Goal: Task Accomplishment & Management: Manage account settings

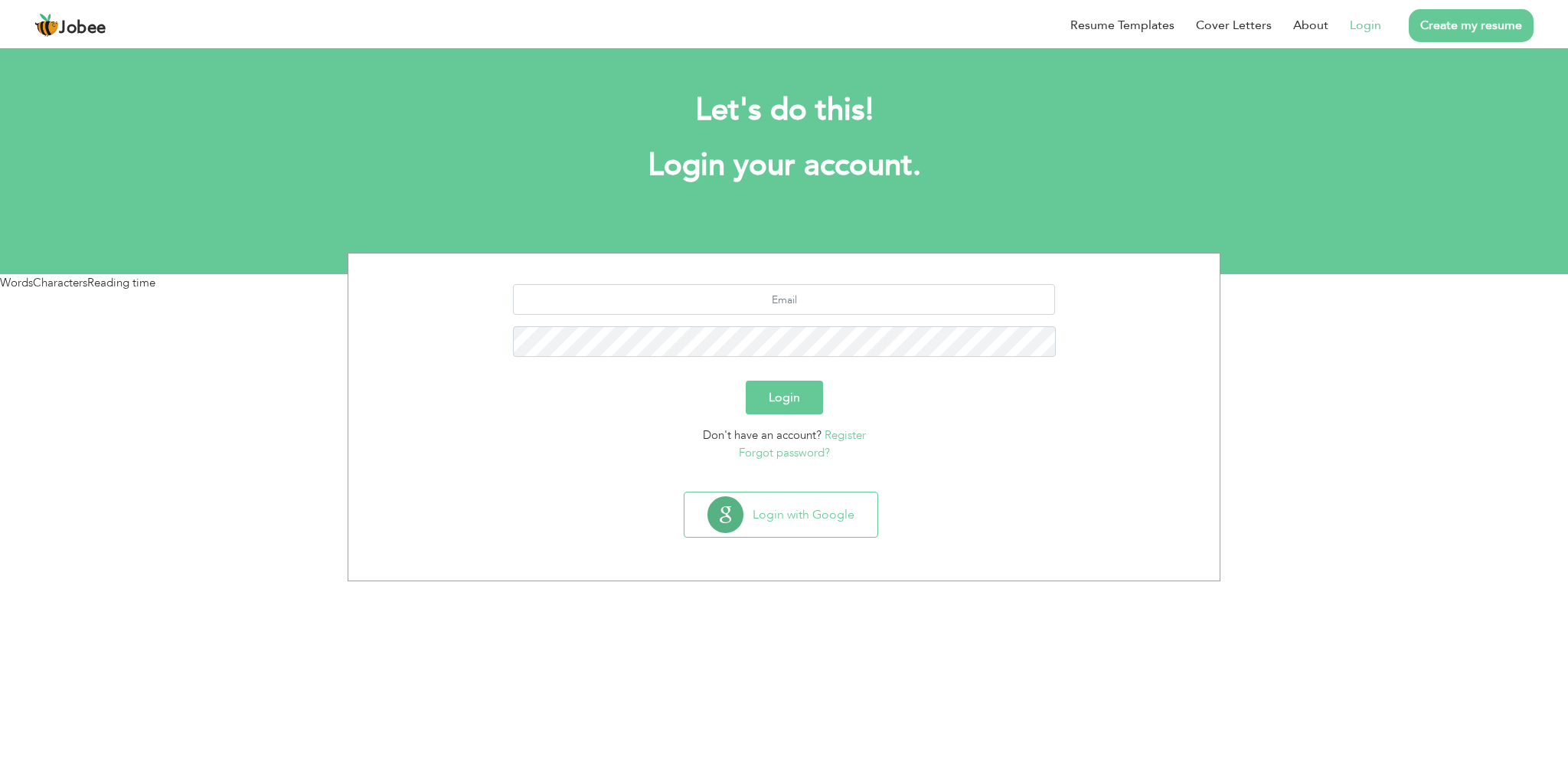
click at [1364, 29] on link "Login" at bounding box center [1366, 25] width 32 height 18
click at [818, 309] on input "text" at bounding box center [784, 299] width 543 height 31
click at [736, 305] on input "text" at bounding box center [784, 299] width 543 height 31
click at [1015, 274] on html "Jobee Resume Templates Cover Letters About Login Create my resume Let's do this…" at bounding box center [784, 137] width 1568 height 274
click at [844, 526] on button "Login with Google" at bounding box center [781, 515] width 193 height 45
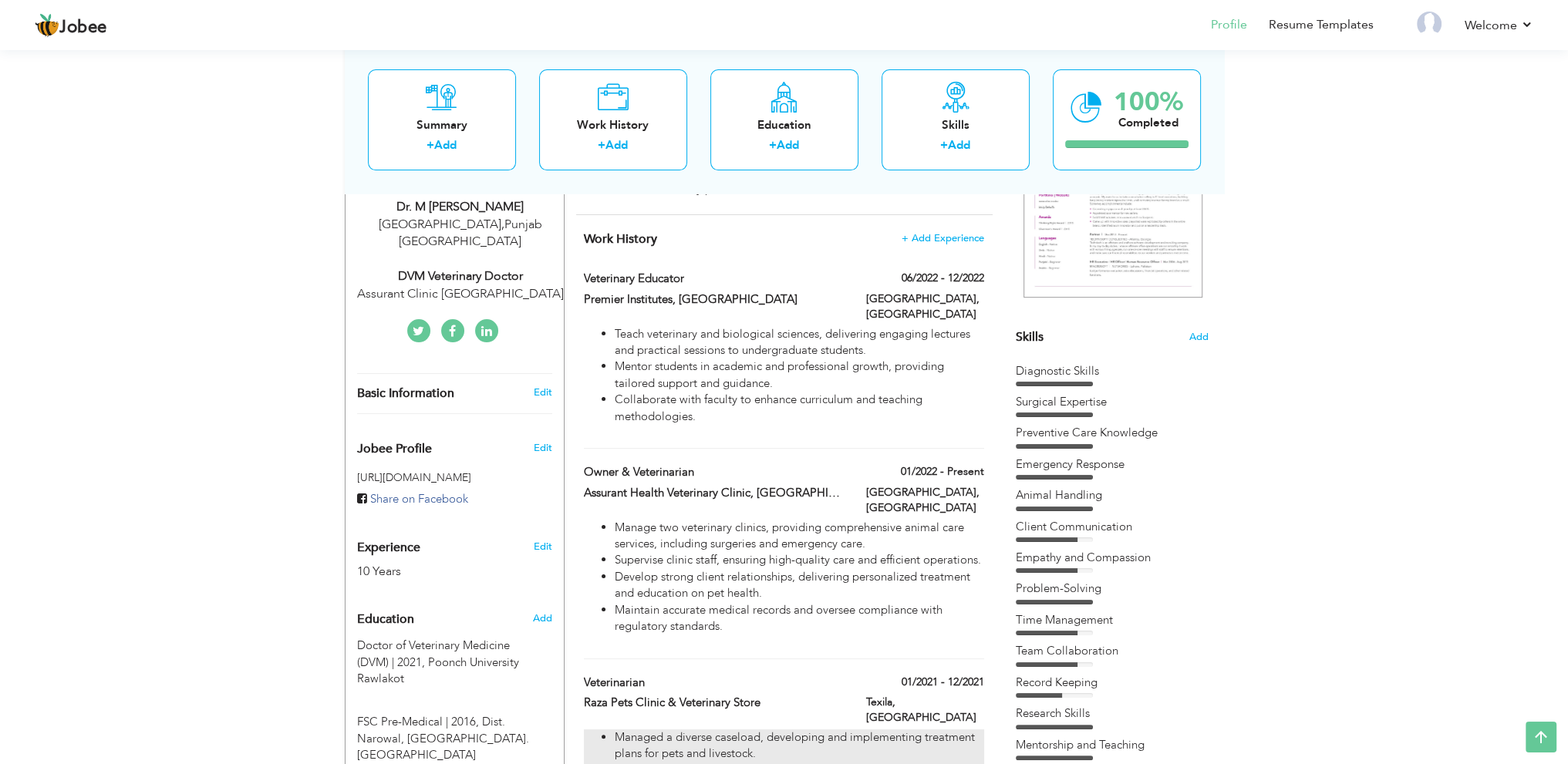
scroll to position [110, 0]
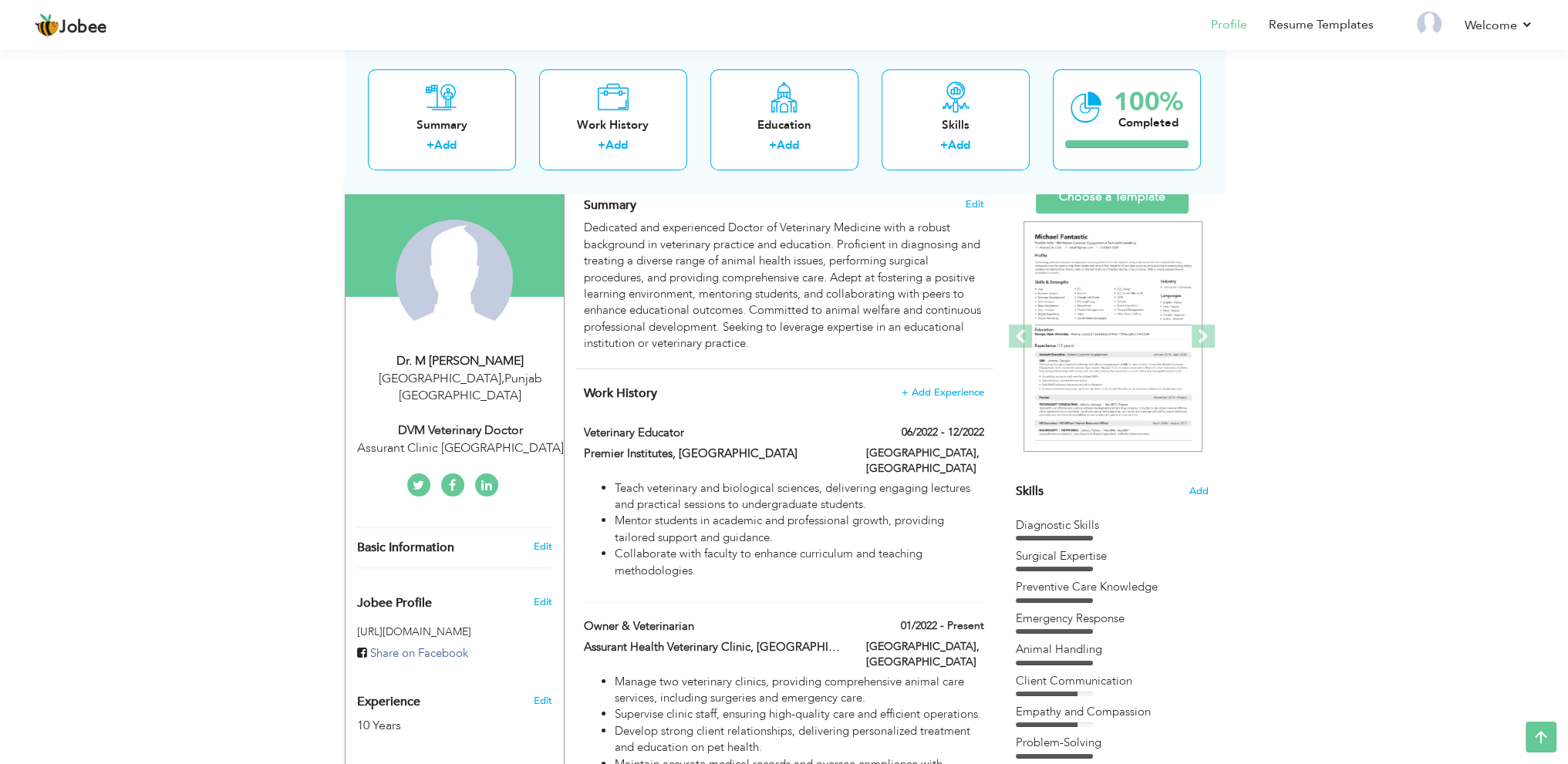
click at [496, 422] on div "DVM Veterinary Doctor" at bounding box center [460, 431] width 206 height 18
type input "Dr. M Husnain"
type input "Akmal"
type input "+92 304 5146096"
select select "number:166"
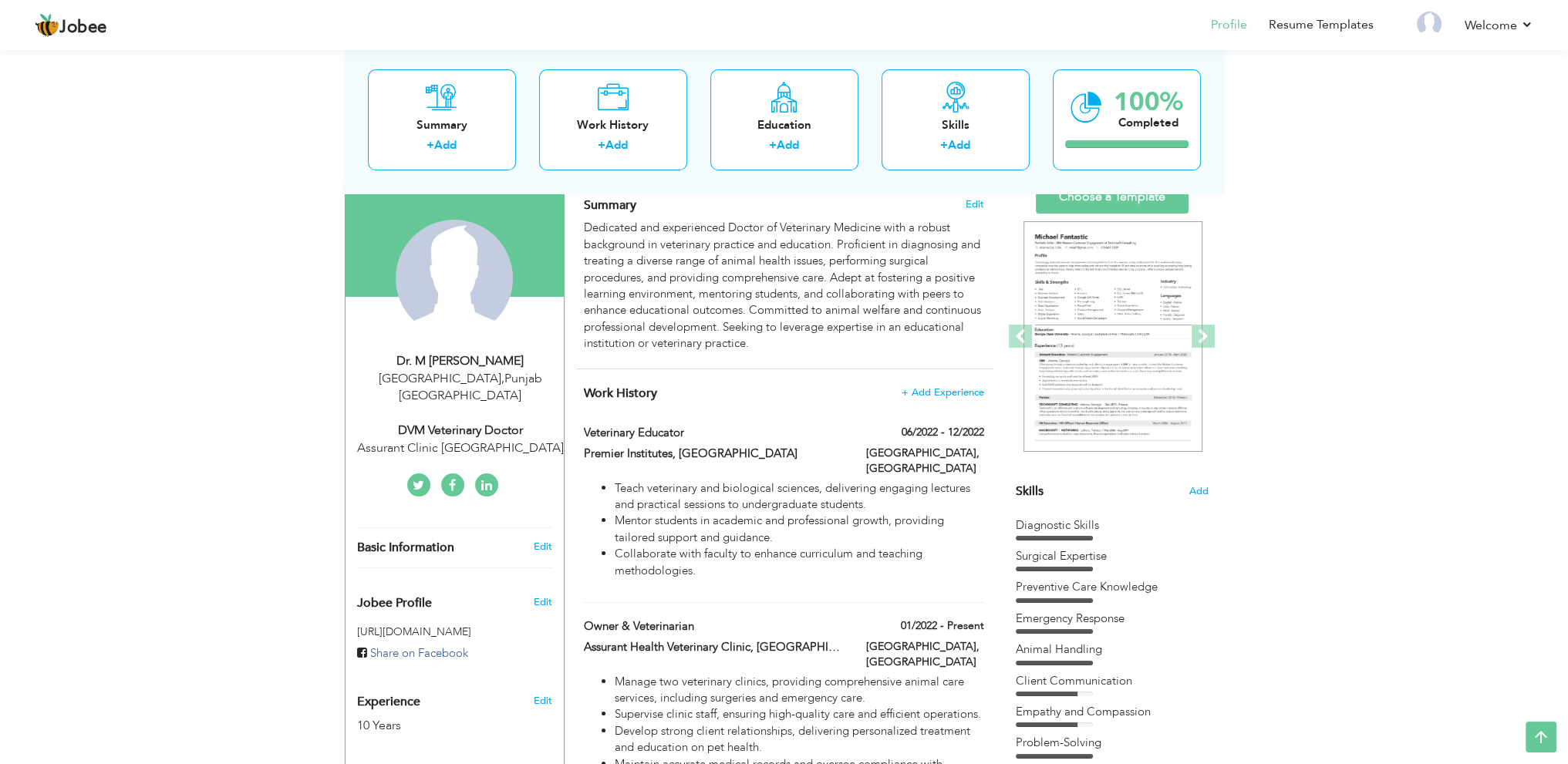
type input "Punjab"
type input "[GEOGRAPHIC_DATA]"
select select "number:12"
type input "Assurant Clinic Lahore"
type input "DVM Veterinary Doctor"
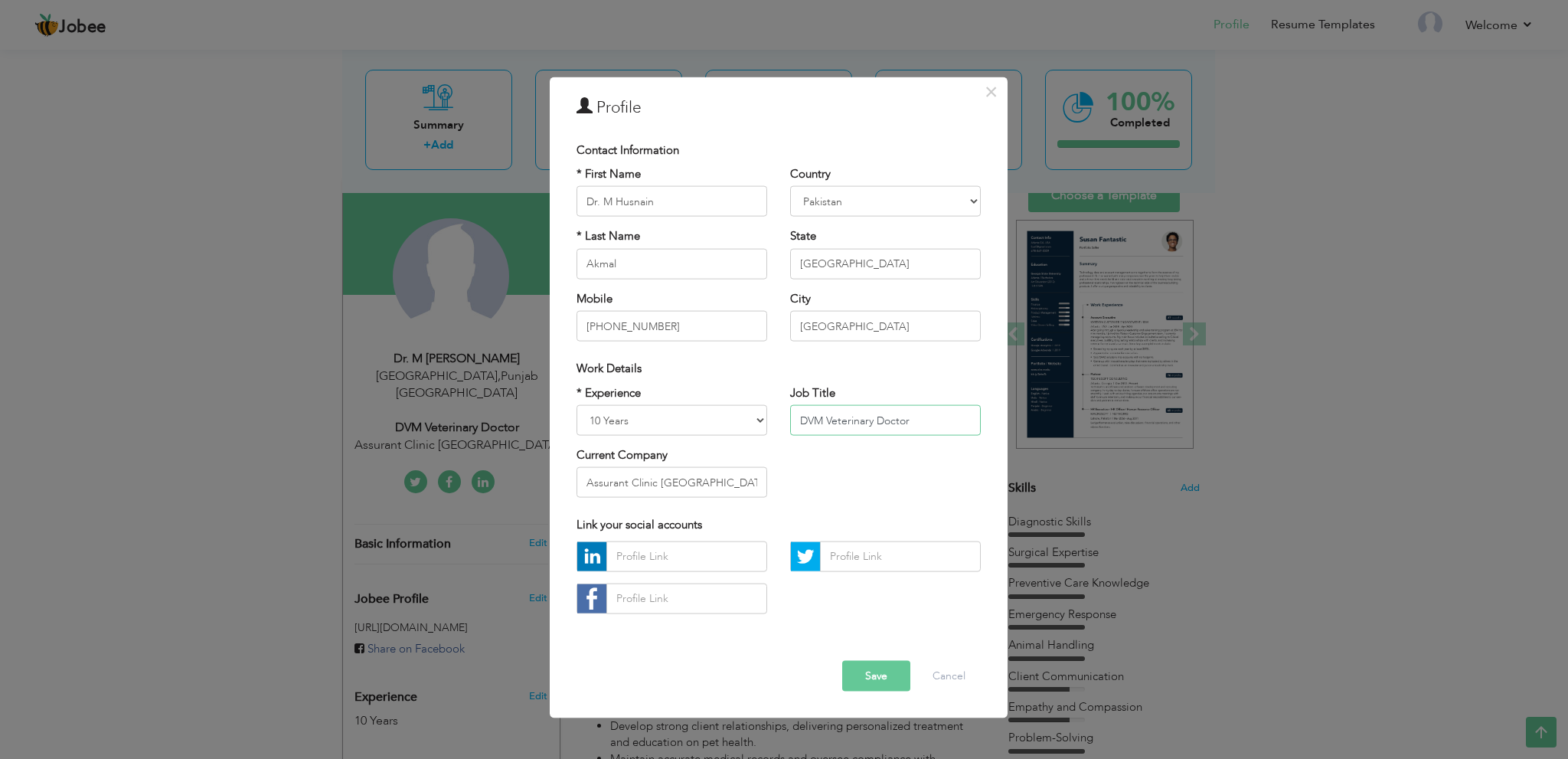
click at [838, 425] on input "DVM Veterinary Doctor" at bounding box center [886, 421] width 190 height 31
click at [892, 463] on div "* Experience Entry Level Less than 1 Year 1 Year 2 Years 3 Years 4 Years 5 Year…" at bounding box center [778, 447] width 427 height 125
click at [714, 485] on input "Assurant Clinic Lahore" at bounding box center [672, 483] width 190 height 31
paste input "Bahria pets clinic"
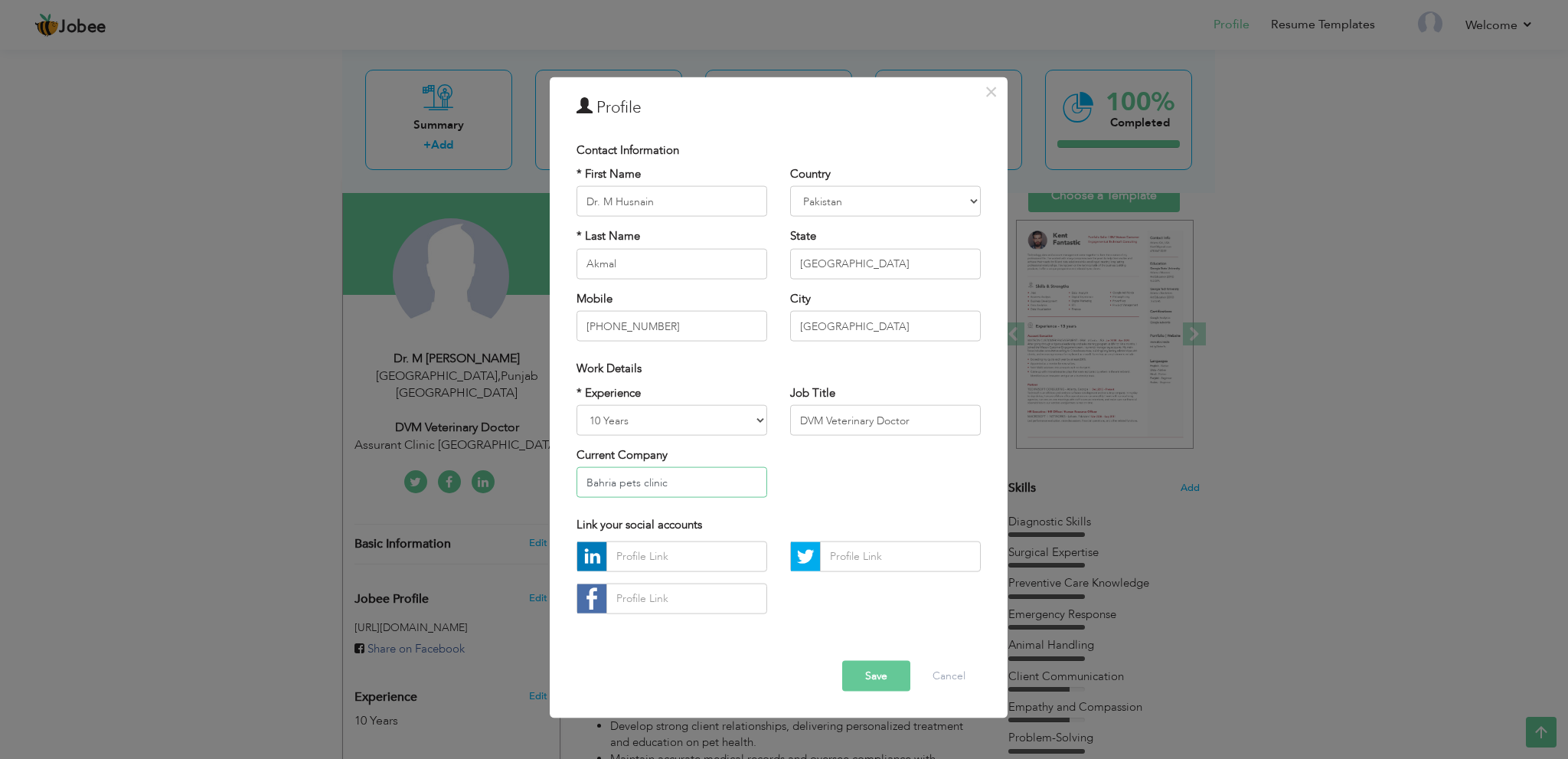
click at [626, 479] on input "Bahria pets clinic" at bounding box center [672, 483] width 190 height 31
type input "Bahria Pets Clinic"
click at [879, 676] on button "Save" at bounding box center [877, 676] width 69 height 31
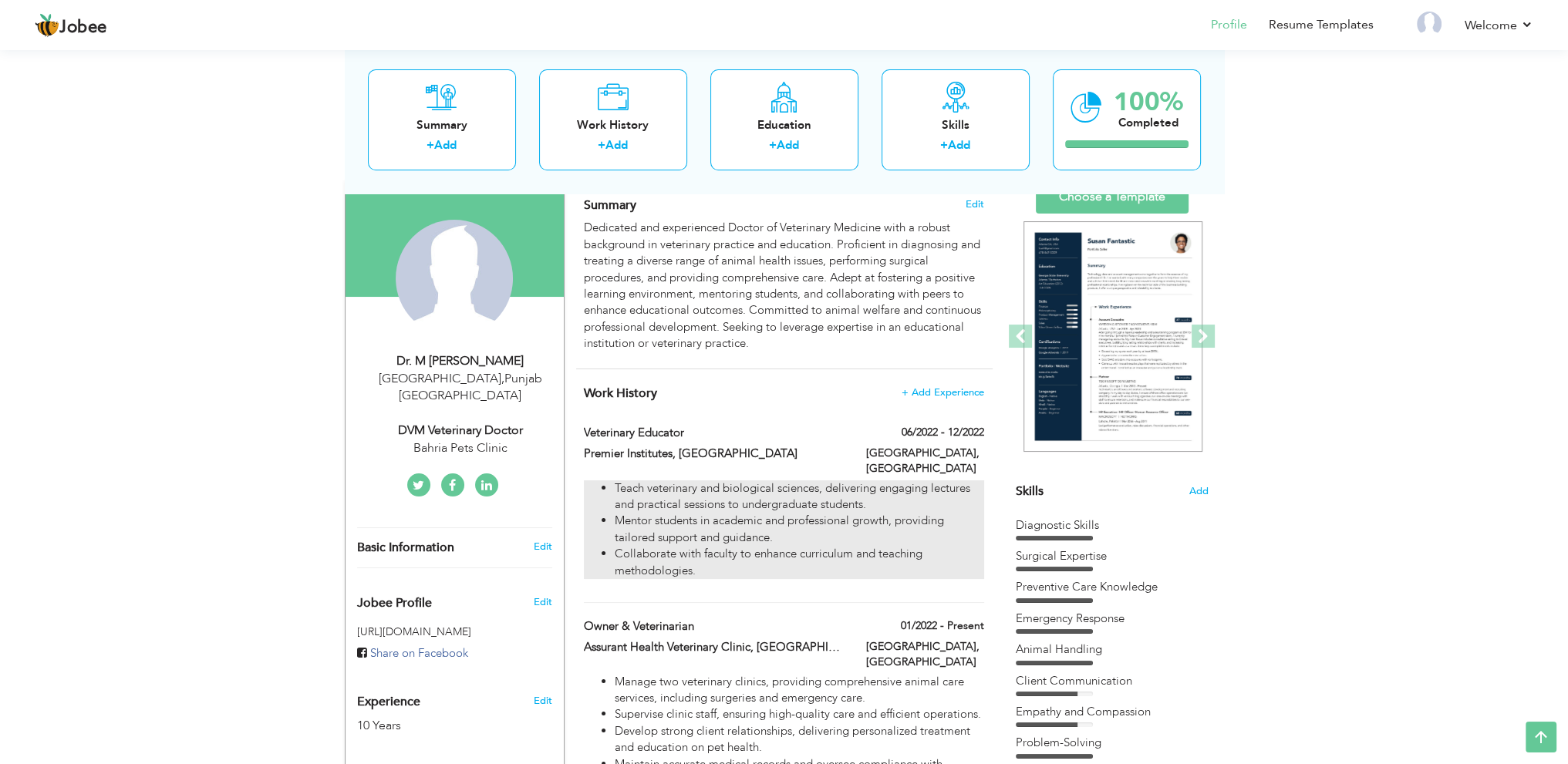
scroll to position [264, 0]
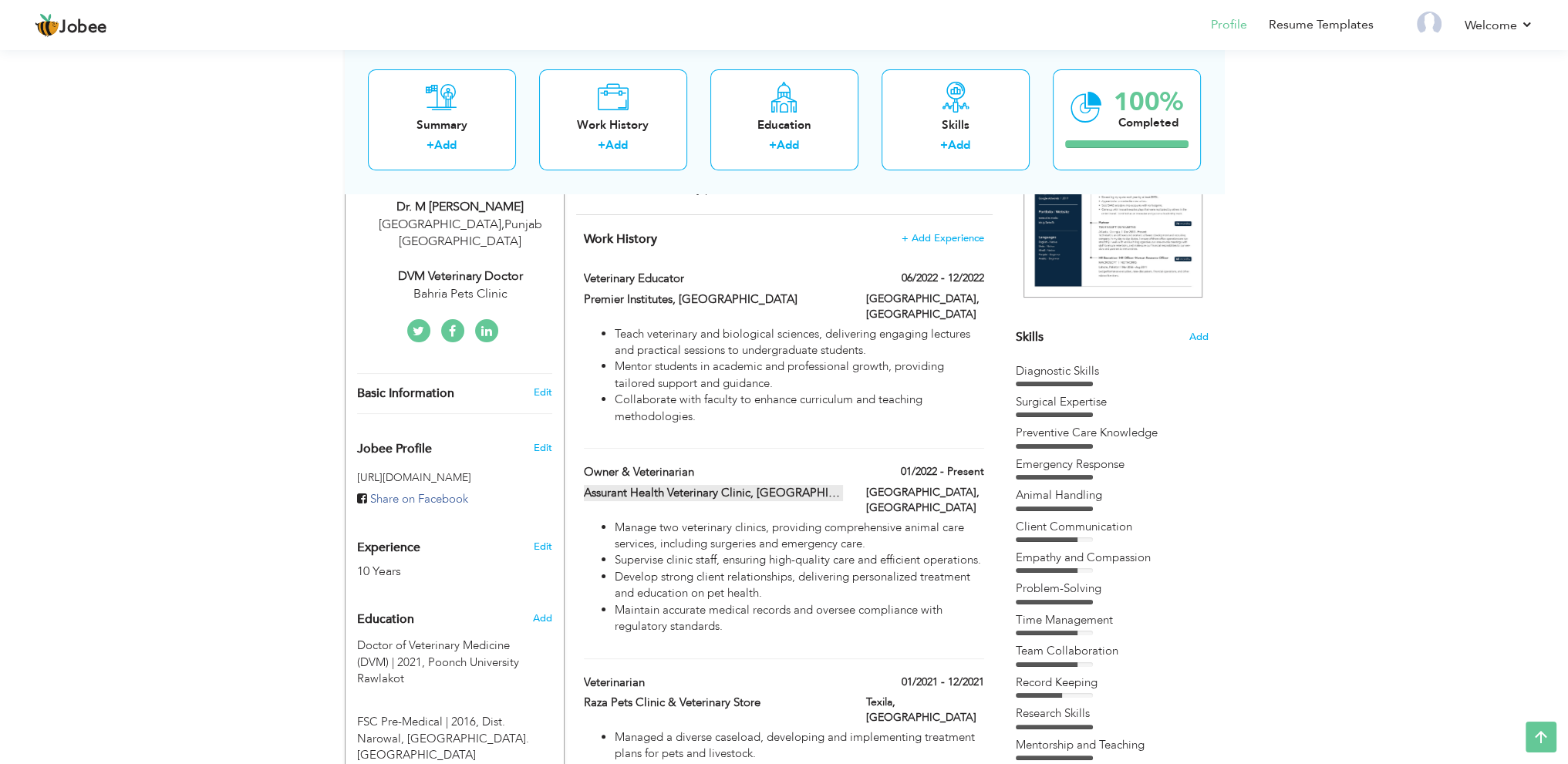
click at [753, 485] on label "Assurant Health Veterinary Clinic, Lahore & Saqlain Vet Clinic, Lahore" at bounding box center [713, 493] width 259 height 16
type input "Owner & Veterinarian"
type input "Assurant Health Veterinary Clinic, Lahore & Saqlain Vet Clinic, Lahore"
type input "01/2022"
type input "[GEOGRAPHIC_DATA]"
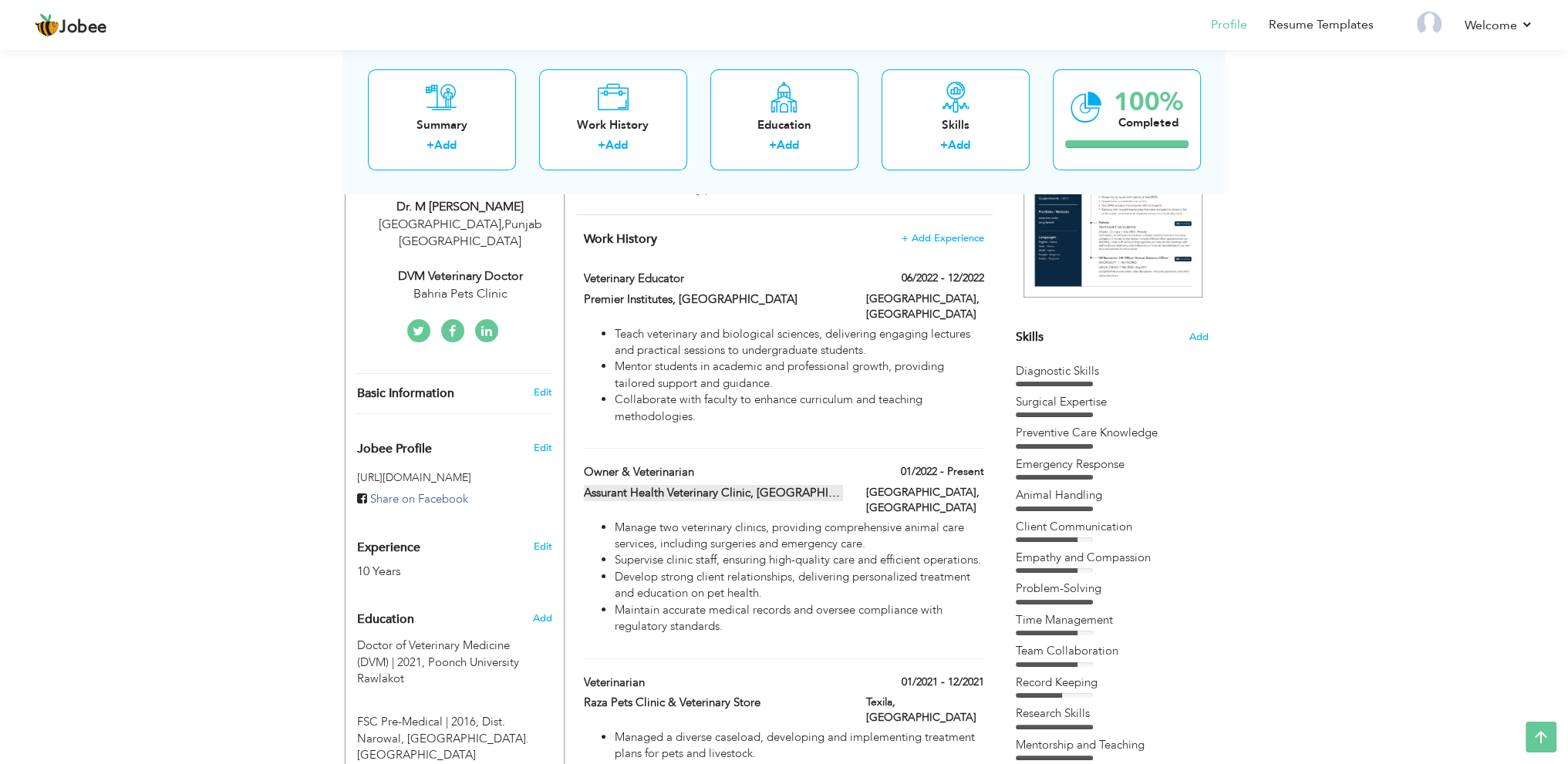
type input "[GEOGRAPHIC_DATA]"
checkbox input "true"
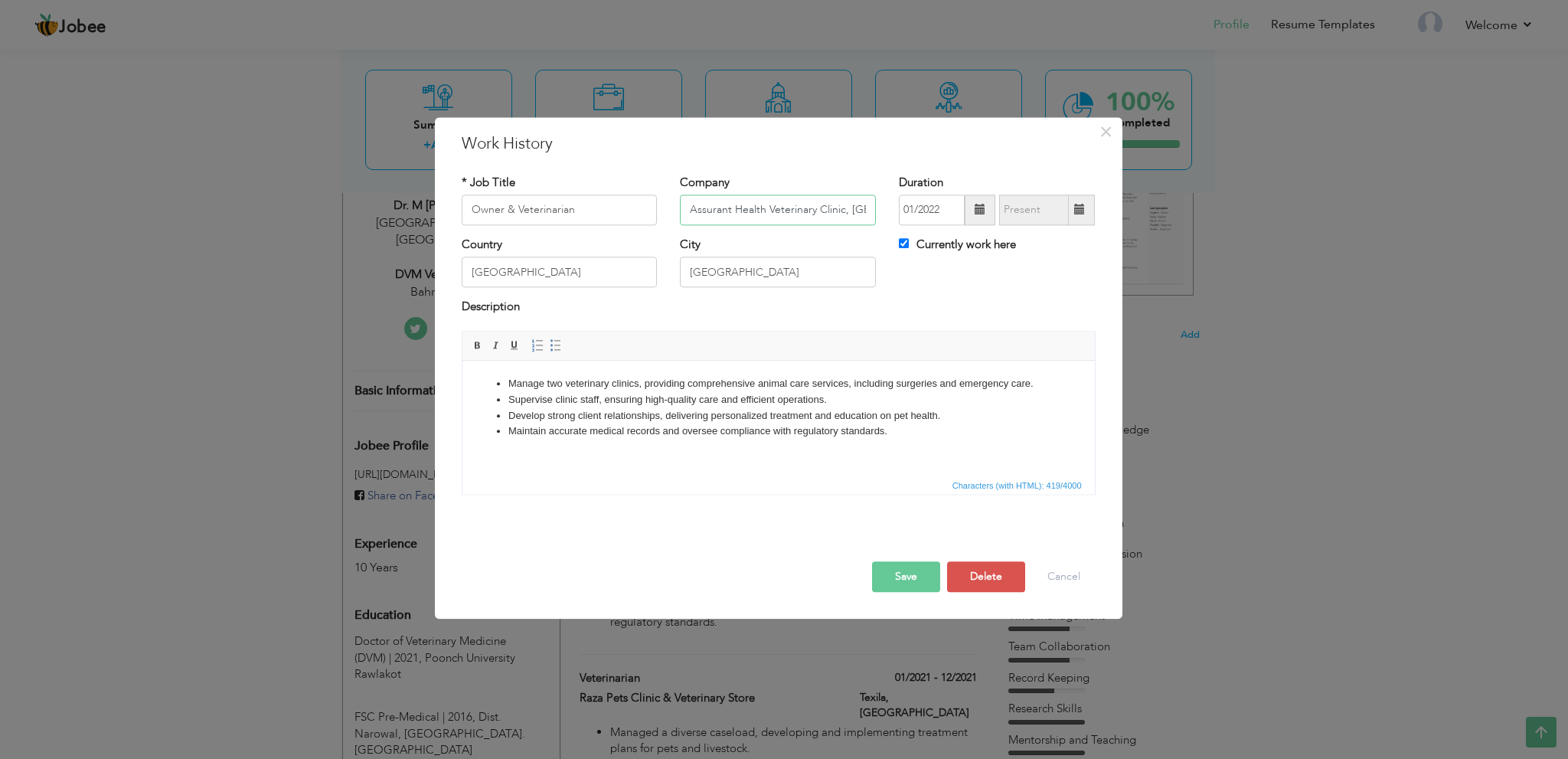
click at [757, 214] on input "Assurant Health Veterinary Clinic, Lahore & Saqlain Vet Clinic, Lahore" at bounding box center [778, 210] width 196 height 31
paste input "Bahria pets clinic"
click at [729, 214] on input "Bahria pets clinic" at bounding box center [778, 210] width 196 height 31
type input "Bahria Pets Clinic [GEOGRAPHIC_DATA]"
click at [913, 581] on button "Save" at bounding box center [906, 577] width 69 height 31
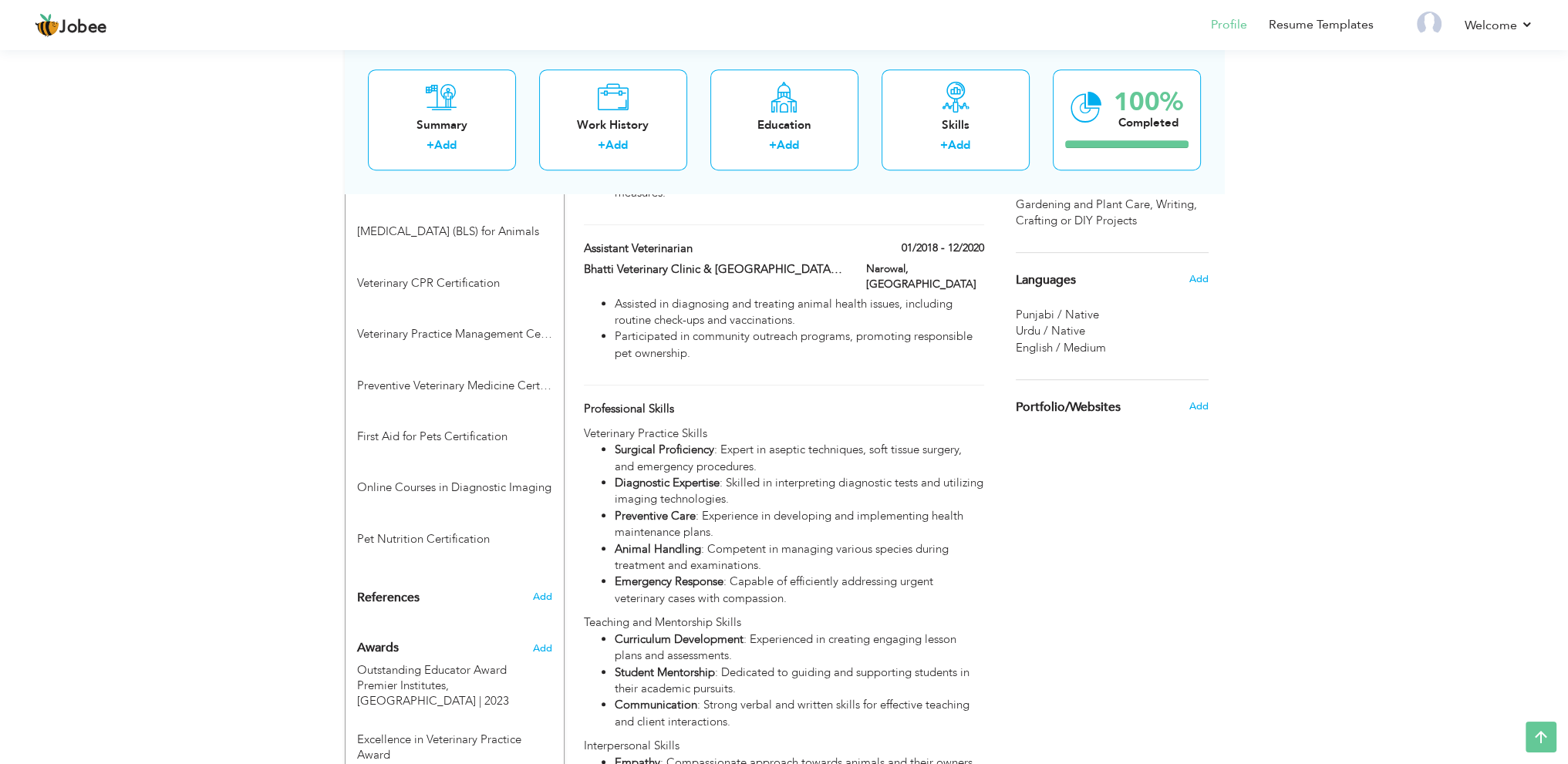
scroll to position [1344, 0]
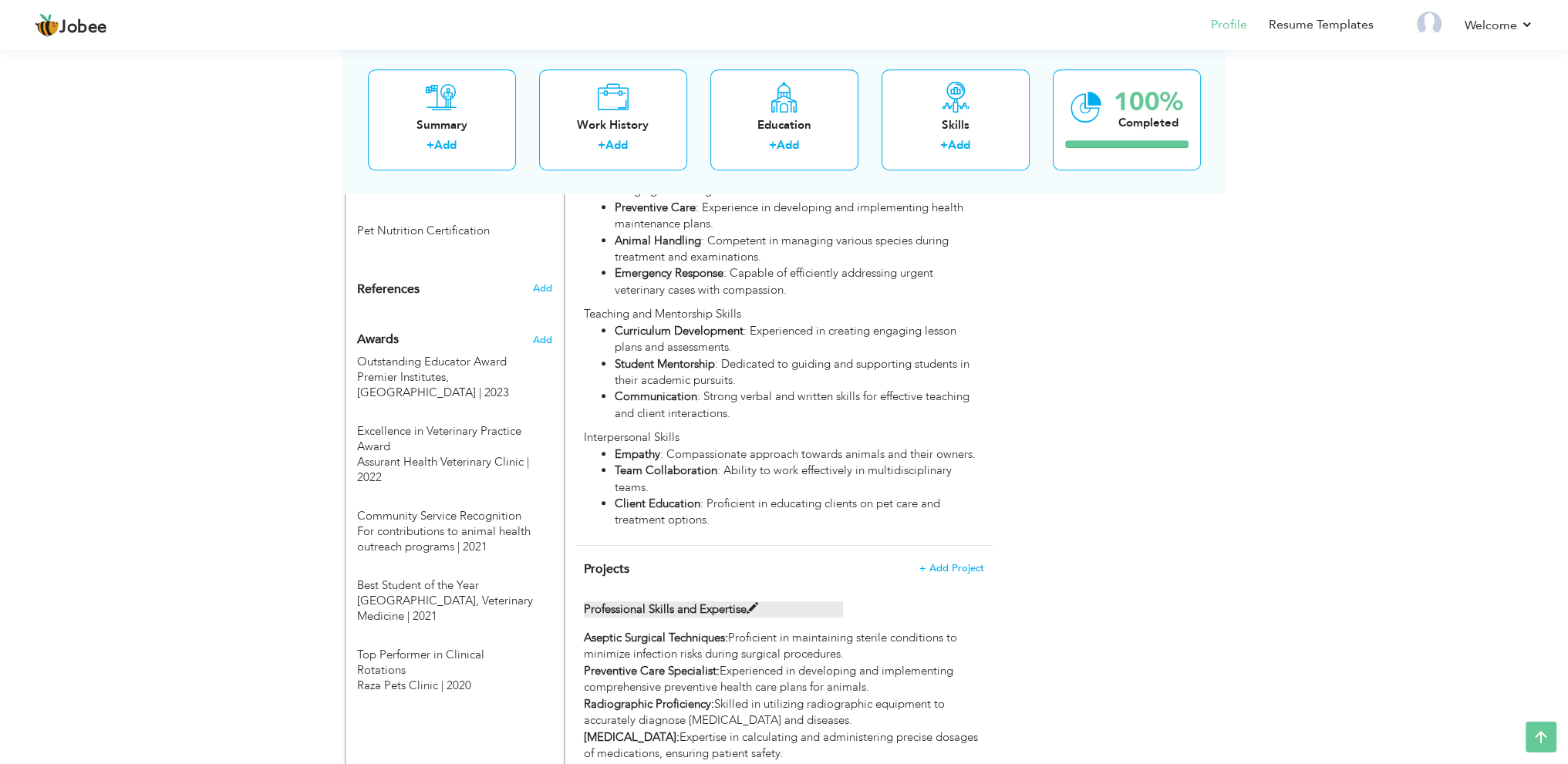
click at [749, 602] on label "Professional Skills and Expertise" at bounding box center [713, 609] width 259 height 16
type input "Professional Skills and Expertise"
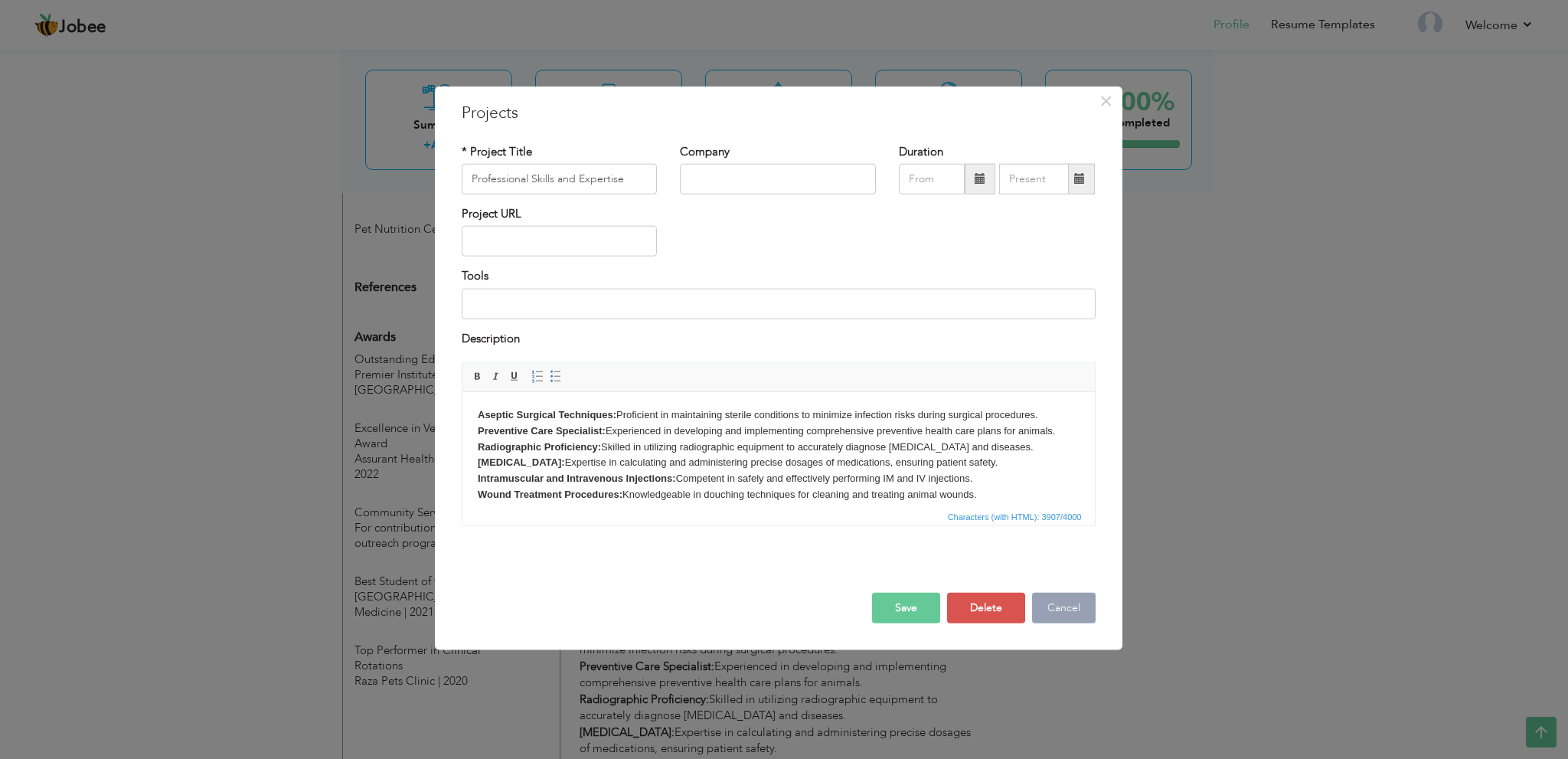
click at [1086, 604] on button "Cancel" at bounding box center [1064, 608] width 63 height 31
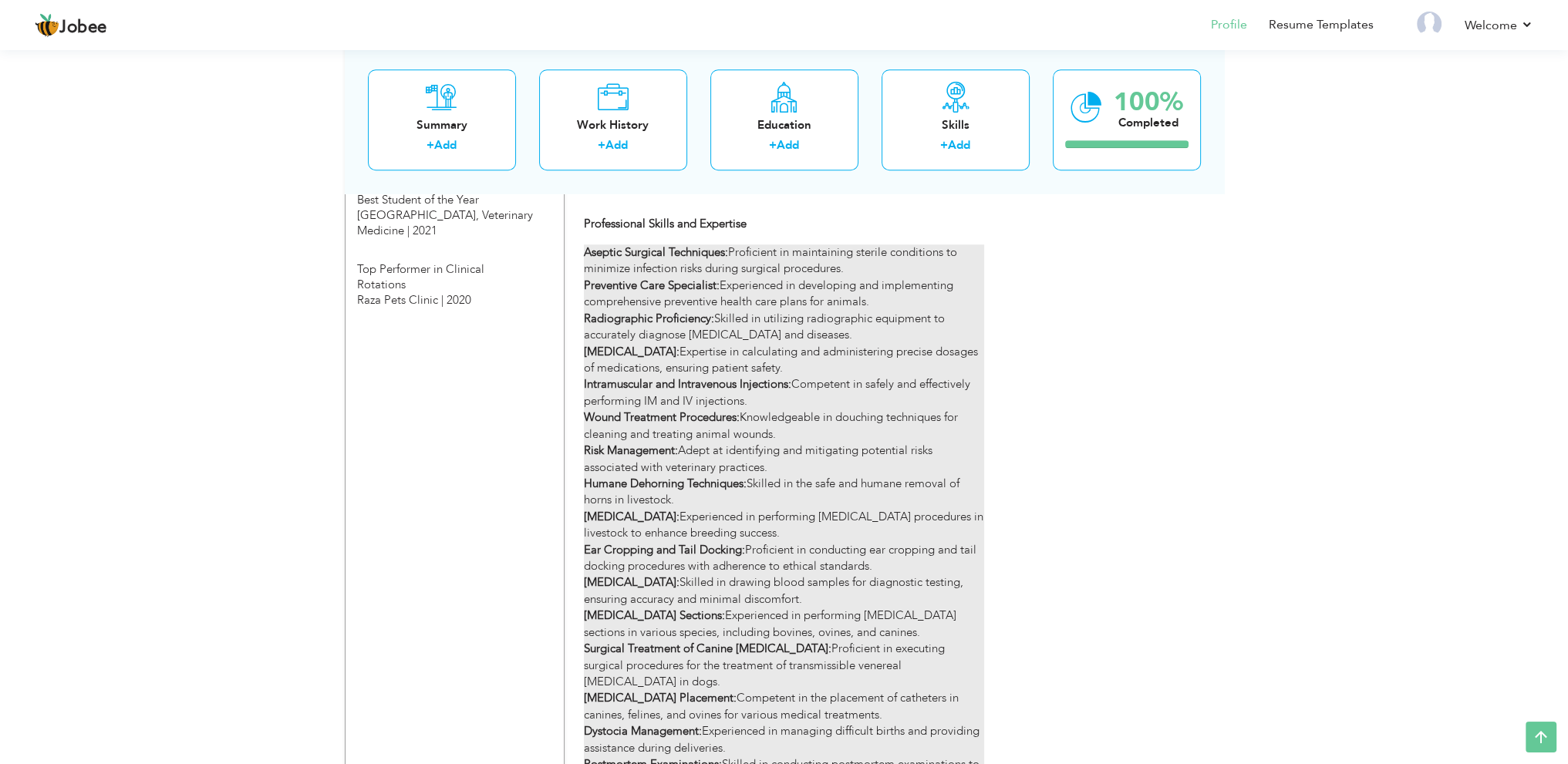
scroll to position [1499, 0]
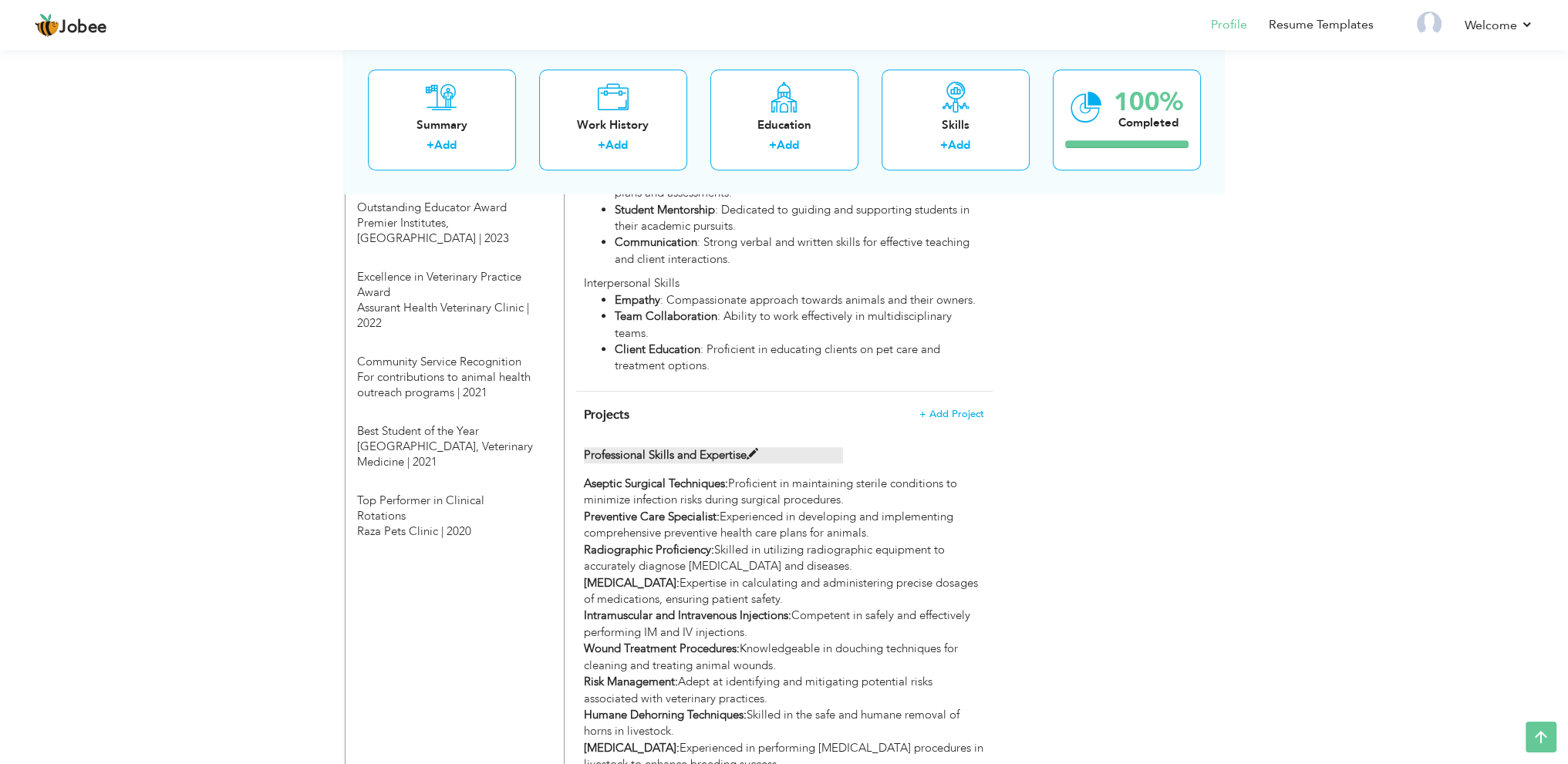
click at [756, 449] on span at bounding box center [752, 454] width 11 height 11
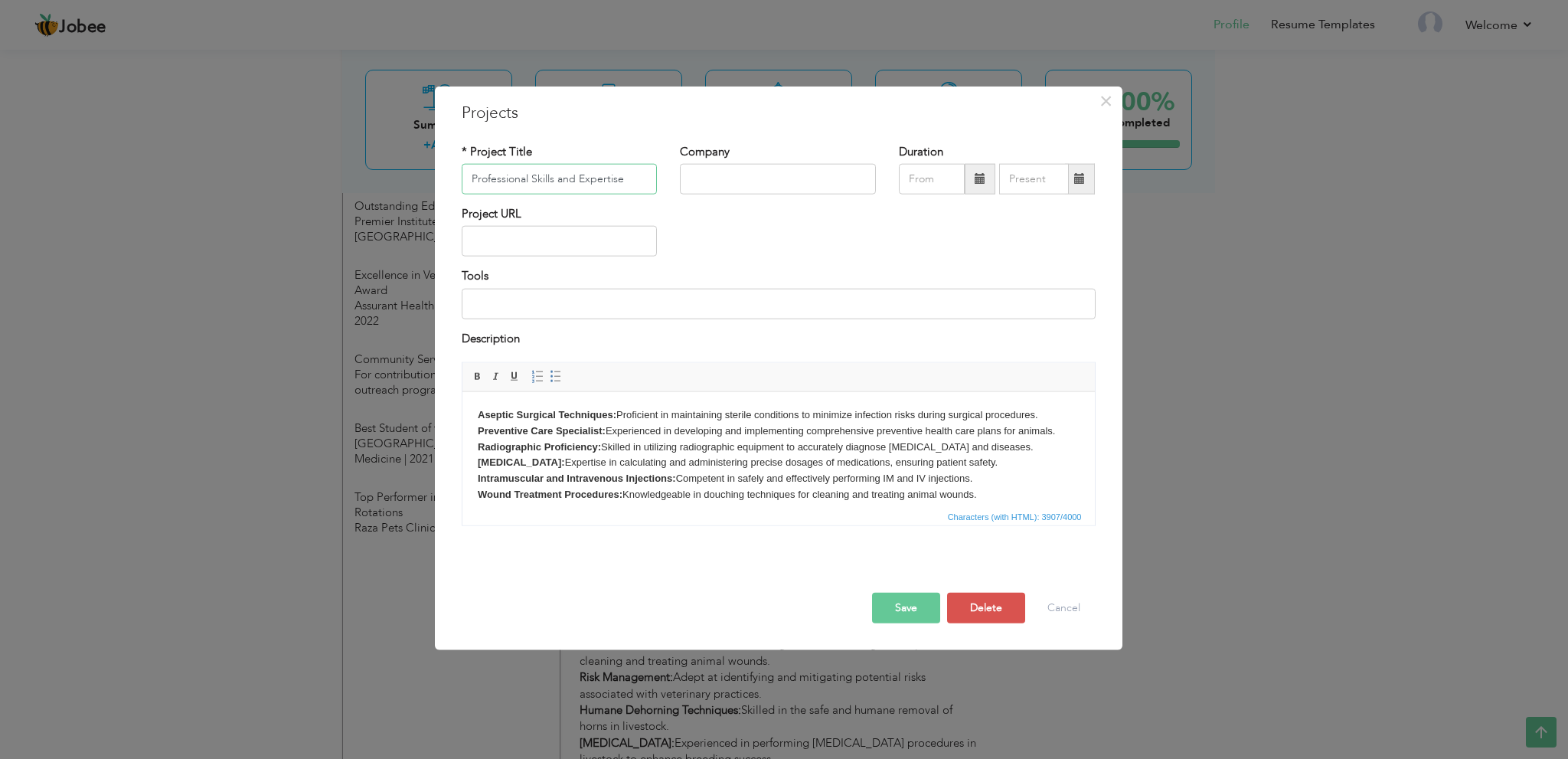
click at [558, 178] on input "Professional Skills and Expertise" at bounding box center [560, 179] width 196 height 31
click at [893, 599] on button "Save" at bounding box center [906, 608] width 69 height 31
click at [1071, 602] on button "Cancel" at bounding box center [1064, 608] width 63 height 31
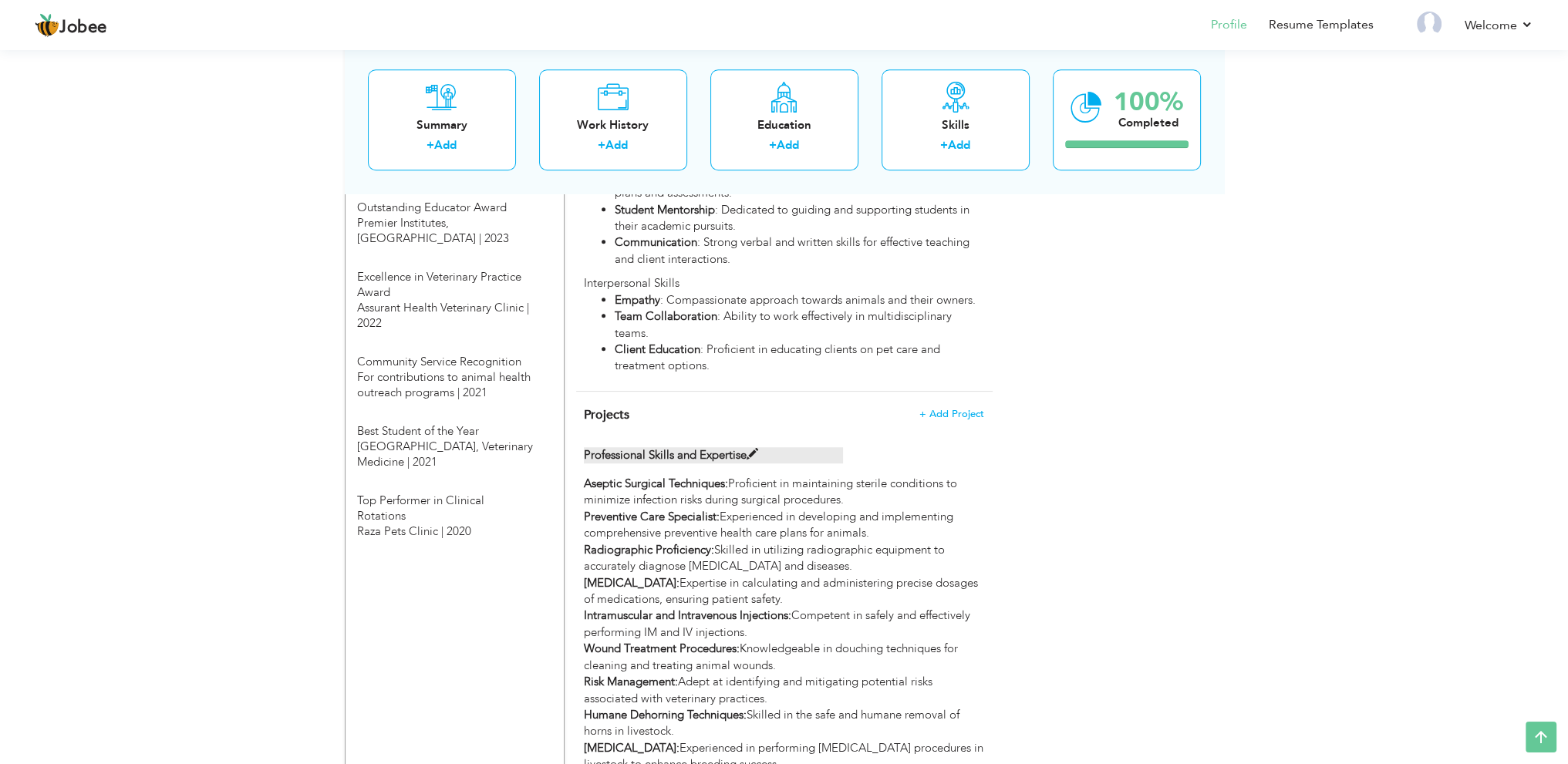
click at [694, 447] on label "Professional Skills and Expertise" at bounding box center [713, 455] width 259 height 16
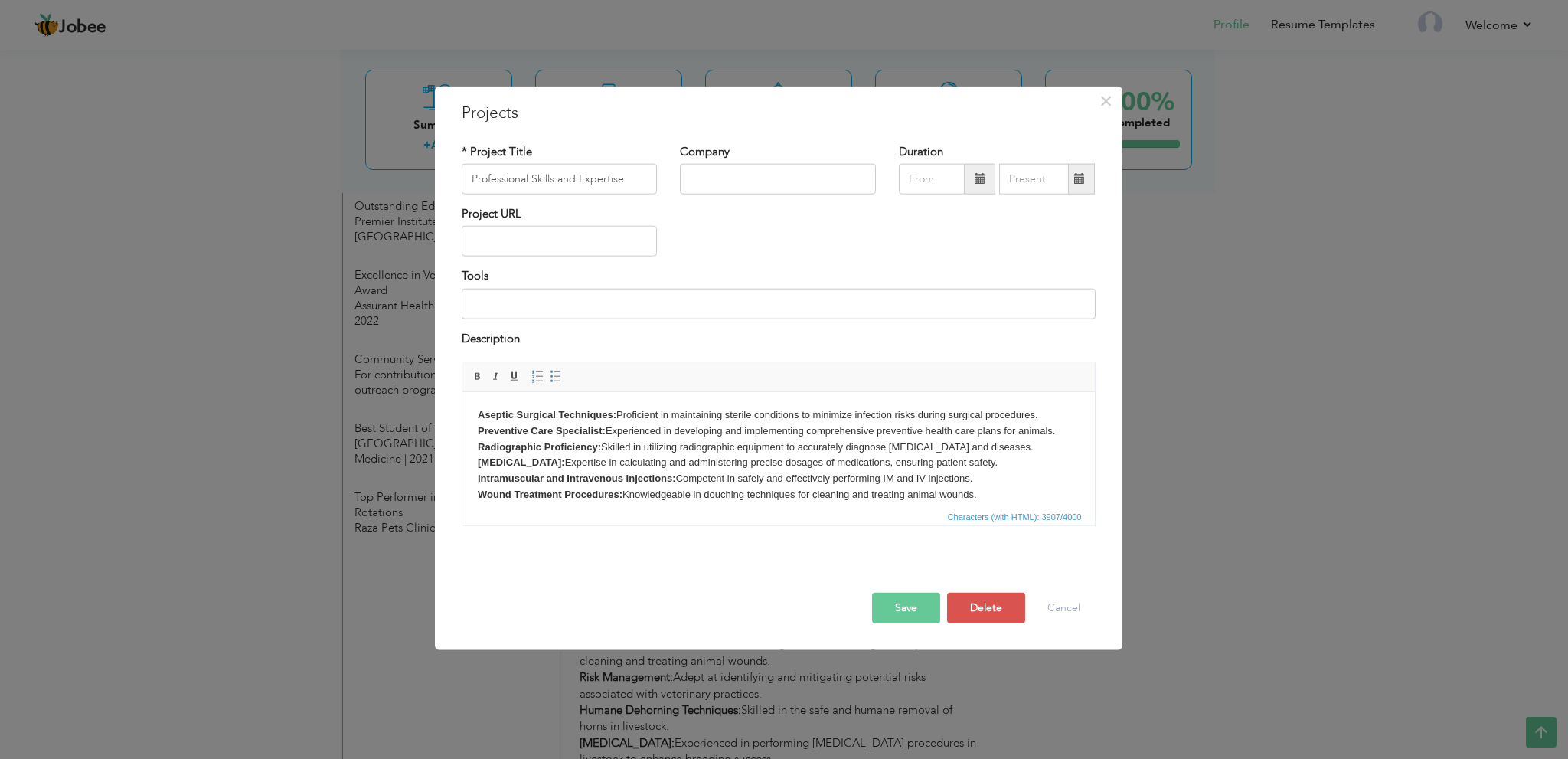
click at [729, 439] on body "Aseptic Surgical Techniques: Proficient in maintaining sterile conditions to mi…" at bounding box center [778, 661] width 602 height 510
copy body "Aseptic Surgical Techniques: Proficient in maintaining sterile conditions to mi…"
click at [1051, 599] on button "Cancel" at bounding box center [1064, 608] width 63 height 31
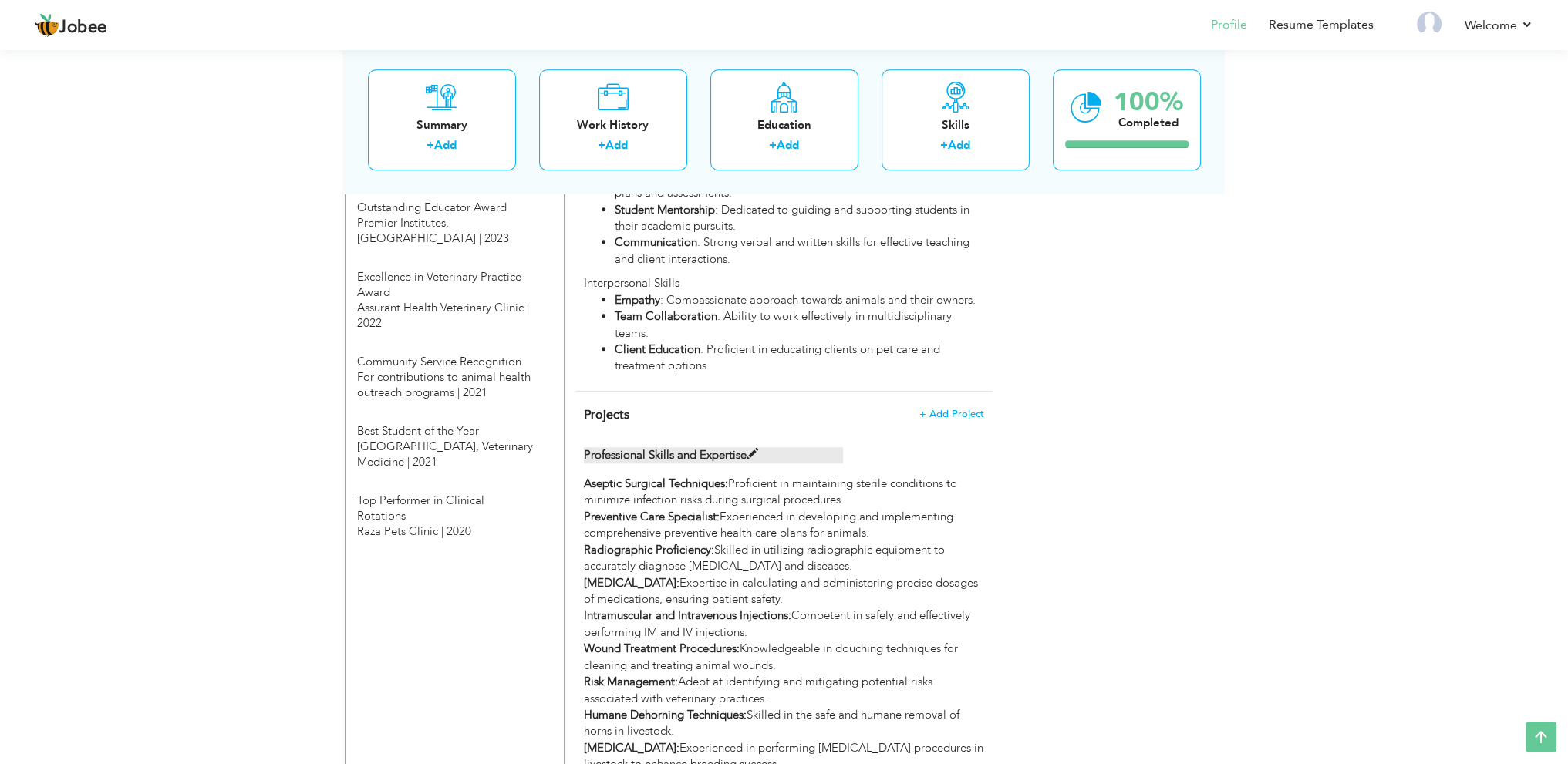
click at [722, 447] on label "Professional Skills and Expertise" at bounding box center [713, 455] width 259 height 16
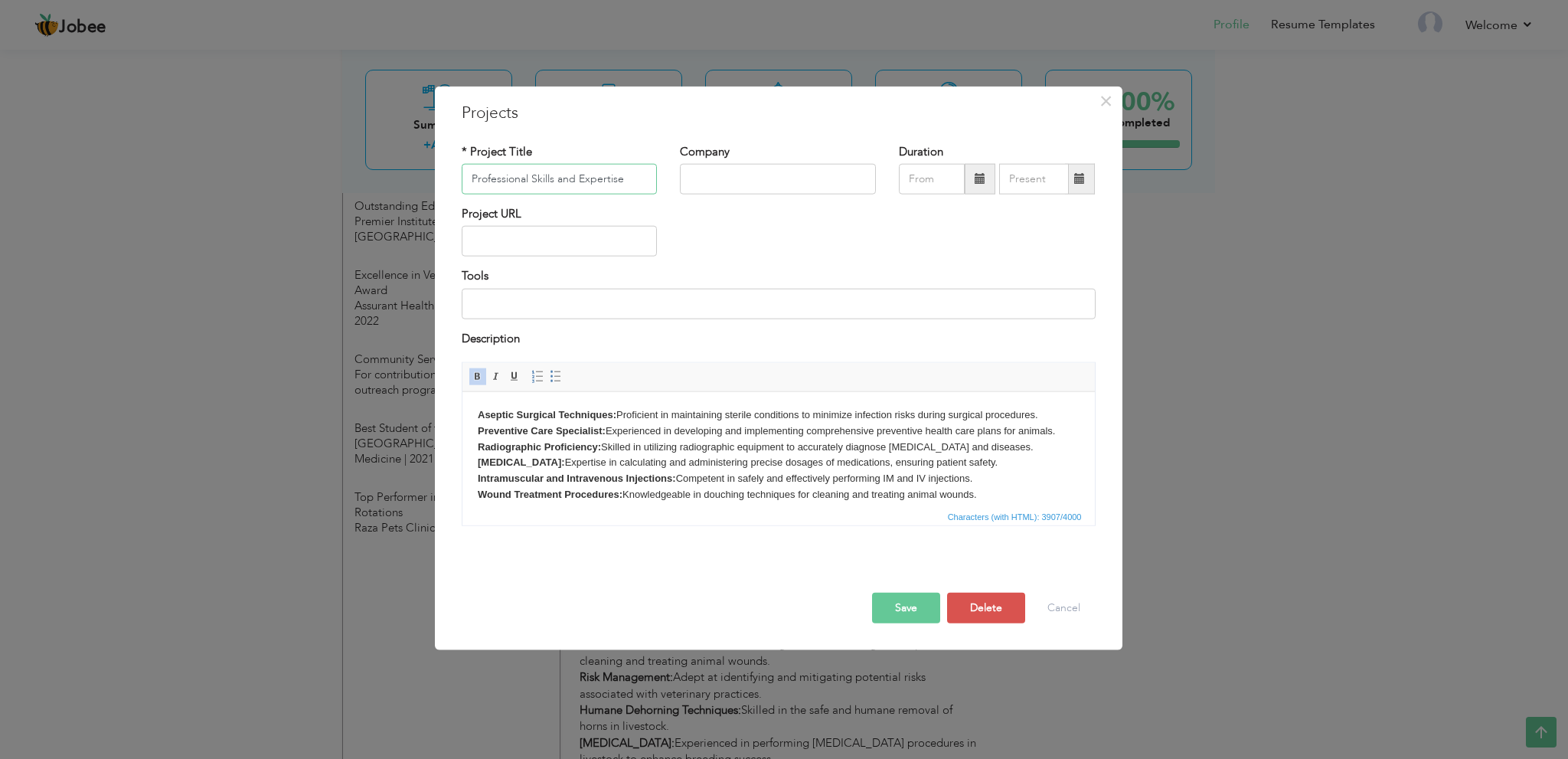
paste input "Surgical"
click at [922, 612] on button "Save" at bounding box center [906, 608] width 69 height 31
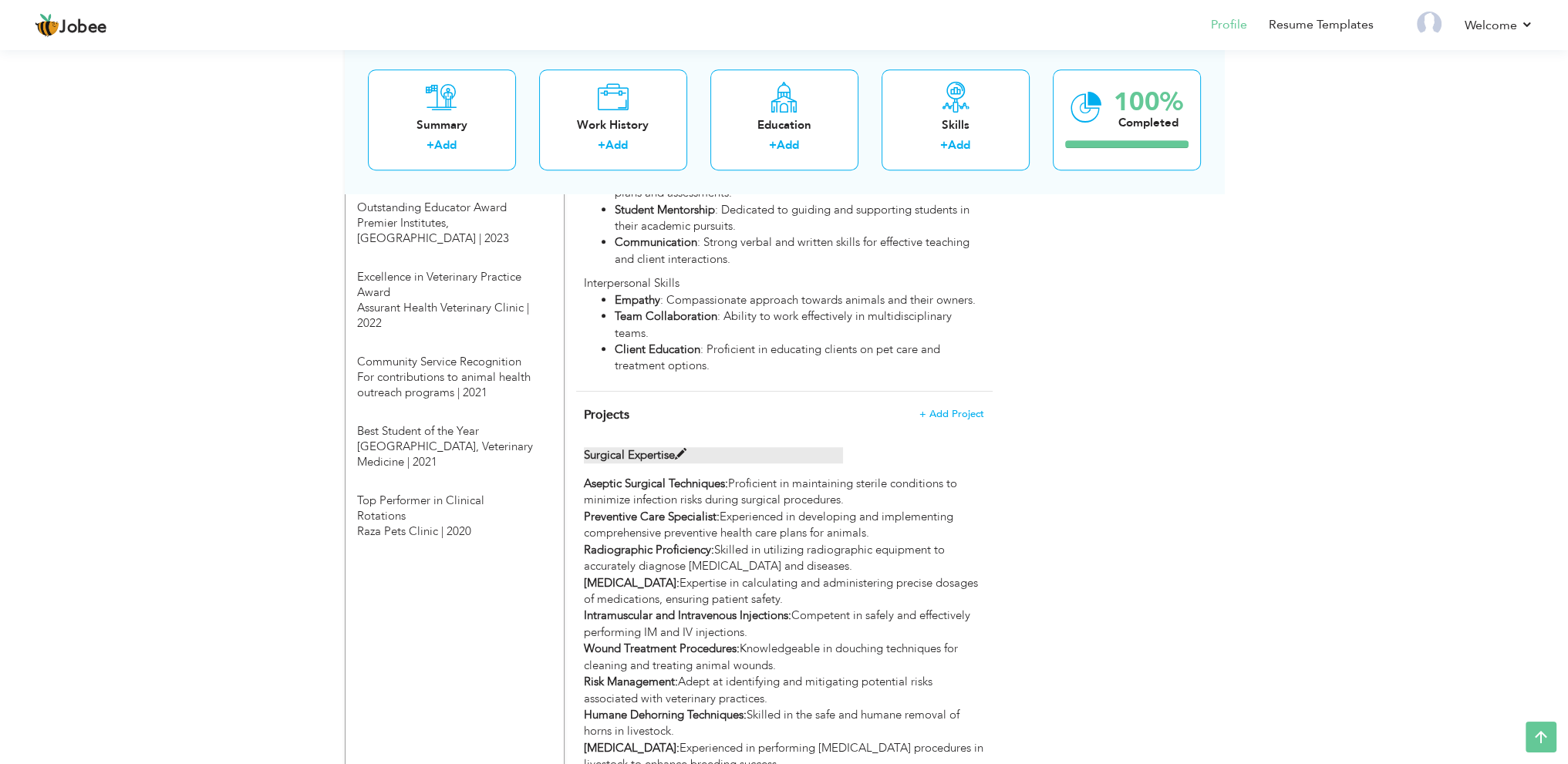
click at [666, 447] on label "Surgical Expertise" at bounding box center [713, 455] width 259 height 16
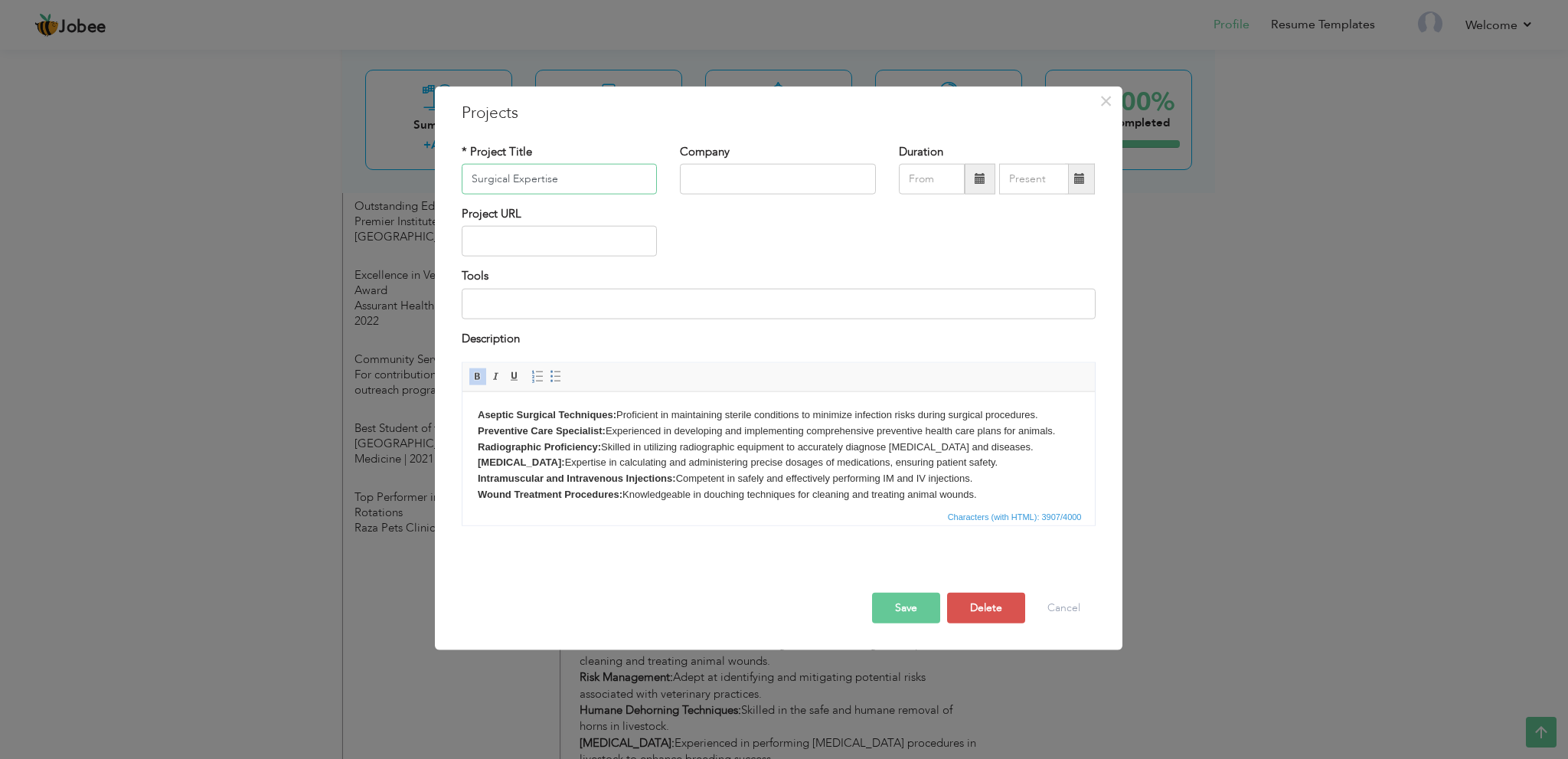
paste input "Expertise in Animal Health & Surgical Car"
type input "Expertise in Animal Health & Surgical Care"
click at [922, 607] on button "Save" at bounding box center [906, 608] width 69 height 31
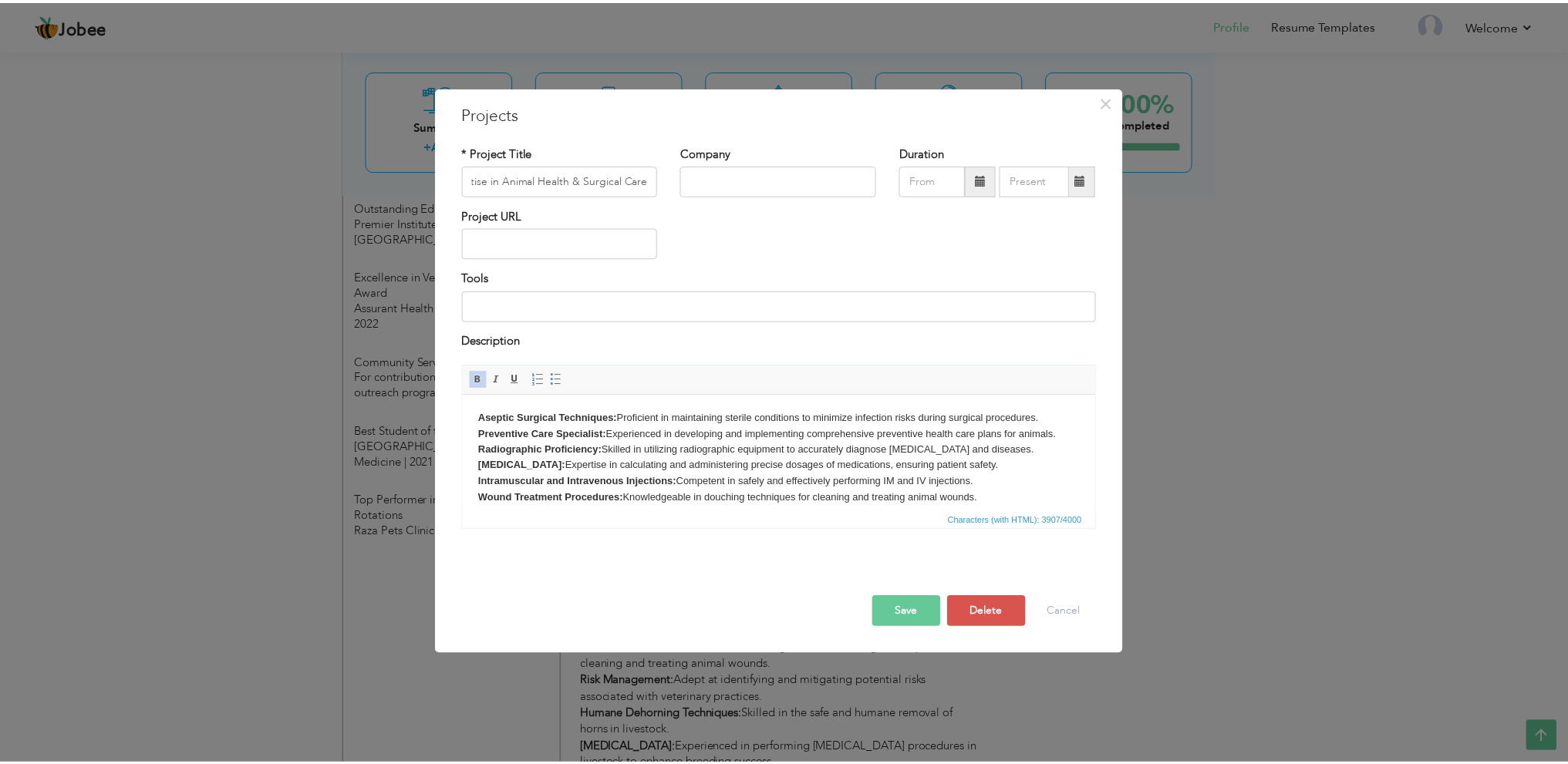
scroll to position [0, 0]
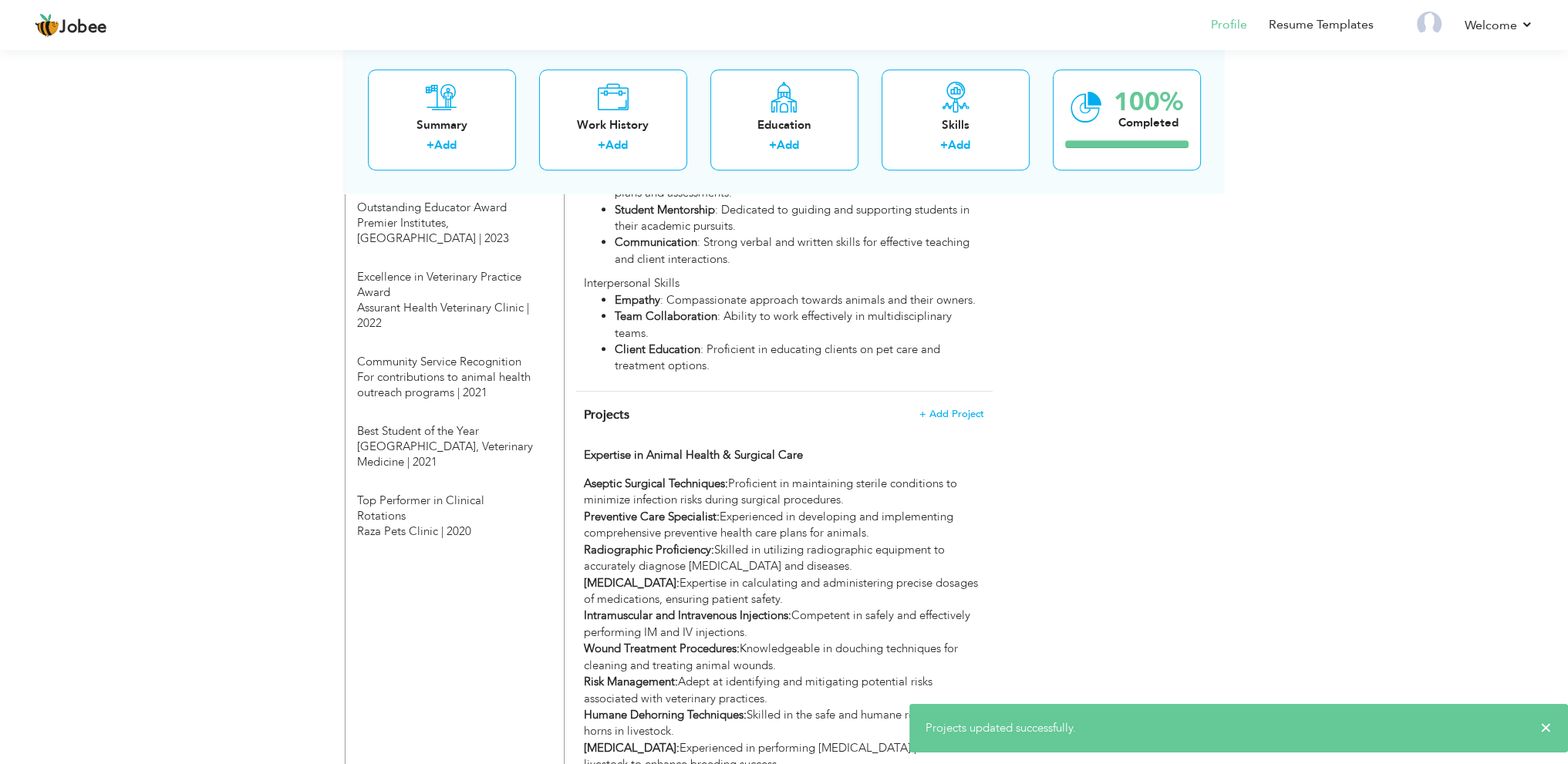
click at [1085, 515] on div "Choose a Template ‹" at bounding box center [1114, 181] width 220 height 2778
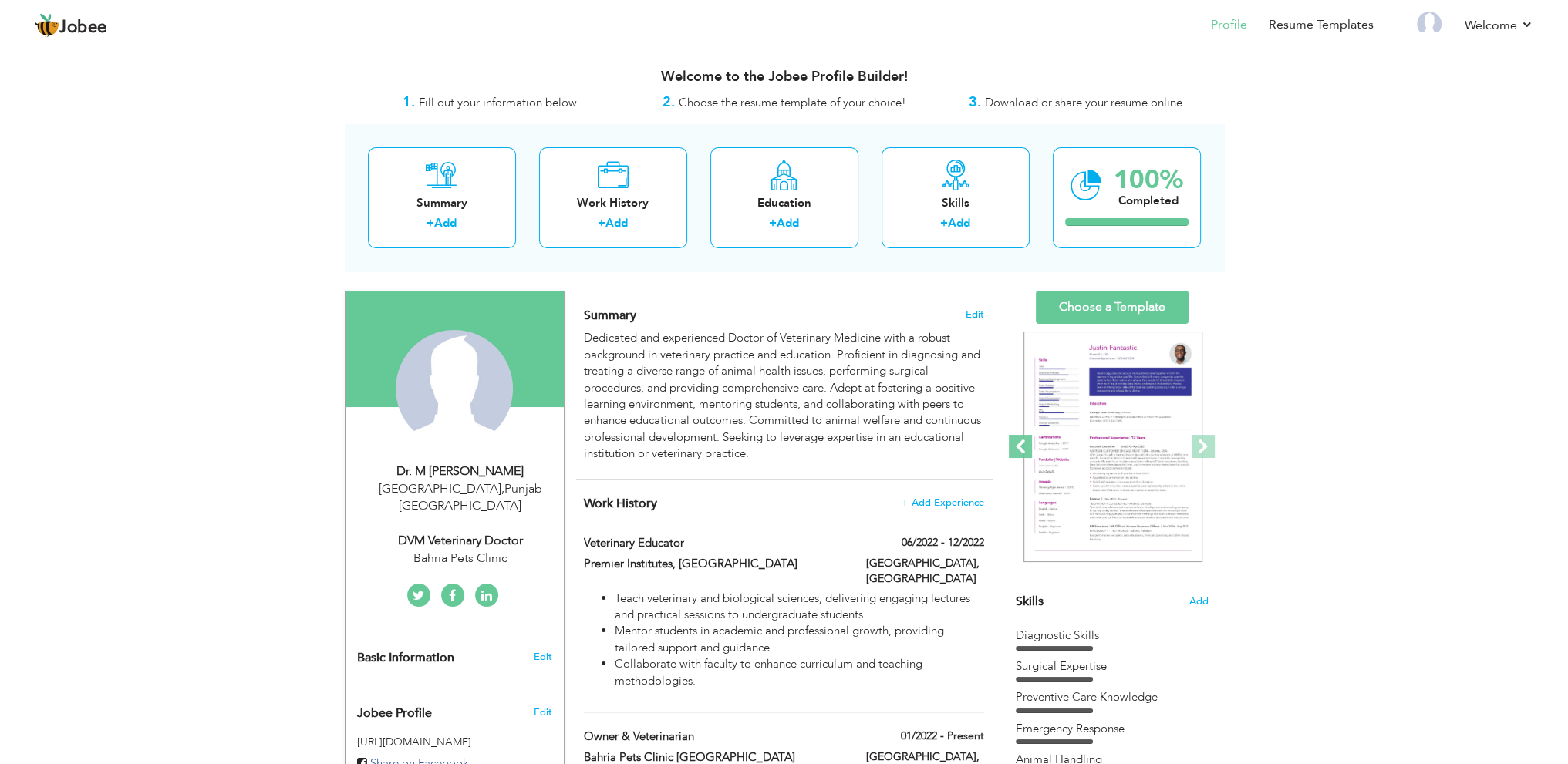
click at [1014, 451] on span at bounding box center [1020, 446] width 23 height 23
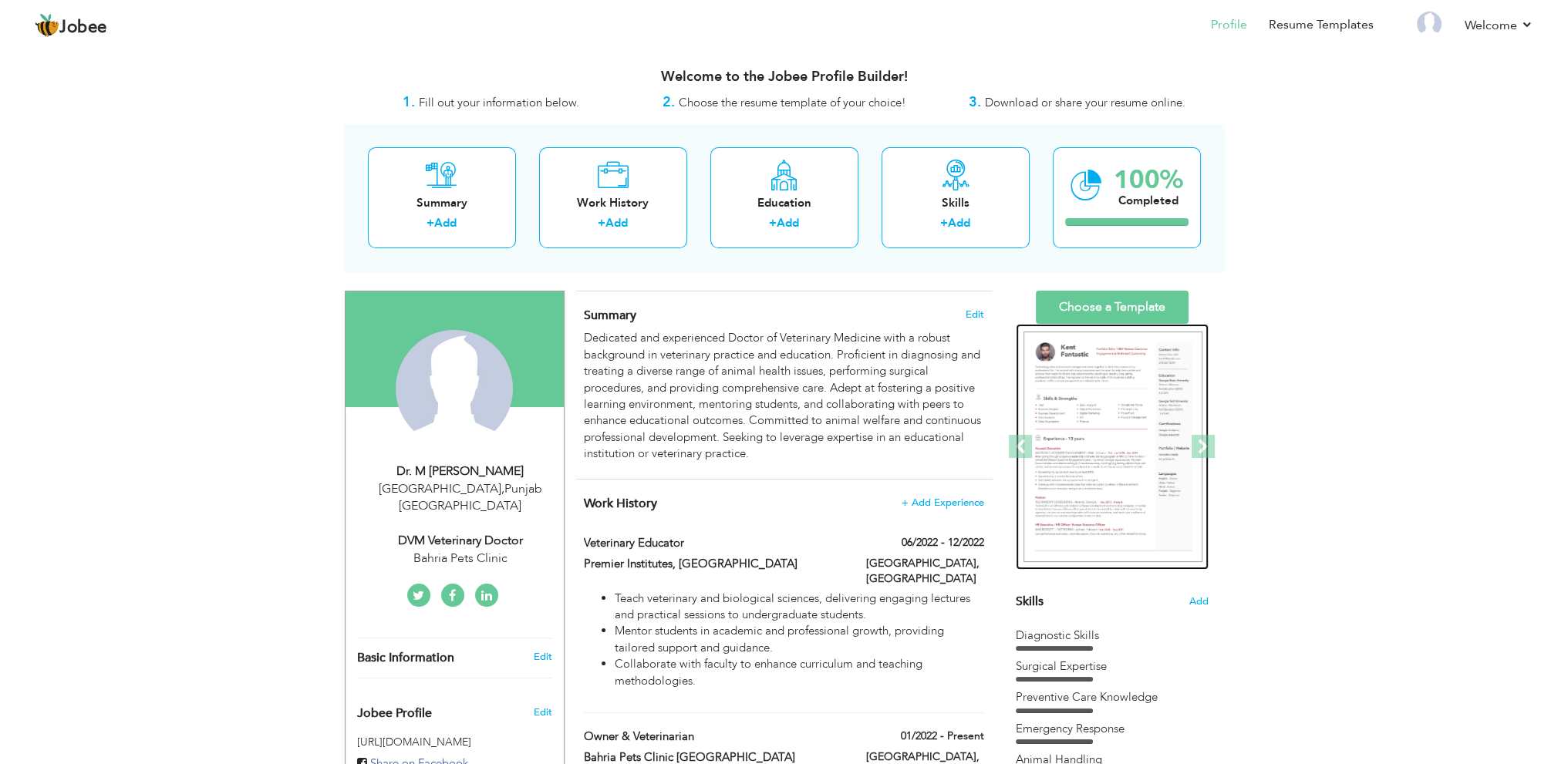
click at [1080, 442] on img at bounding box center [1112, 447] width 179 height 231
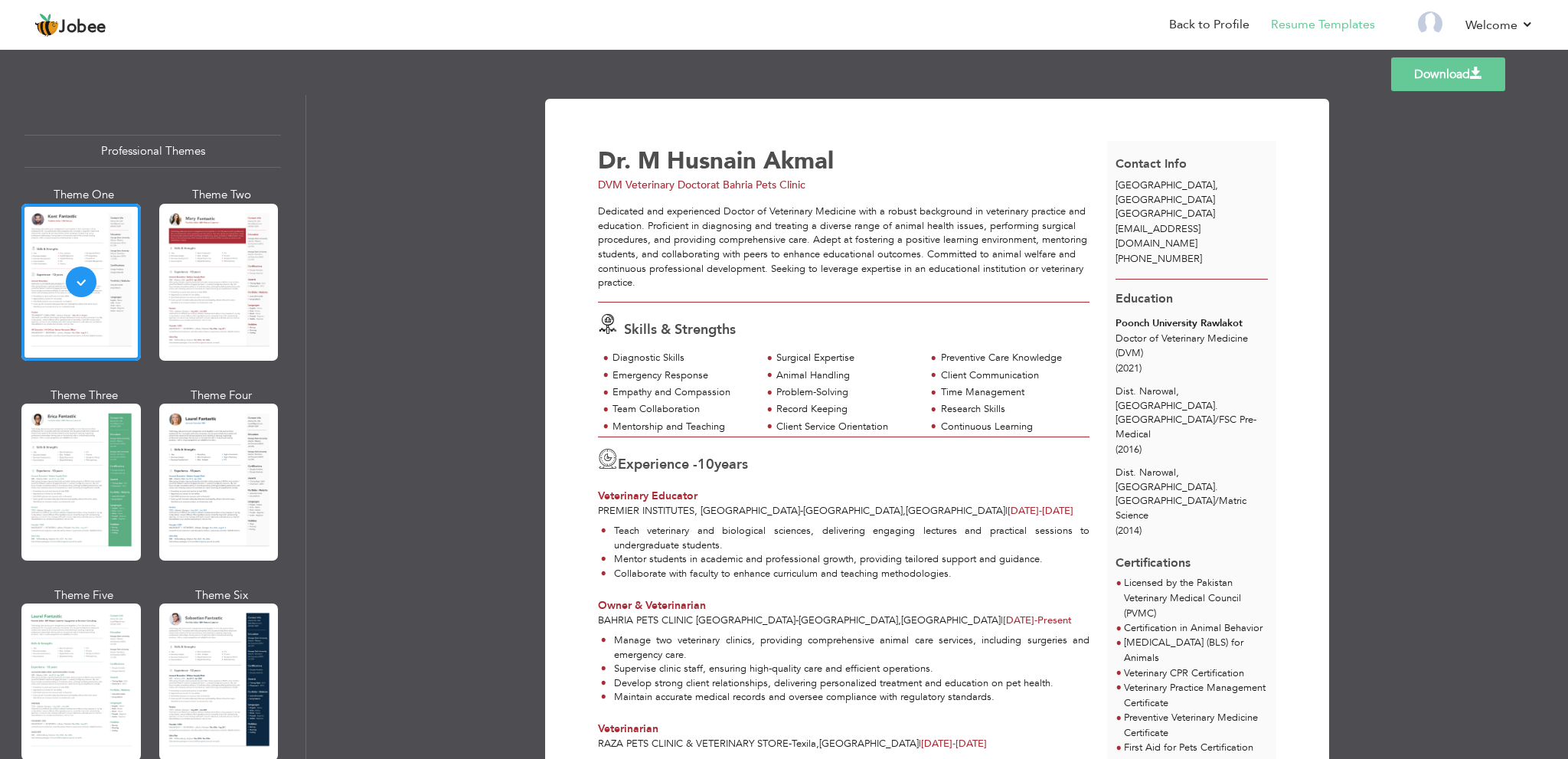
click at [1175, 222] on span "infotripcrafter@gmail.com" at bounding box center [1158, 236] width 85 height 28
click at [1199, 222] on span "infotripcrafter@gmail.com" at bounding box center [1158, 236] width 85 height 28
click at [414, 220] on div "Download Dr. M Husnain Akmal DVM Veterinary Doctor at Bahria Pets Clinic 10" at bounding box center [937, 427] width 1262 height 664
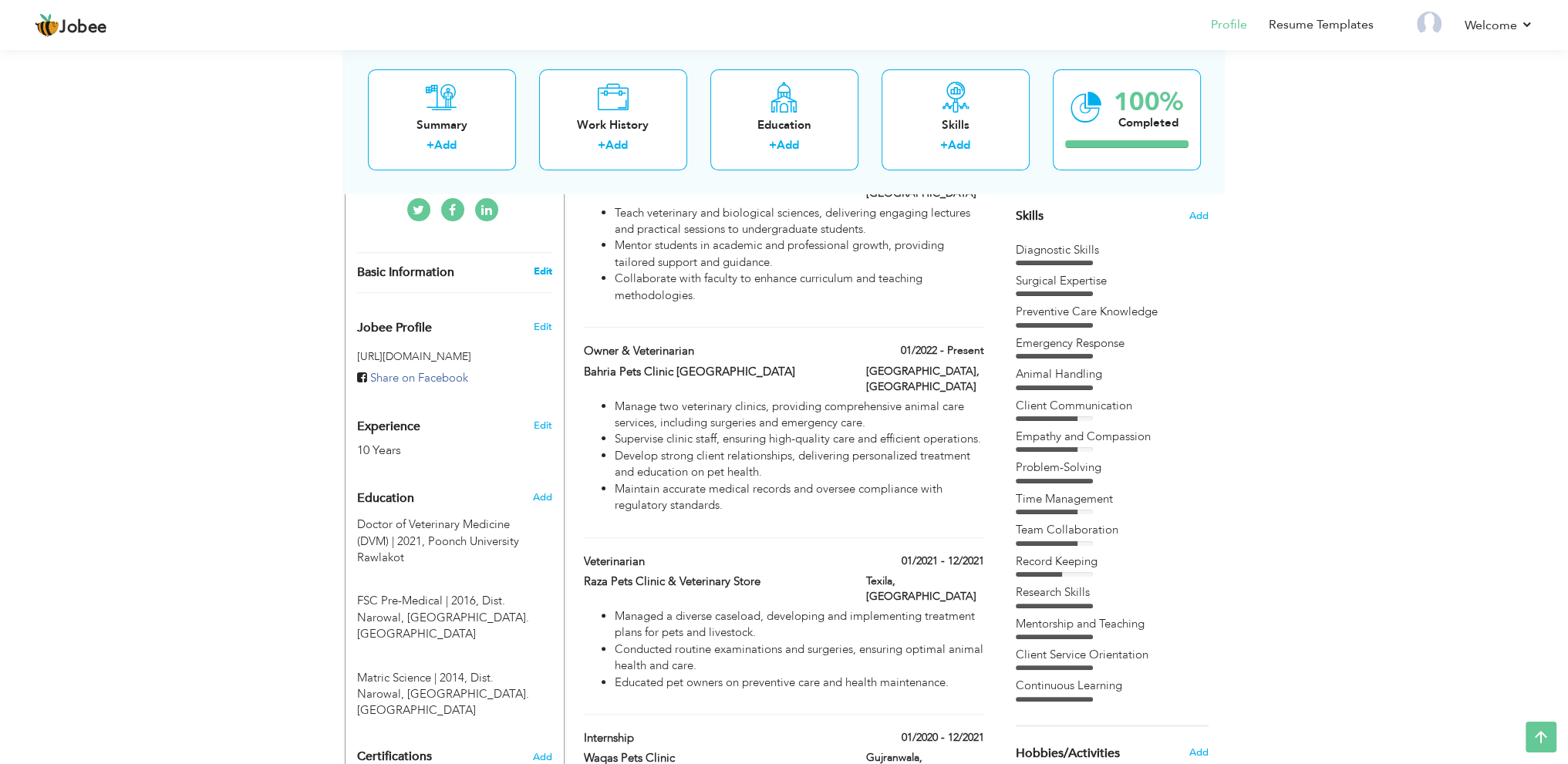
click at [540, 264] on link "Edit" at bounding box center [541, 271] width 18 height 14
select select "number:166"
select select "number:12"
type input "Bahria Pets Clinic"
type input "DVM Veterinary Doctor"
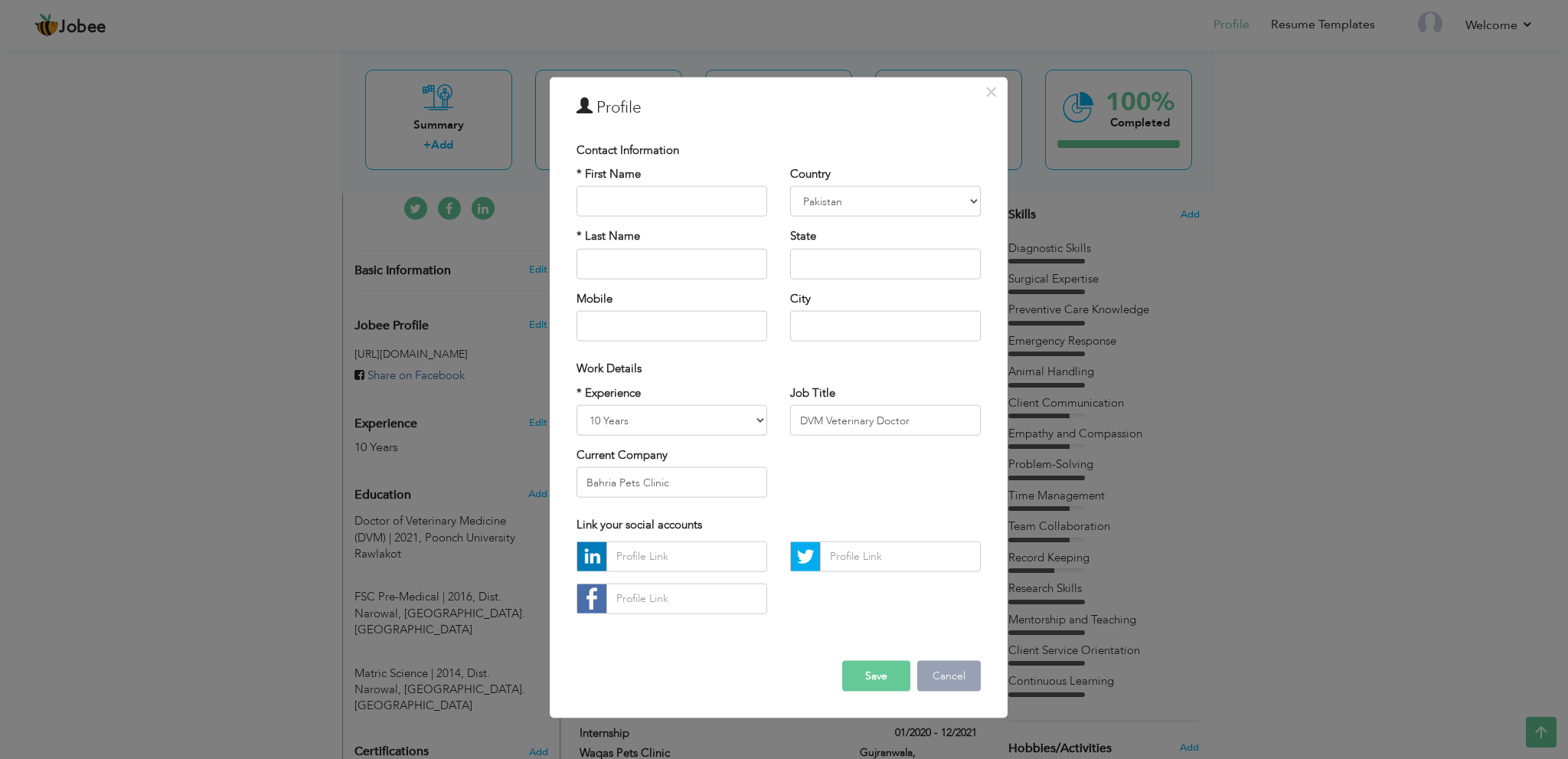
click at [939, 665] on button "Cancel" at bounding box center [949, 676] width 63 height 31
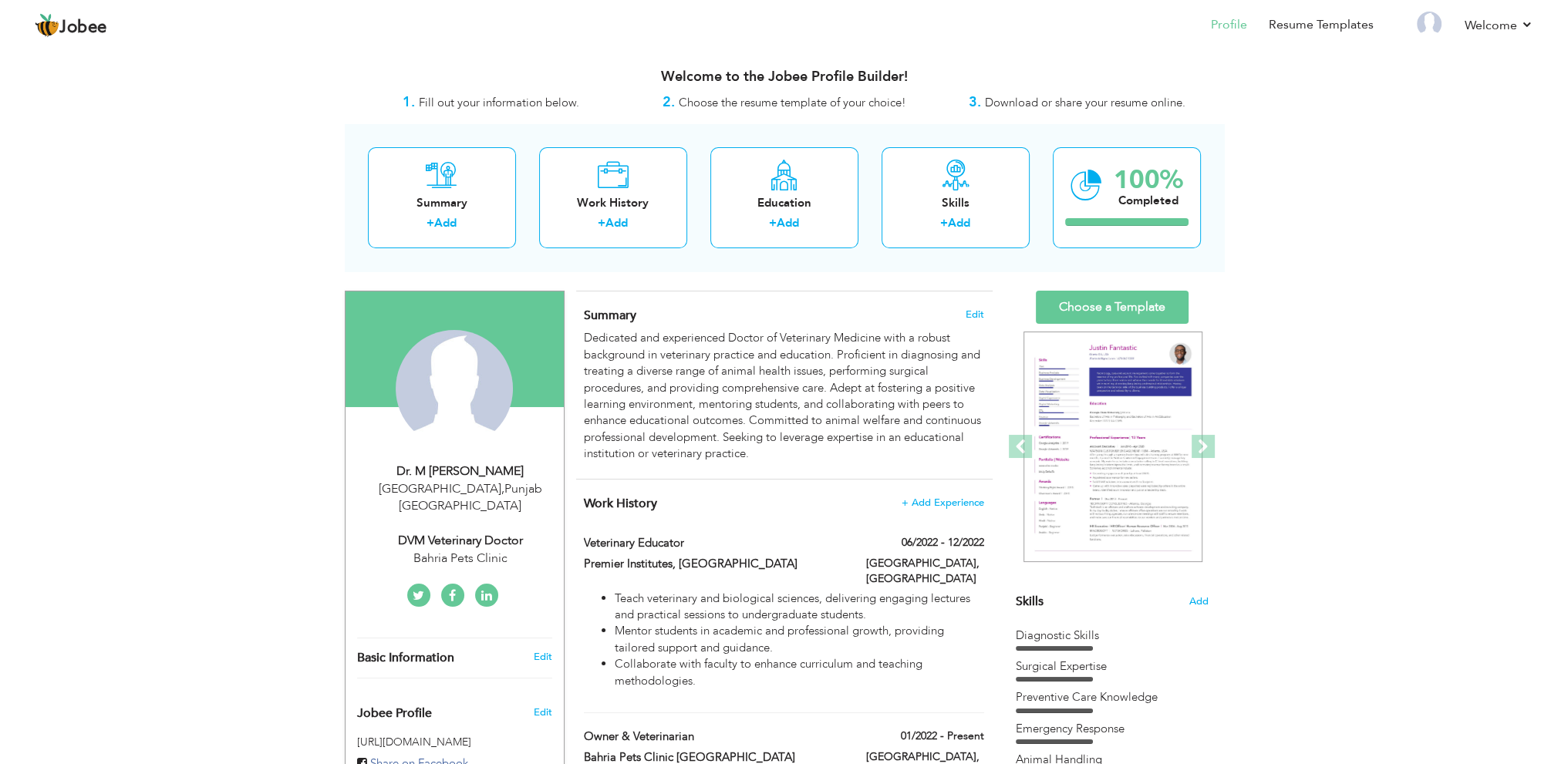
scroll to position [155, 0]
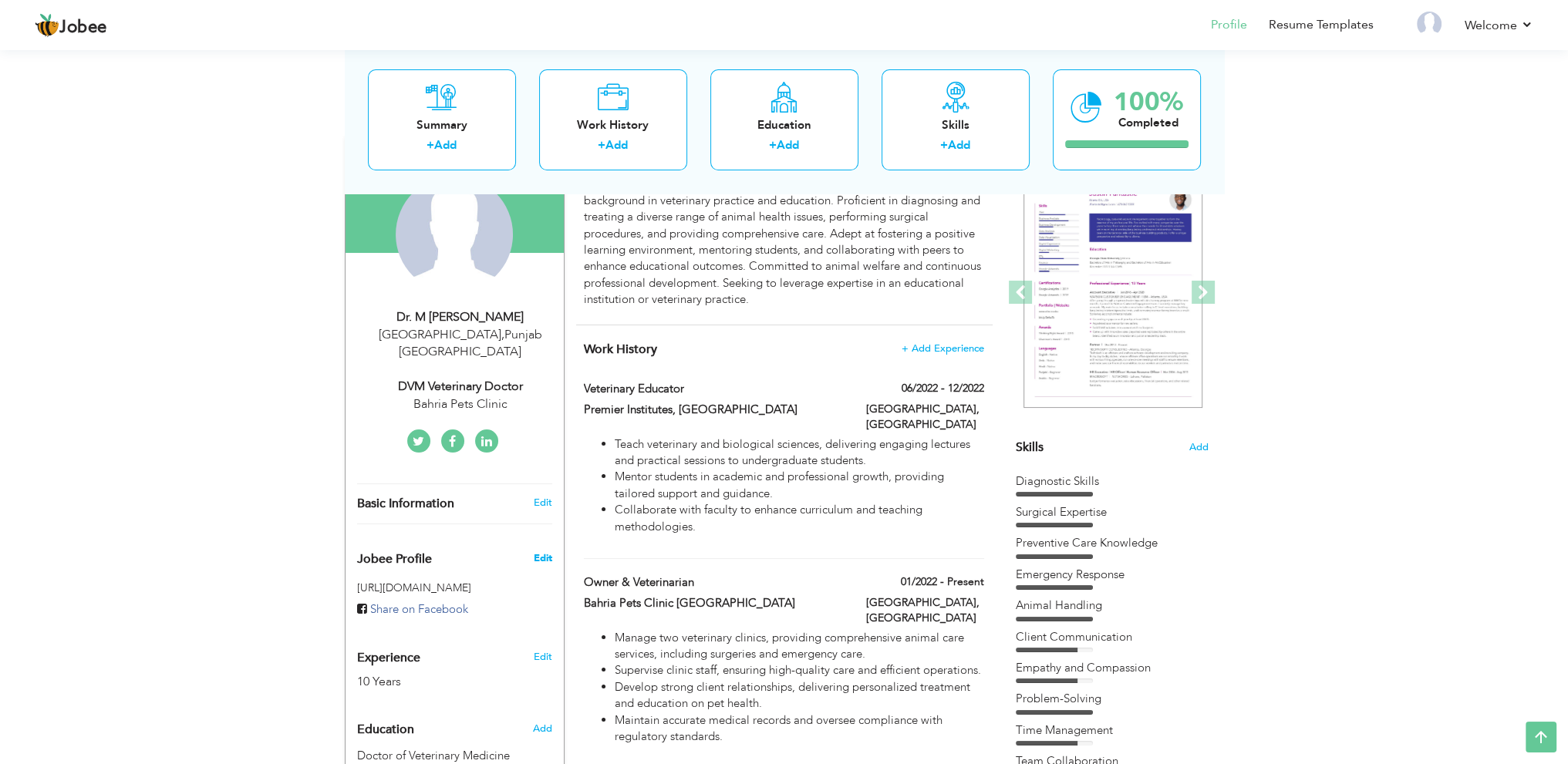
click at [539, 552] on span "Edit" at bounding box center [541, 559] width 18 height 14
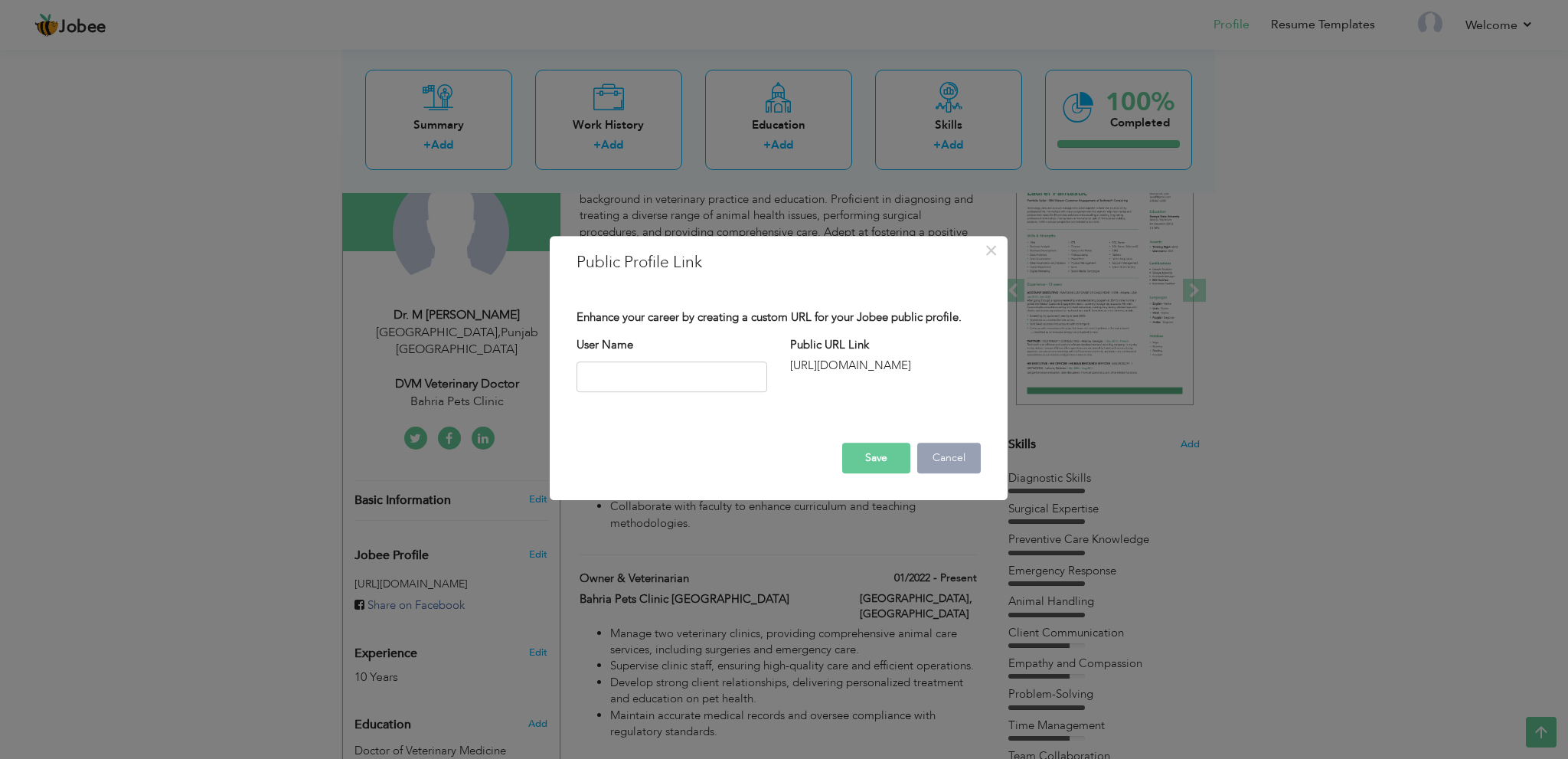
click at [970, 457] on button "Cancel" at bounding box center [949, 458] width 63 height 31
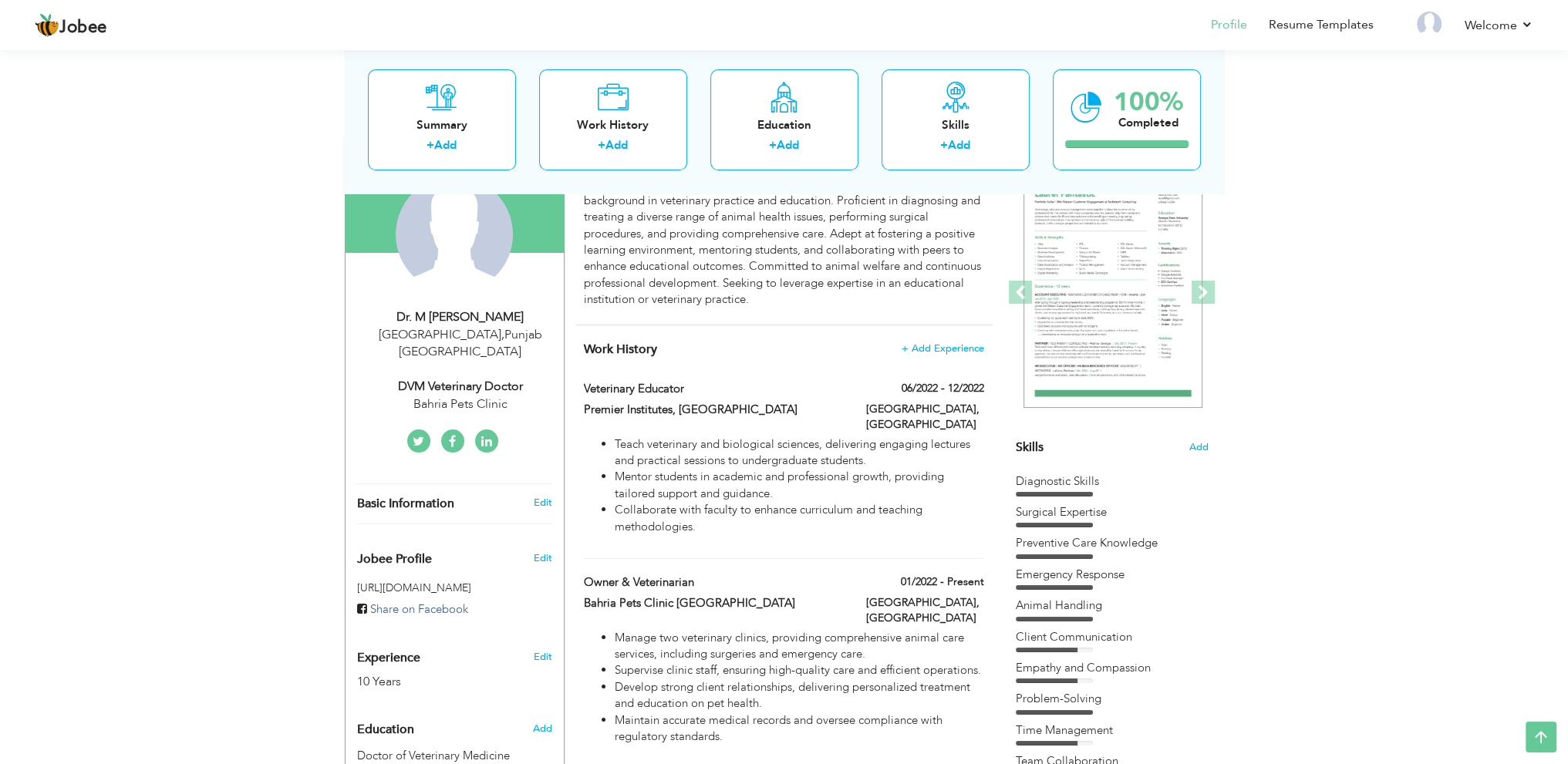
scroll to position [0, 0]
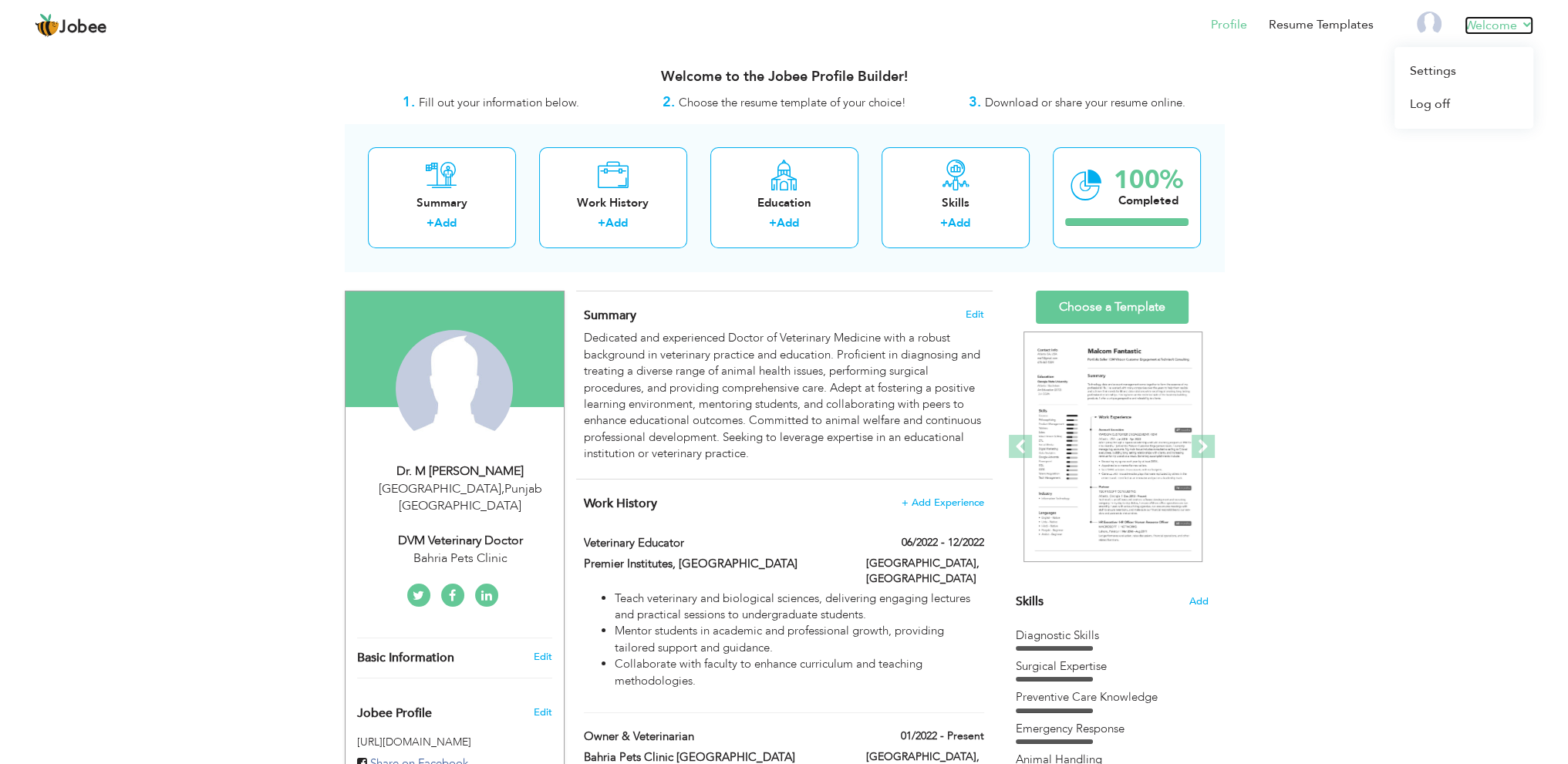
click at [1502, 33] on link "Welcome" at bounding box center [1499, 25] width 69 height 18
click at [1457, 68] on link "Settings" at bounding box center [1464, 71] width 139 height 33
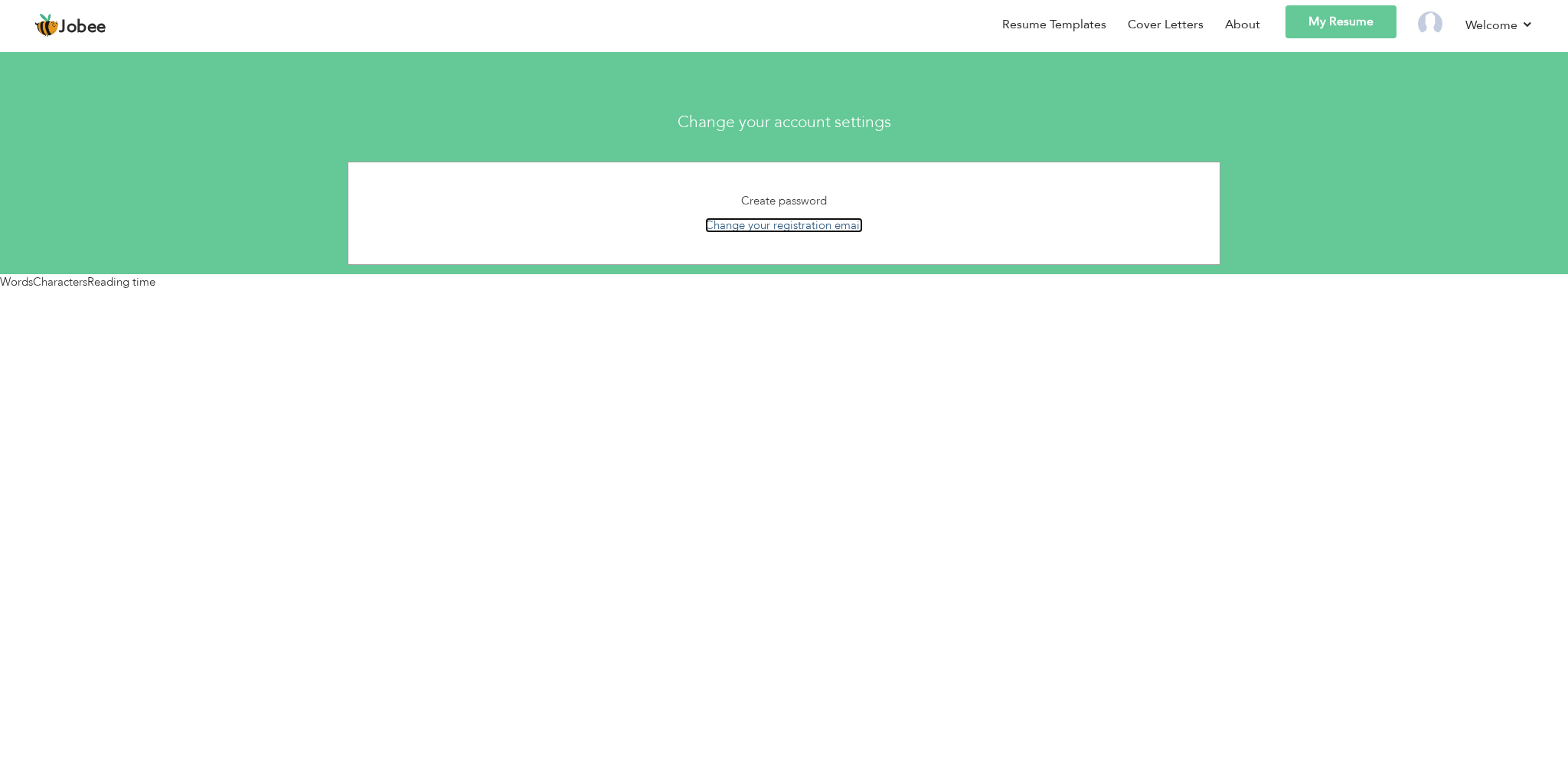
click at [790, 223] on link "Change your registration email" at bounding box center [784, 226] width 158 height 15
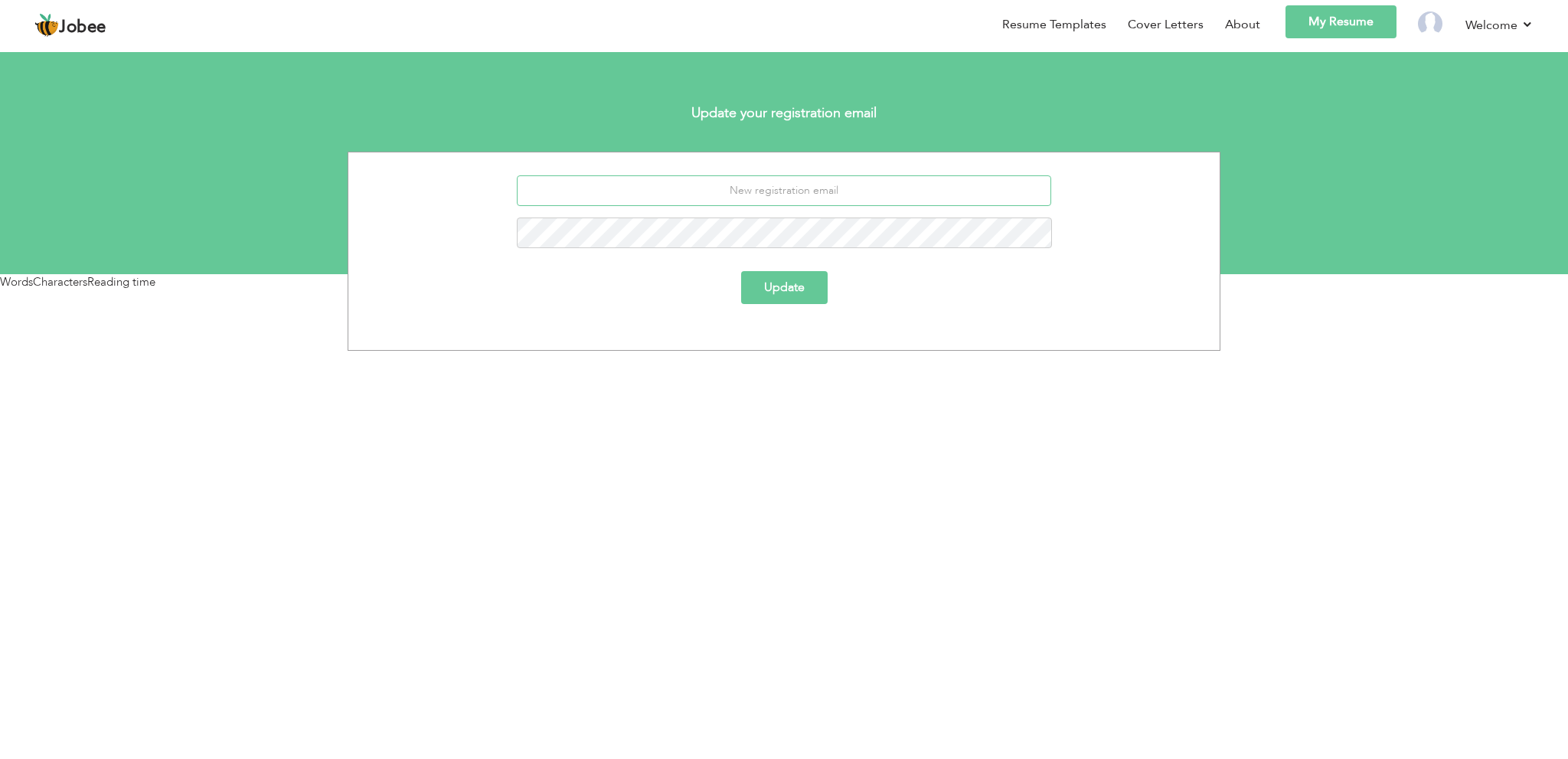
click at [796, 196] on input "email" at bounding box center [784, 191] width 535 height 31
click at [806, 190] on input "email" at bounding box center [784, 191] width 535 height 31
click at [886, 352] on body "Jobee Back to Profile Resume Templates Resume Templates Cover Letters About My …" at bounding box center [784, 377] width 1568 height 756
click at [1321, 24] on link "My Resume" at bounding box center [1342, 21] width 111 height 33
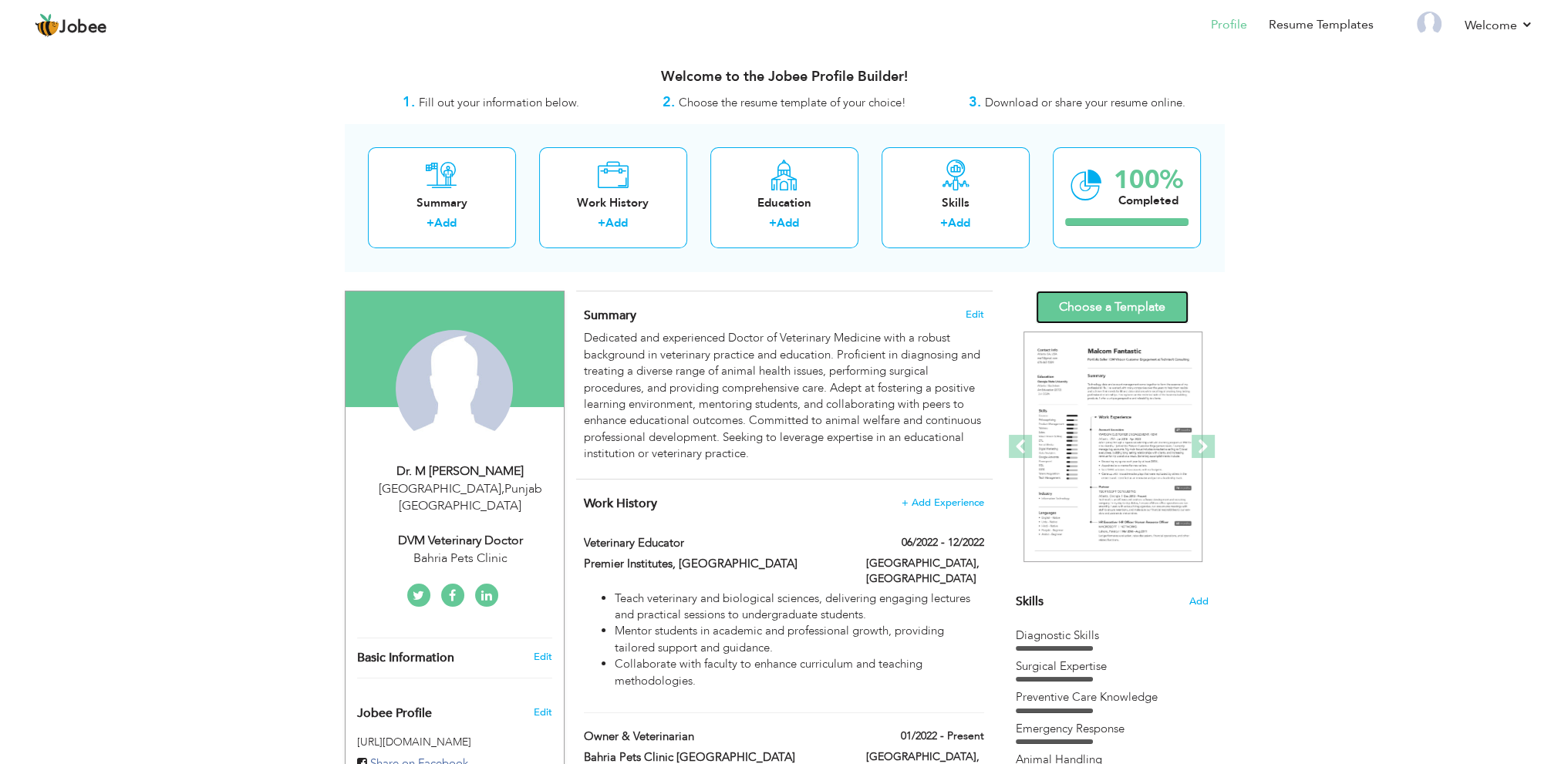
click at [1116, 312] on link "Choose a Template" at bounding box center [1112, 307] width 153 height 33
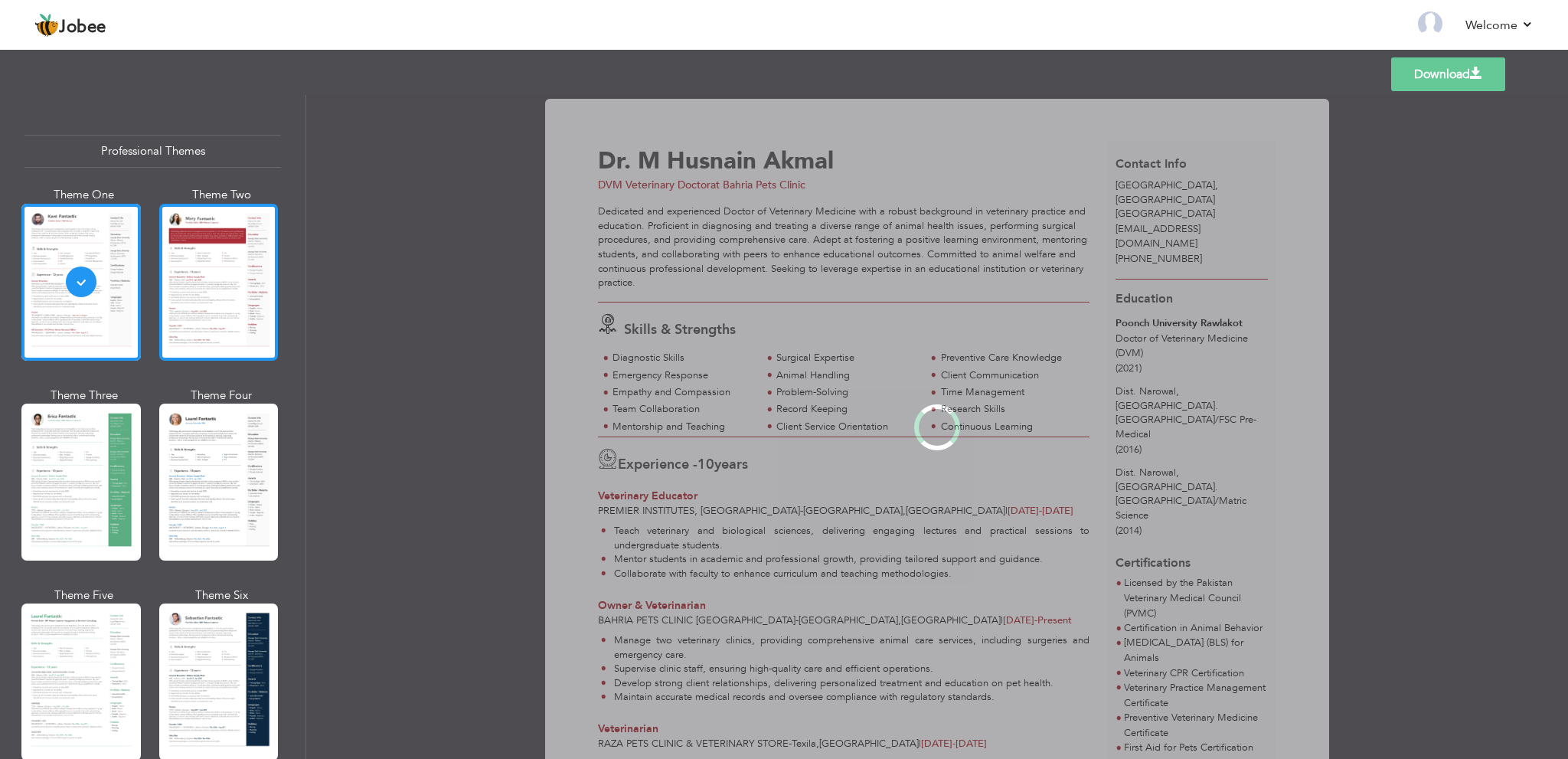
click at [220, 303] on div at bounding box center [219, 282] width 119 height 157
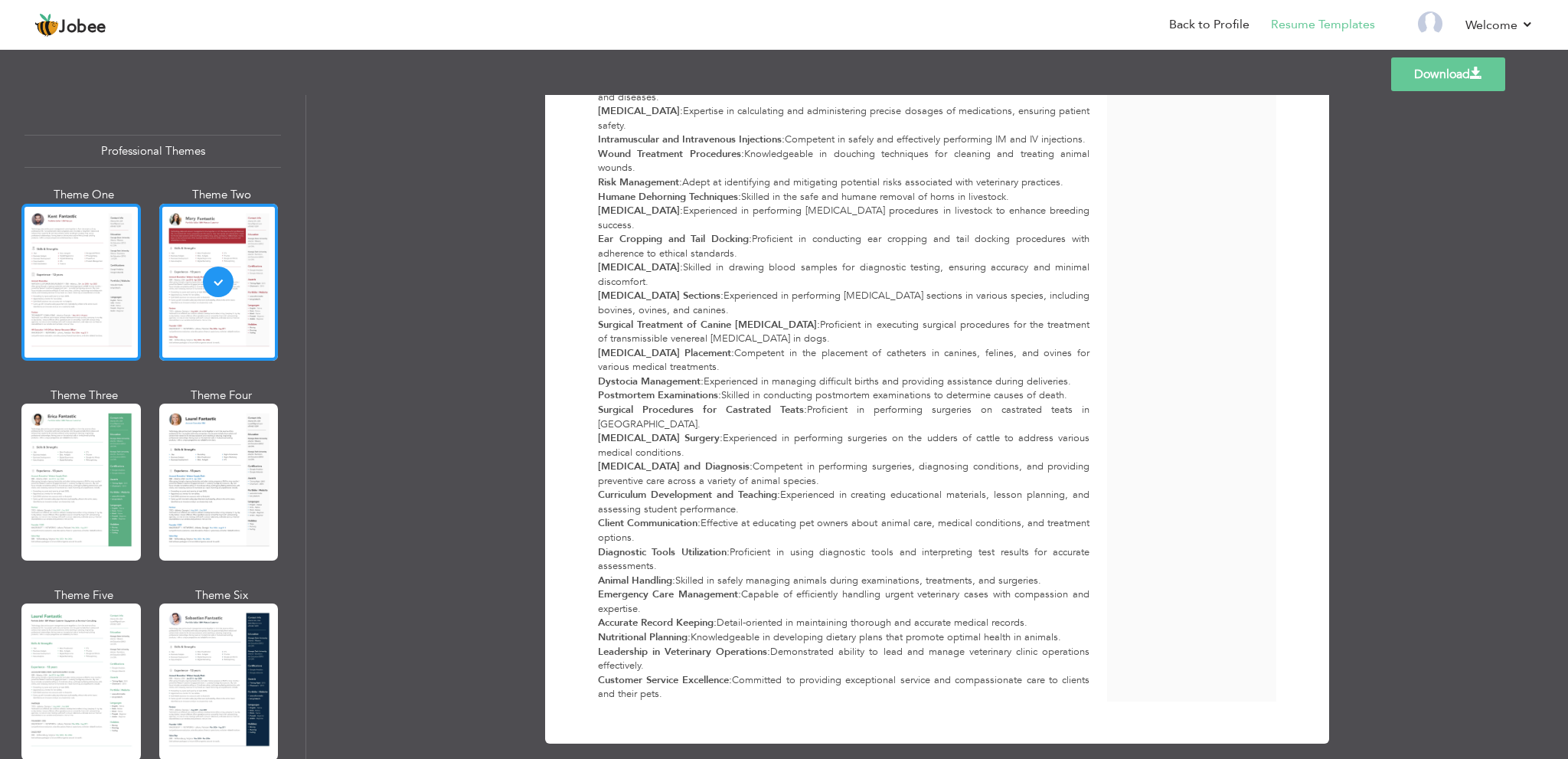
click at [106, 276] on div at bounding box center [81, 282] width 119 height 157
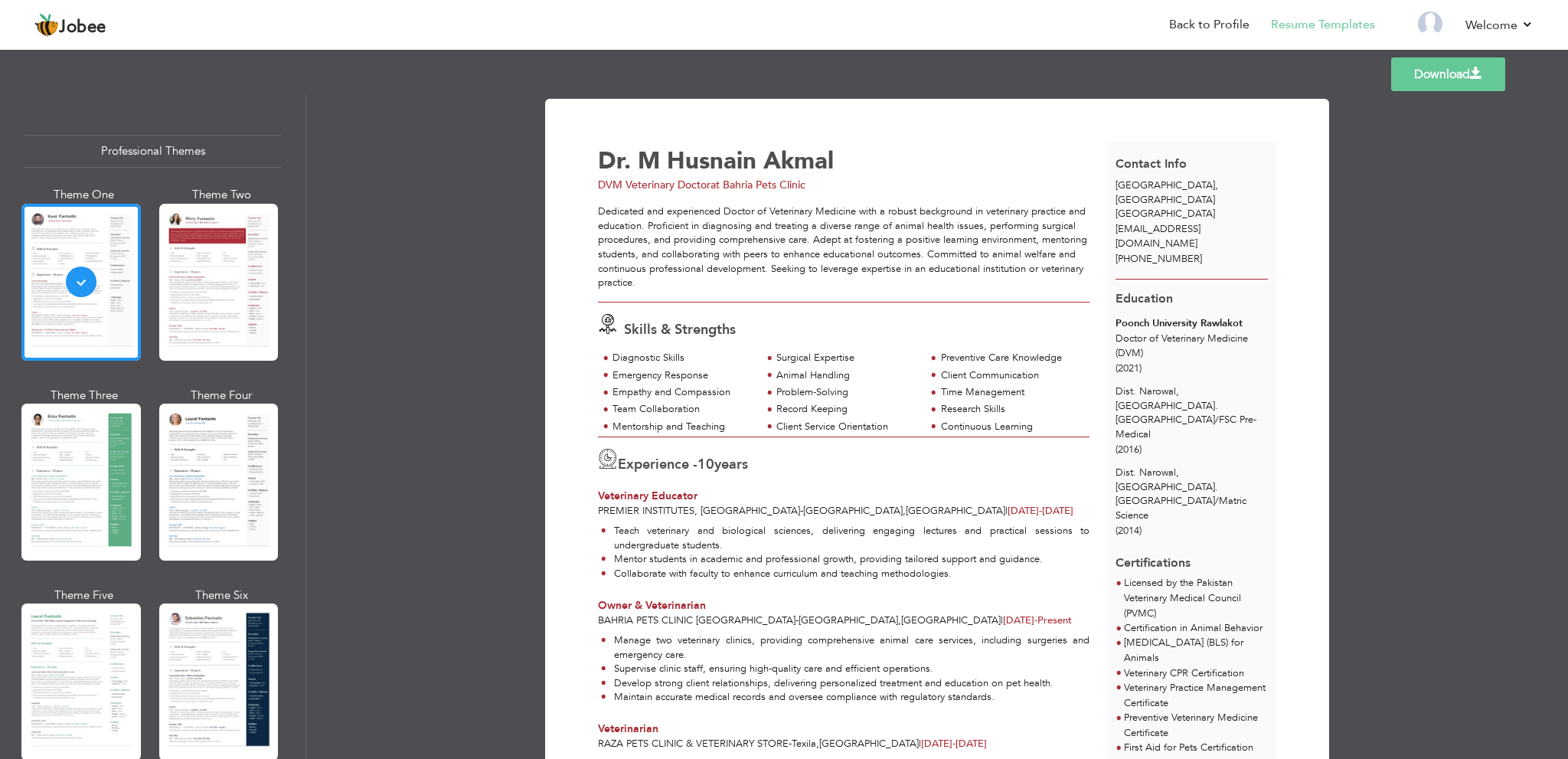
click at [1457, 85] on link "Download" at bounding box center [1448, 74] width 114 height 33
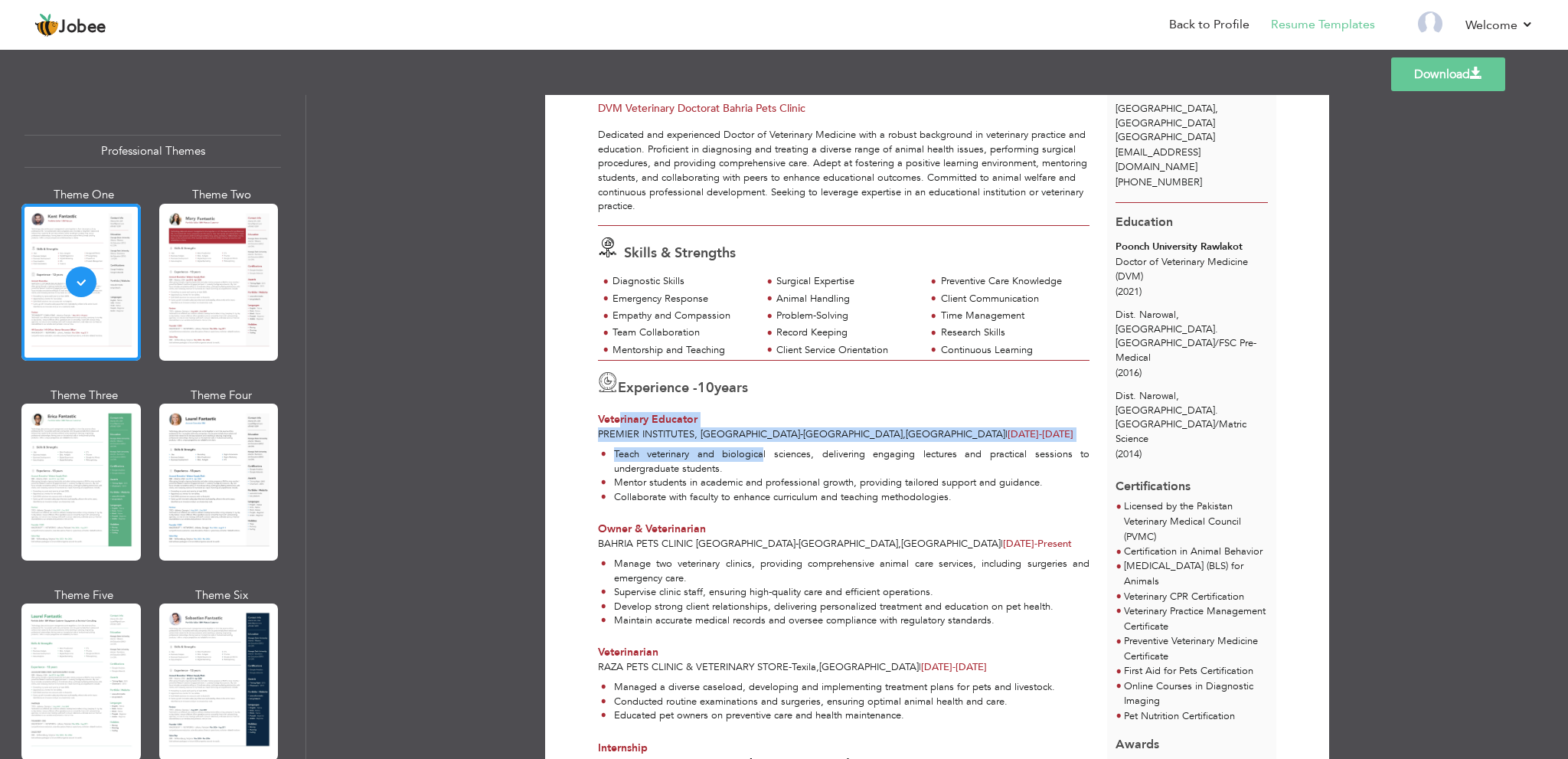
drag, startPoint x: 616, startPoint y: 422, endPoint x: 676, endPoint y: 489, distance: 89.9
click at [759, 442] on div "Experience - 10 years Veterinary Educator Premier Institutes, Lahore - Lahore ,…" at bounding box center [844, 436] width 509 height 149
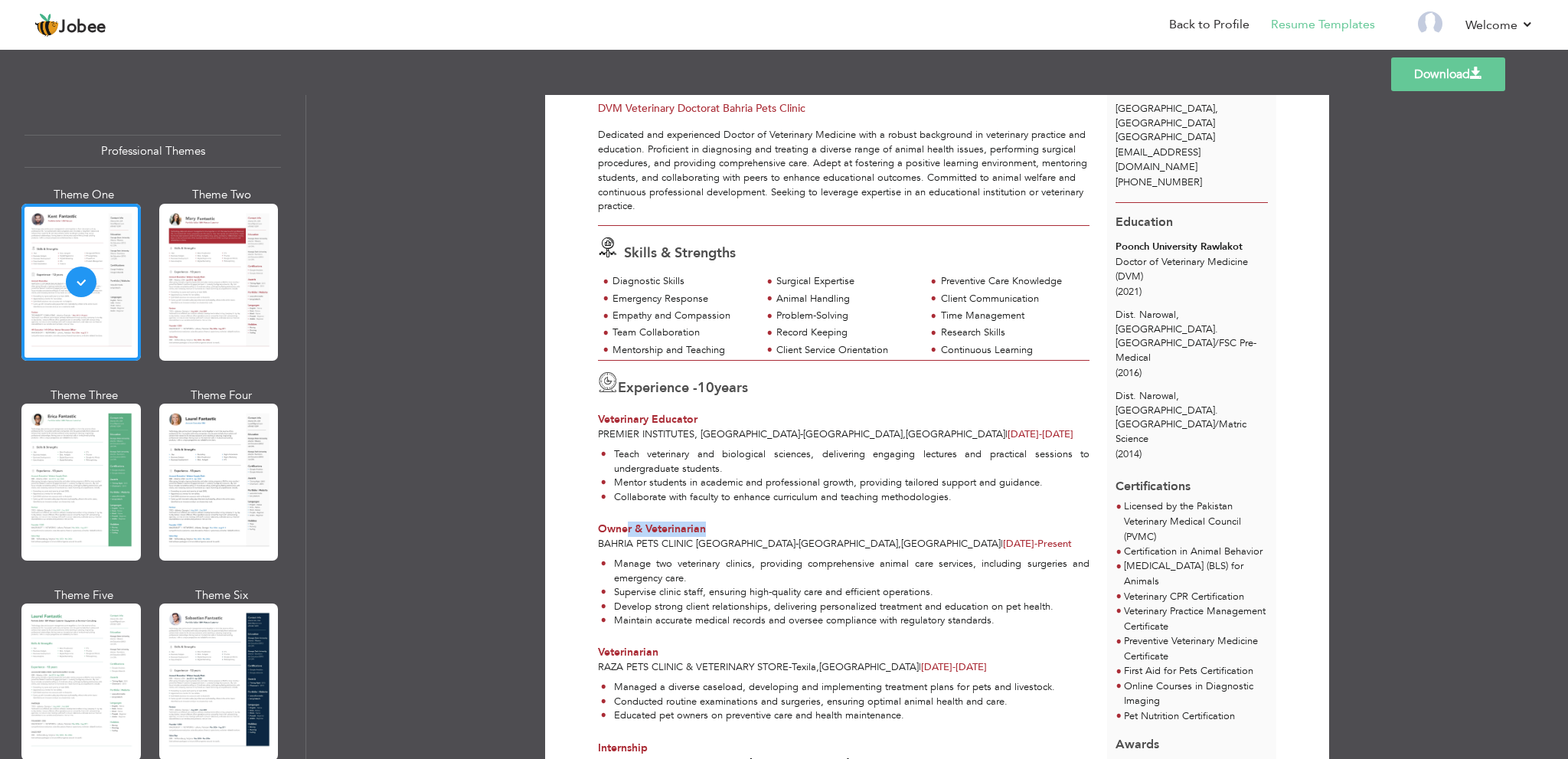
drag, startPoint x: 622, startPoint y: 520, endPoint x: 792, endPoint y: 528, distance: 170.2
click at [791, 528] on div "Owner & Veterinarian" at bounding box center [844, 529] width 491 height 15
click at [825, 533] on div "Owner & Veterinarian" at bounding box center [844, 529] width 491 height 15
click at [1003, 547] on span "Jan 2022 -" at bounding box center [1020, 544] width 34 height 14
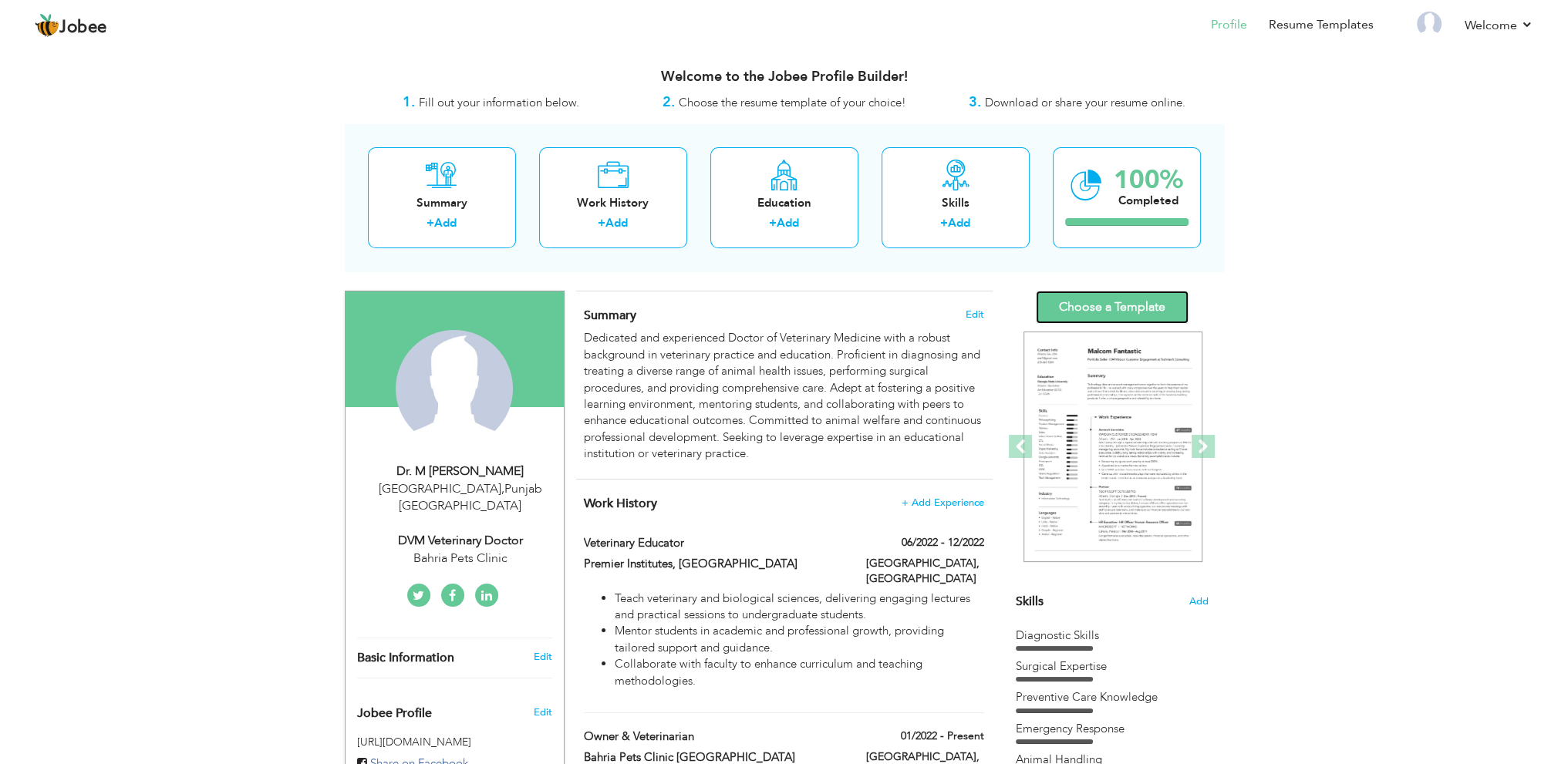
click at [1078, 314] on link "Choose a Template" at bounding box center [1112, 307] width 153 height 33
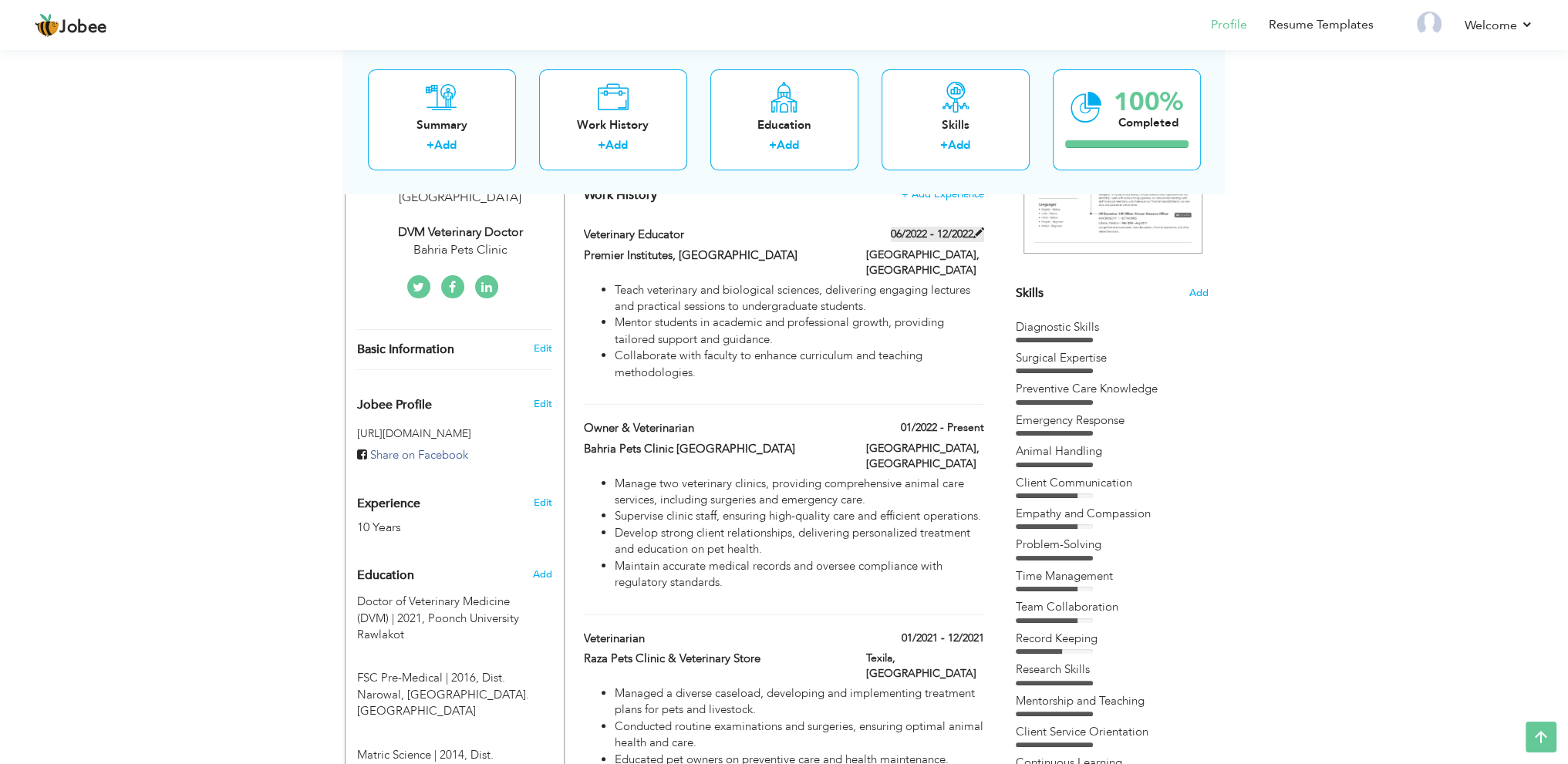
click at [973, 234] on span at bounding box center [978, 233] width 11 height 11
type input "Veterinary Educator"
type input "Premier Institutes, [GEOGRAPHIC_DATA]"
type input "06/2022"
type input "12/2022"
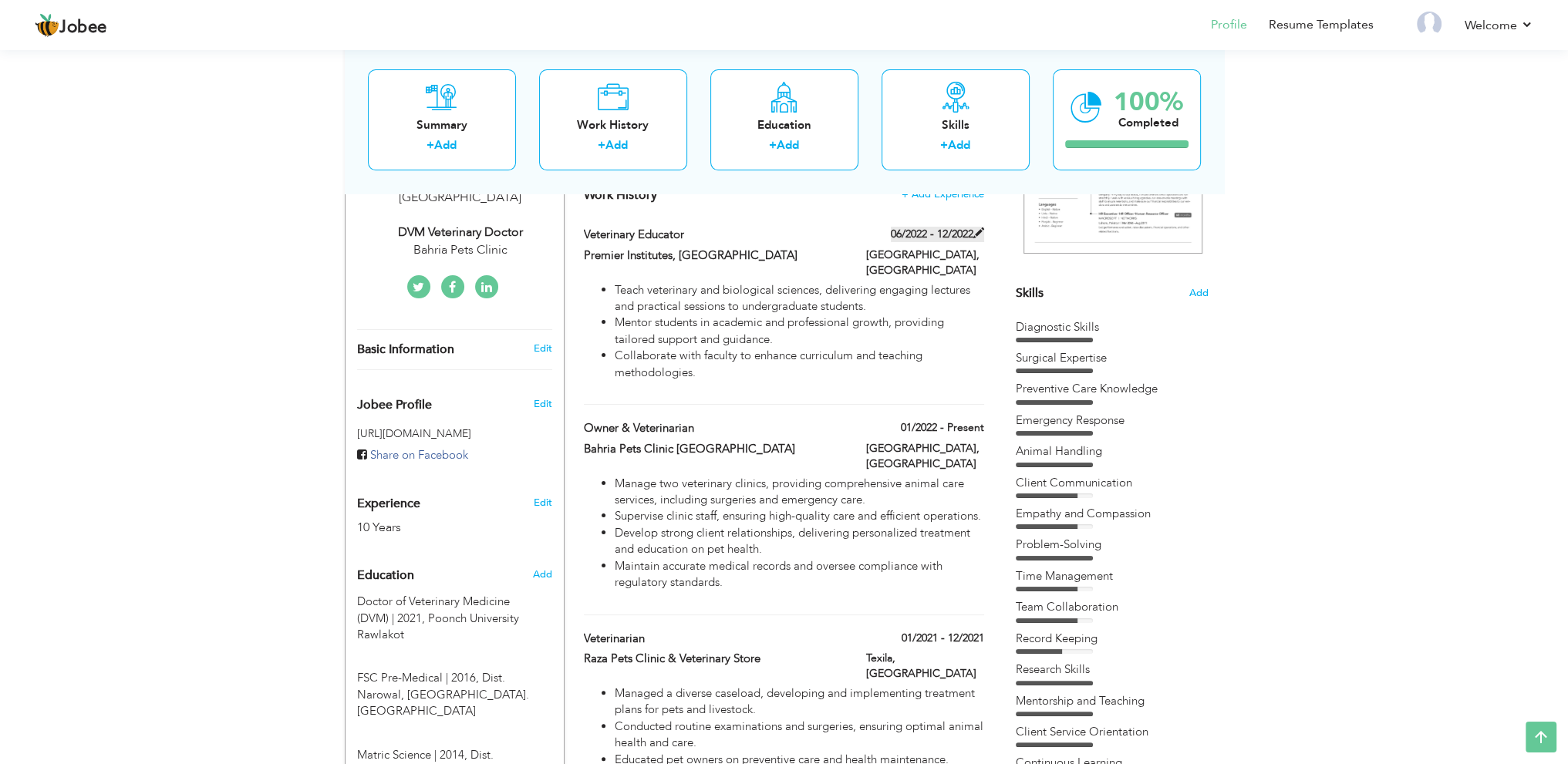
type input "[GEOGRAPHIC_DATA]"
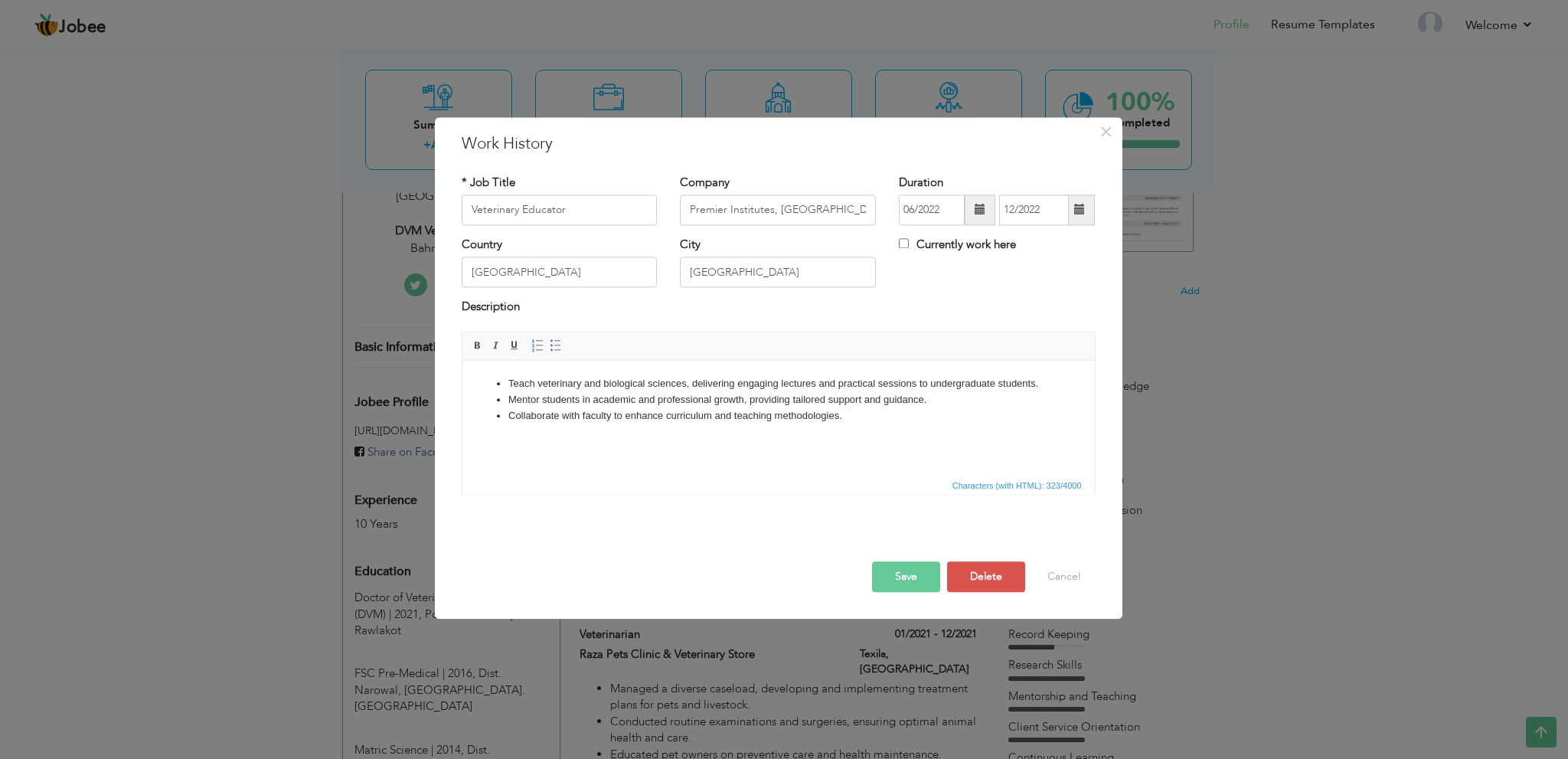
click at [977, 212] on span at bounding box center [980, 210] width 11 height 11
click at [983, 319] on span "2022" at bounding box center [979, 324] width 41 height 41
click at [1025, 277] on span "Mar" at bounding box center [1023, 280] width 41 height 41
type input "03/2022"
click at [1023, 208] on input "12/2022" at bounding box center [1034, 210] width 69 height 31
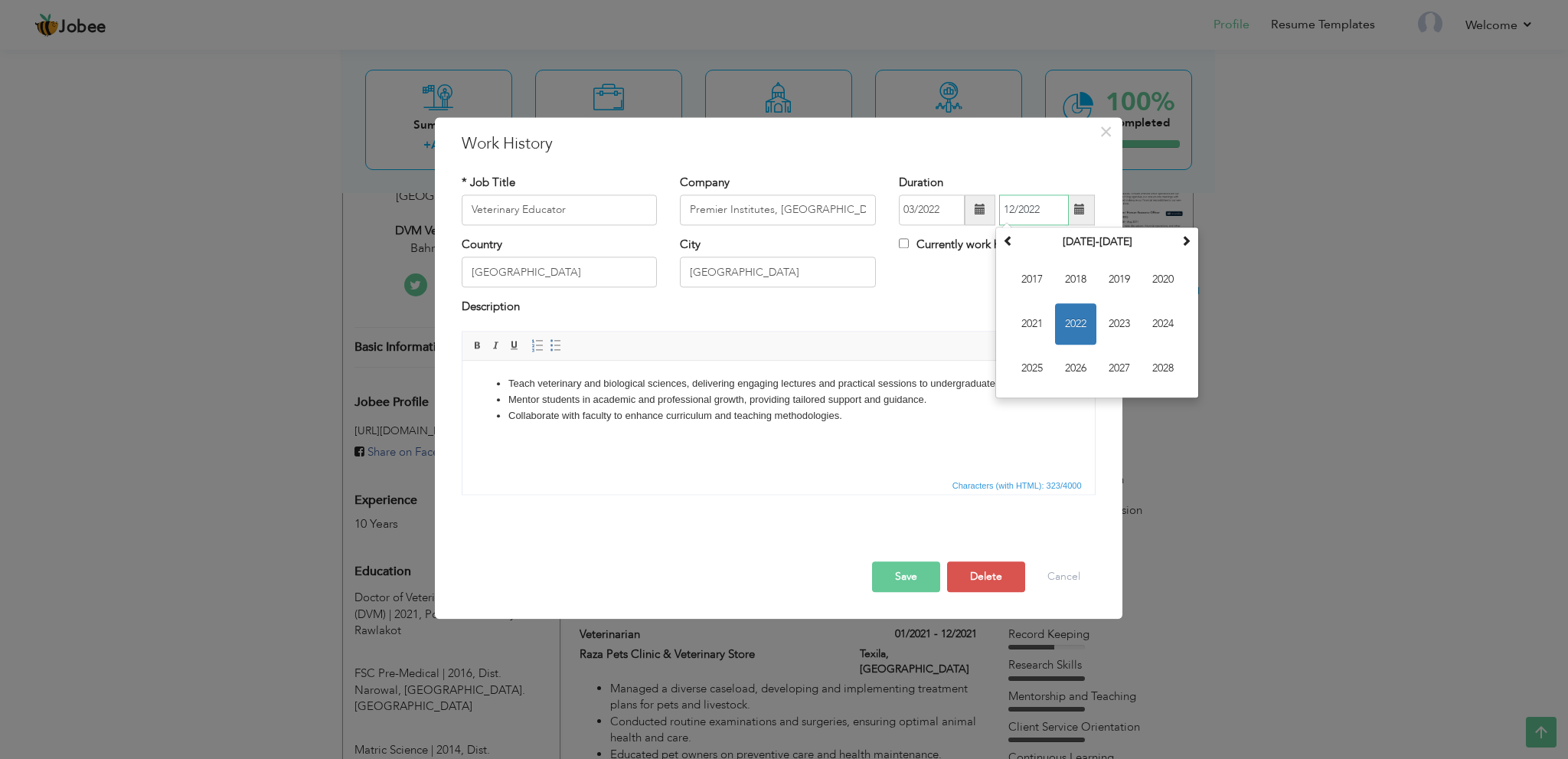
click at [1075, 321] on span "2022" at bounding box center [1076, 324] width 41 height 41
click at [1077, 367] on span "Oct" at bounding box center [1076, 369] width 41 height 41
type input "10/2022"
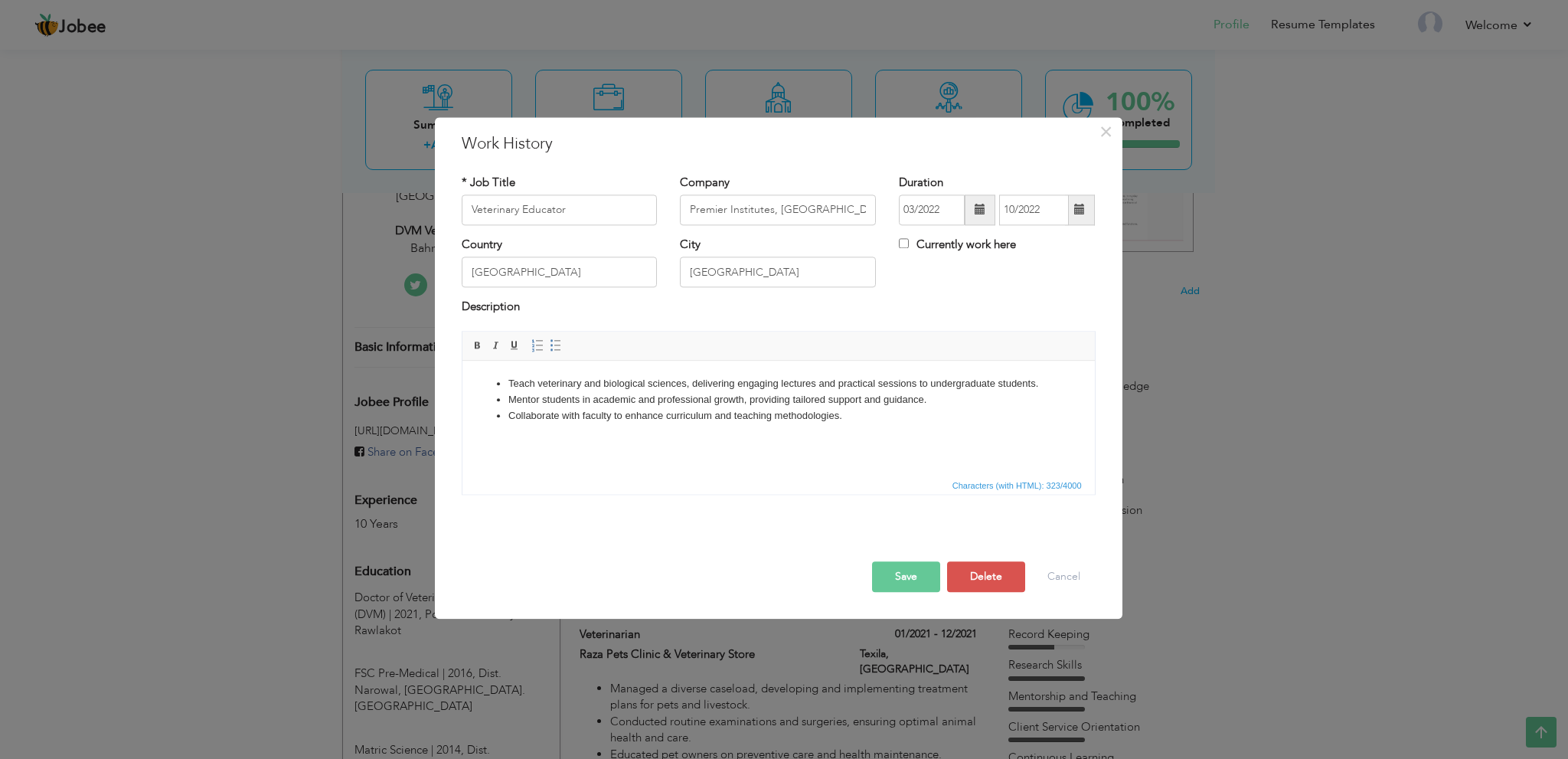
click at [926, 578] on button "Save" at bounding box center [906, 577] width 69 height 31
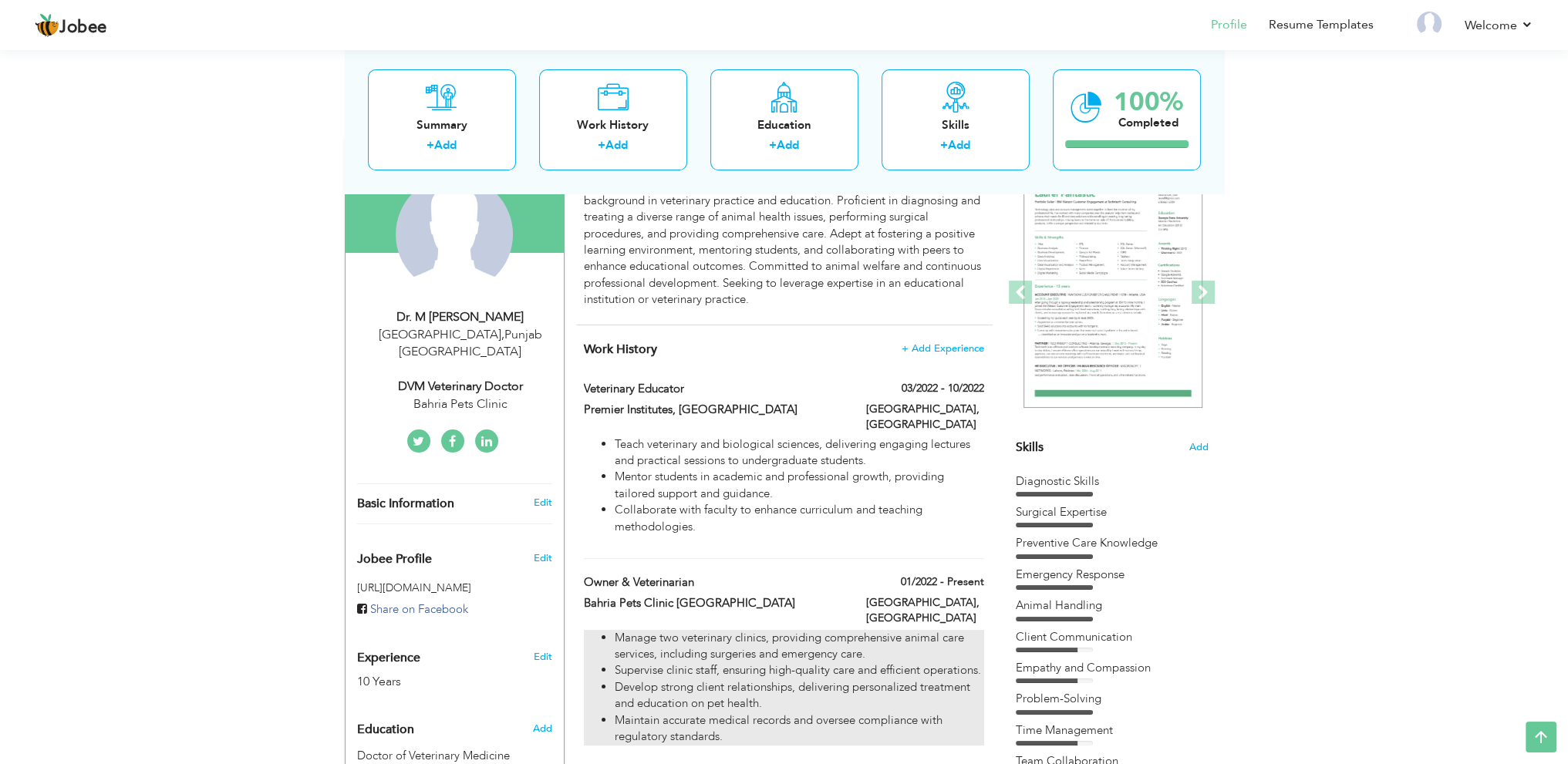
scroll to position [231, 0]
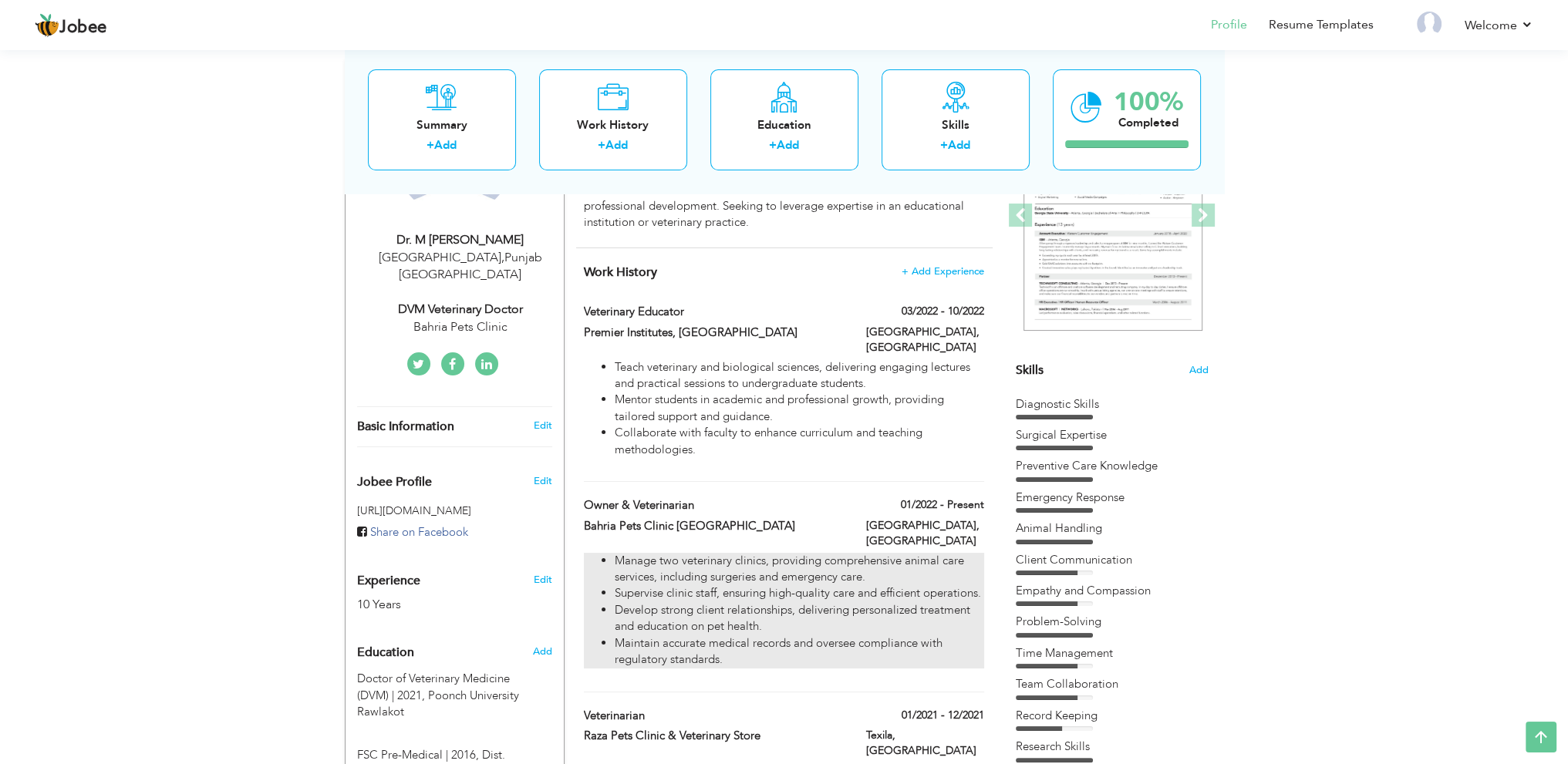
drag, startPoint x: 592, startPoint y: 334, endPoint x: 604, endPoint y: 532, distance: 198.4
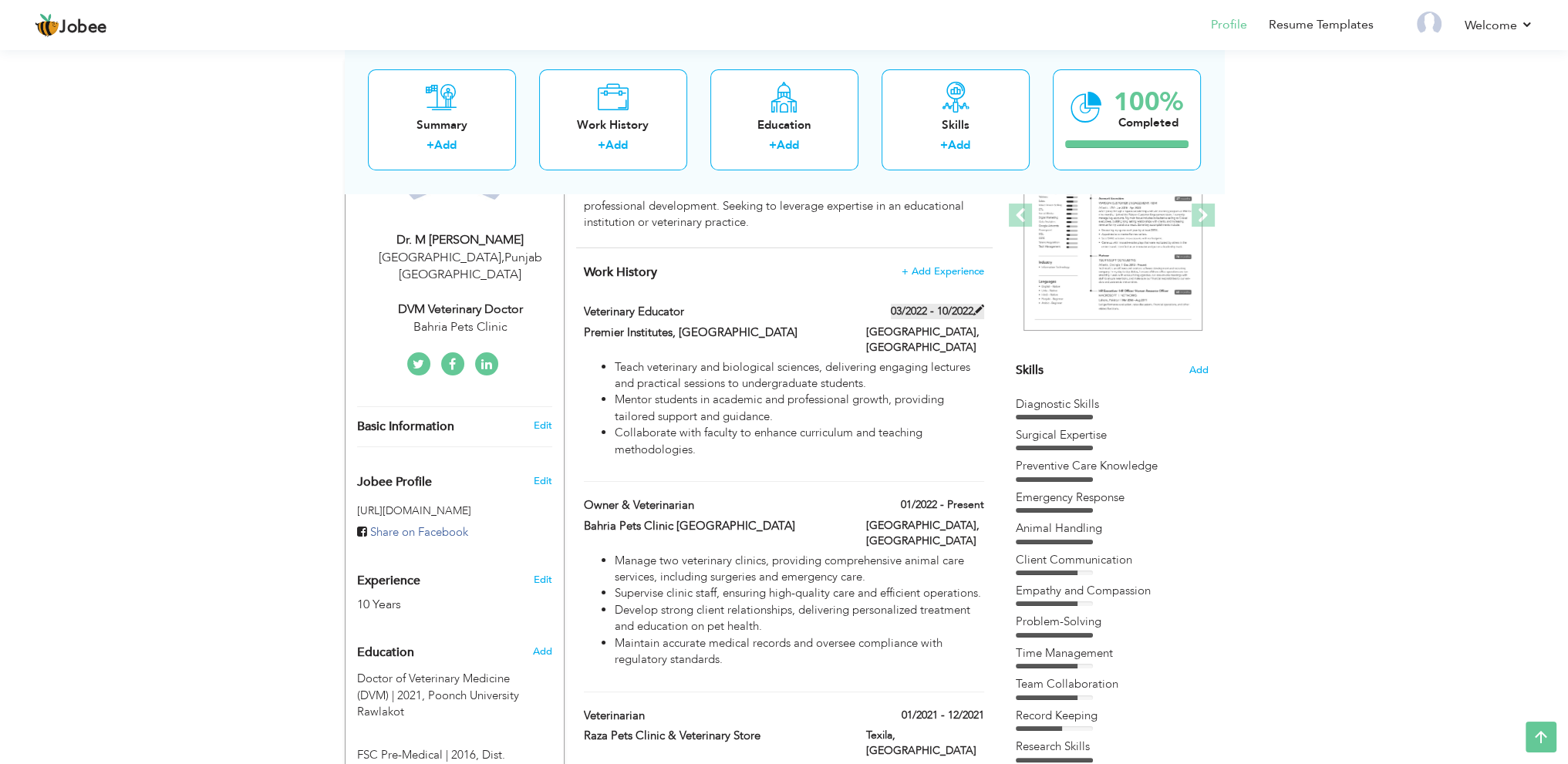
click at [980, 308] on span at bounding box center [978, 310] width 11 height 11
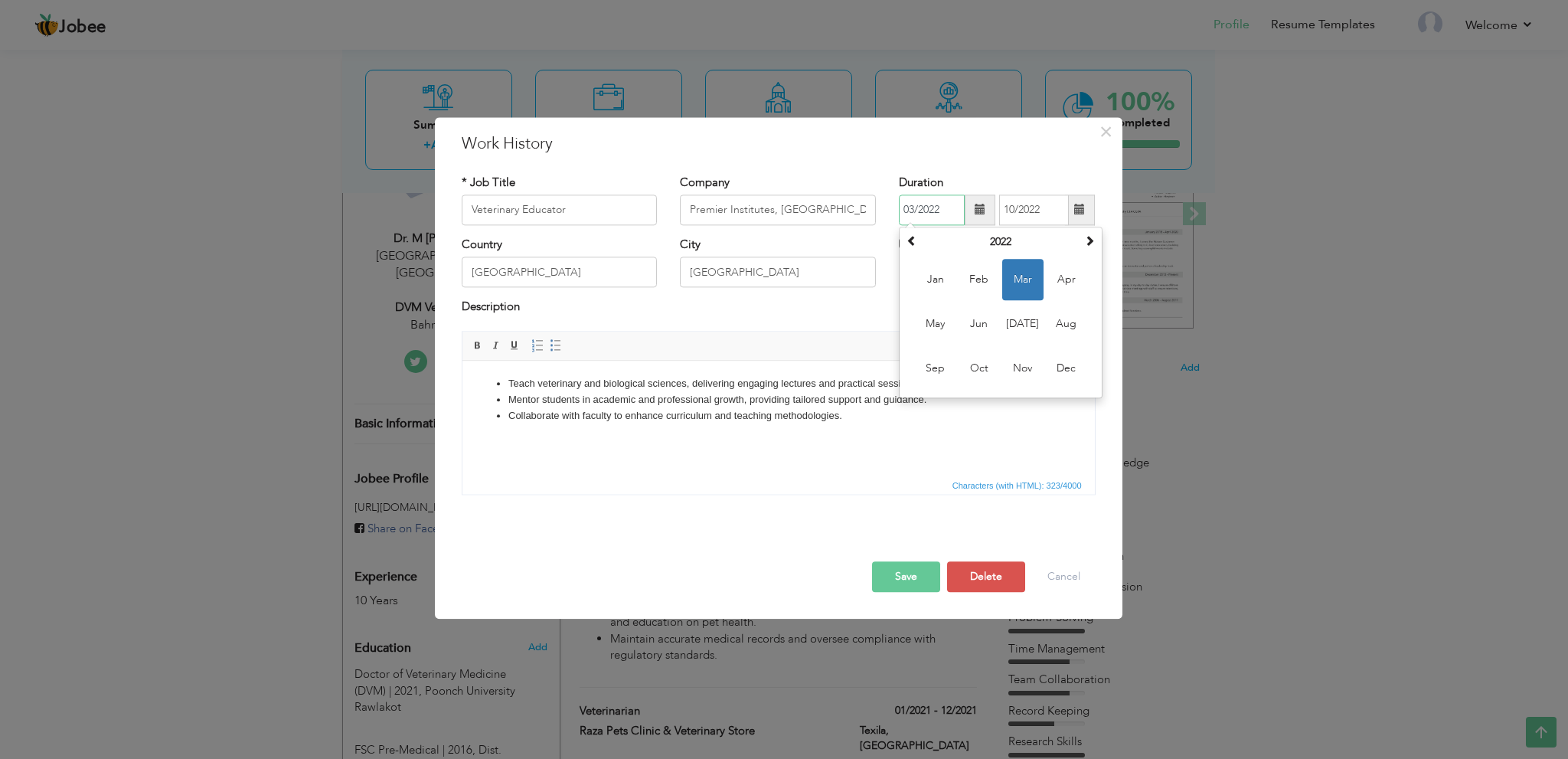
click at [931, 212] on input "03/2022" at bounding box center [932, 210] width 66 height 31
click at [915, 241] on span at bounding box center [912, 240] width 11 height 11
click at [1018, 370] on span "Nov" at bounding box center [1023, 369] width 41 height 41
type input "11/2021"
click at [1028, 208] on input "10/2022" at bounding box center [1034, 210] width 69 height 31
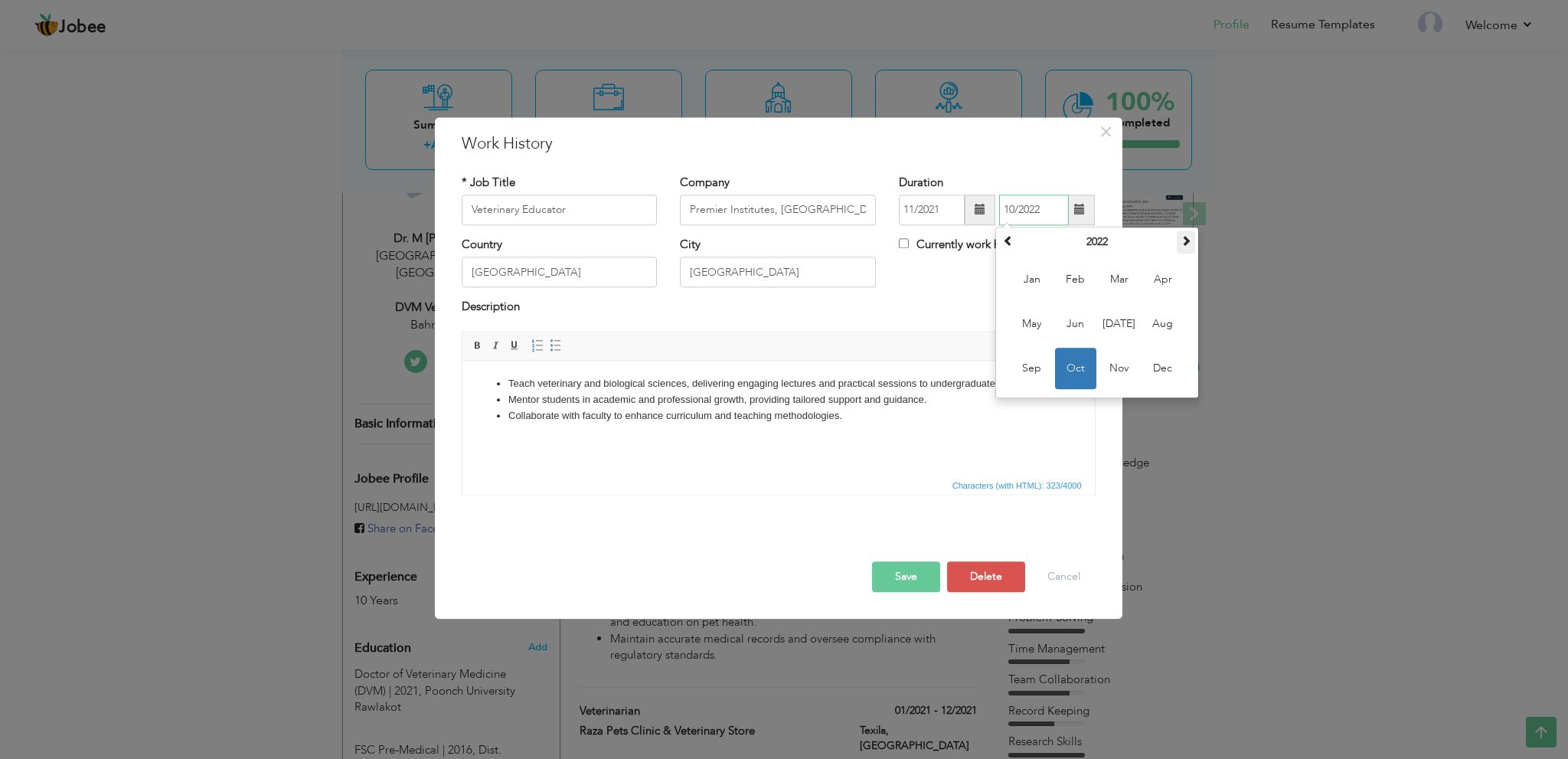
click at [1190, 242] on span at bounding box center [1186, 240] width 11 height 11
click at [1083, 286] on span "Feb" at bounding box center [1076, 280] width 41 height 41
click at [1042, 214] on input "02/2023" at bounding box center [1034, 210] width 69 height 31
click at [1011, 246] on span at bounding box center [1008, 240] width 11 height 11
click at [1092, 280] on span "Feb" at bounding box center [1076, 280] width 41 height 41
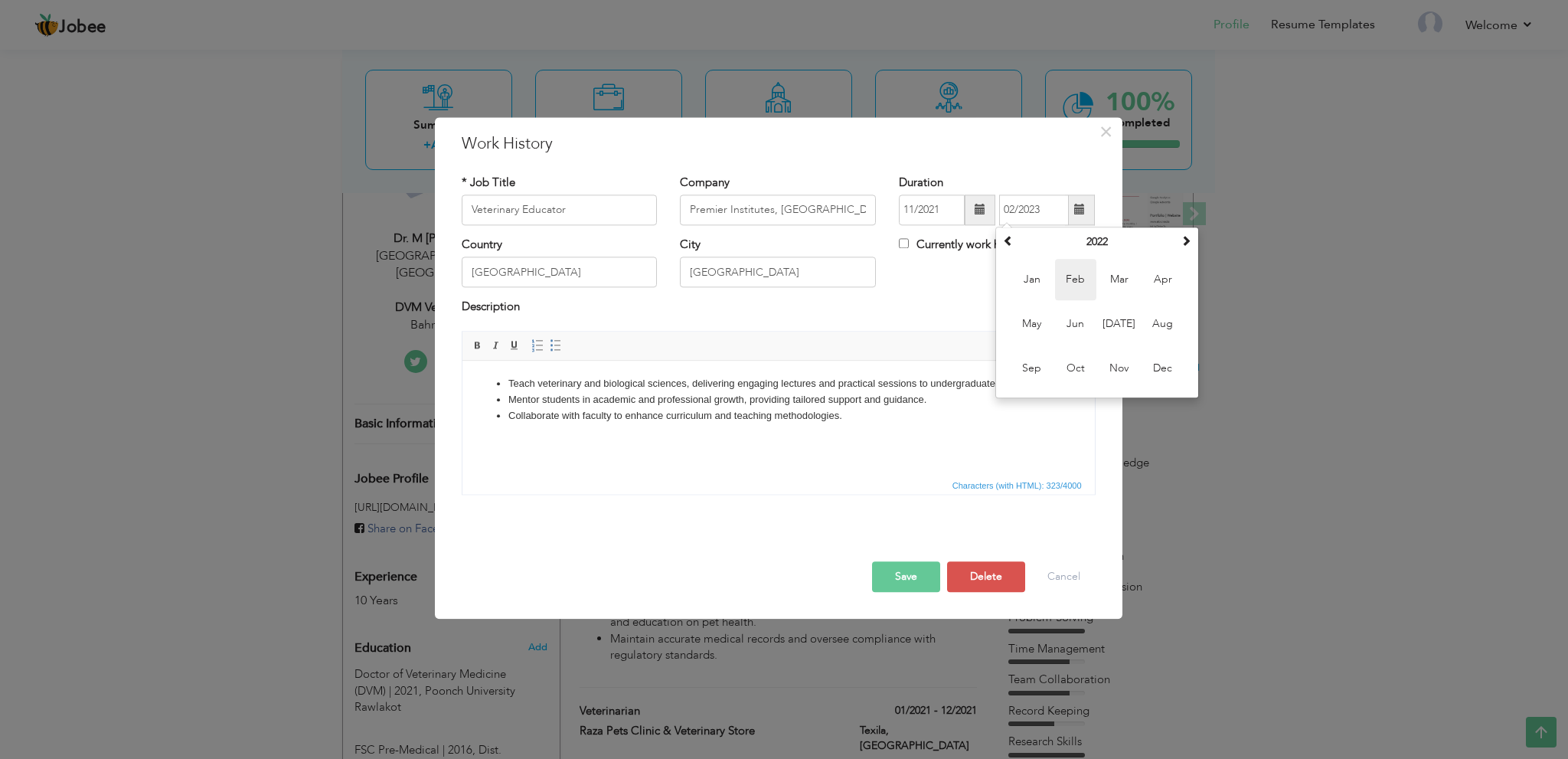
type input "02/2022"
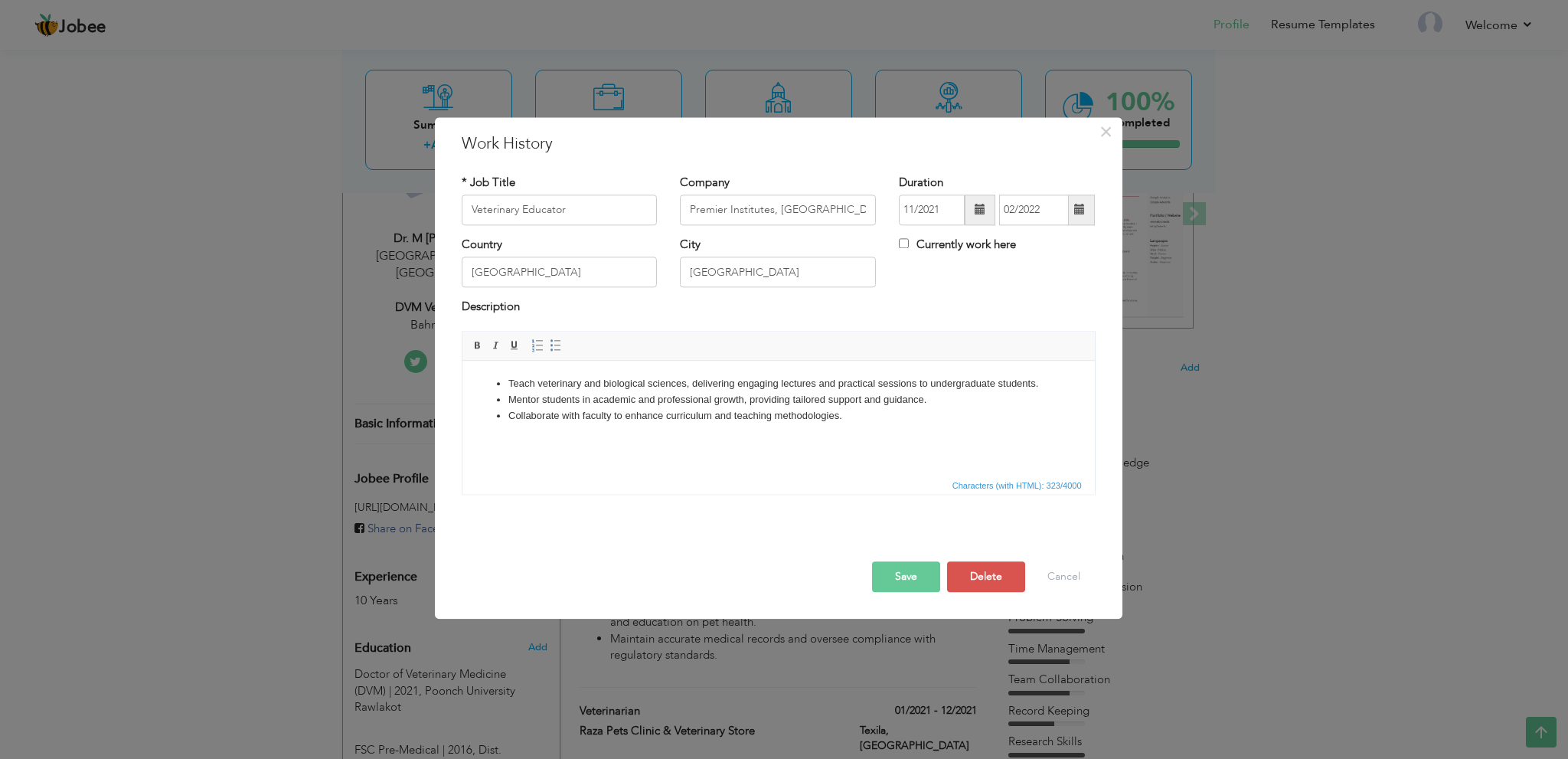
click at [929, 578] on button "Save" at bounding box center [906, 577] width 69 height 31
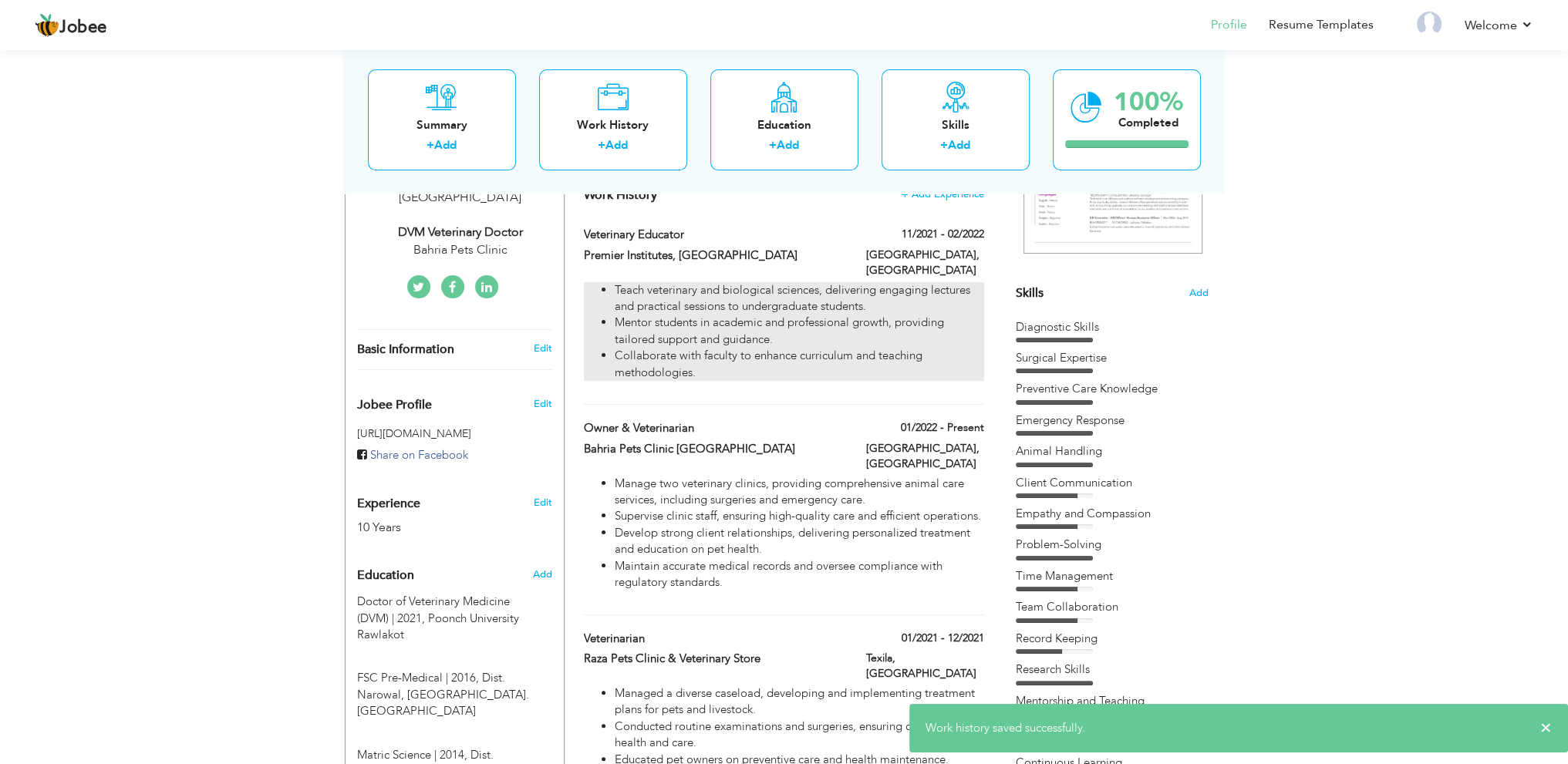
scroll to position [155, 0]
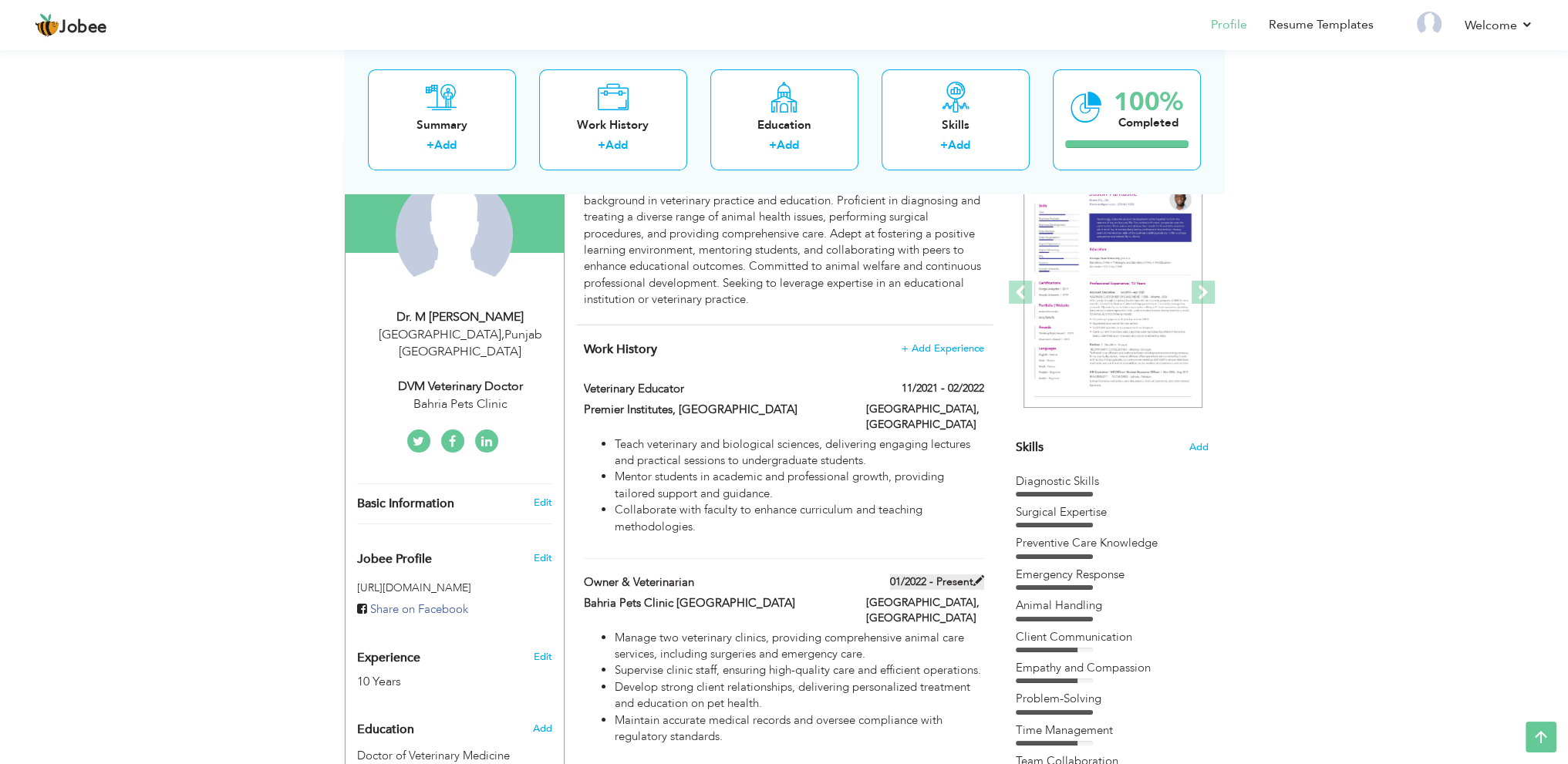
click at [975, 575] on span at bounding box center [978, 580] width 11 height 11
type input "Owner & Veterinarian"
type input "Bahria Pets Clinic [GEOGRAPHIC_DATA]"
type input "01/2022"
checkbox input "true"
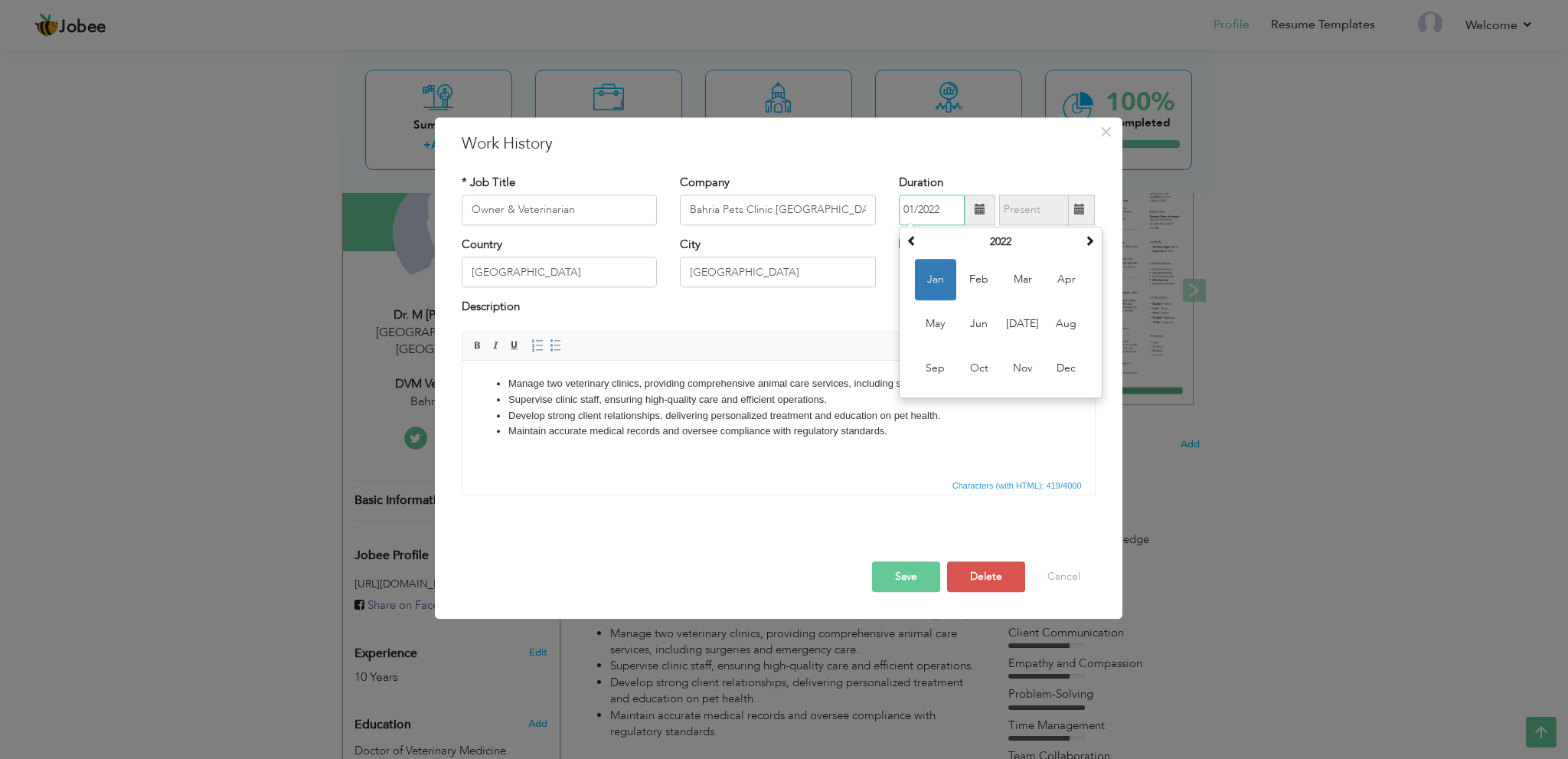
click at [926, 216] on input "01/2022" at bounding box center [932, 210] width 66 height 31
click at [982, 280] on span "Feb" at bounding box center [979, 280] width 41 height 41
click at [903, 578] on button "Save" at bounding box center [906, 577] width 69 height 31
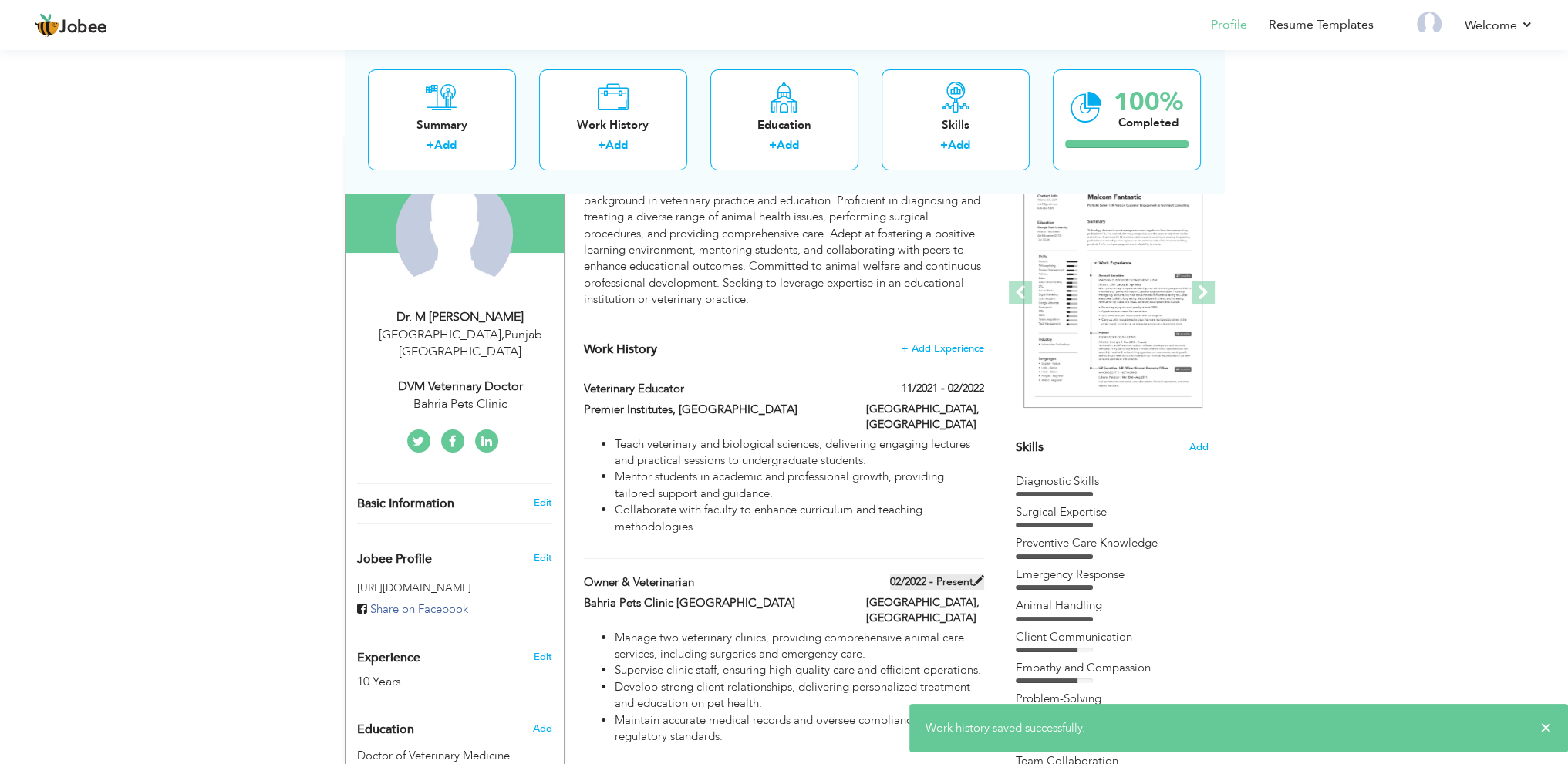
click at [939, 574] on label "02/2022 - Present" at bounding box center [937, 582] width 94 height 16
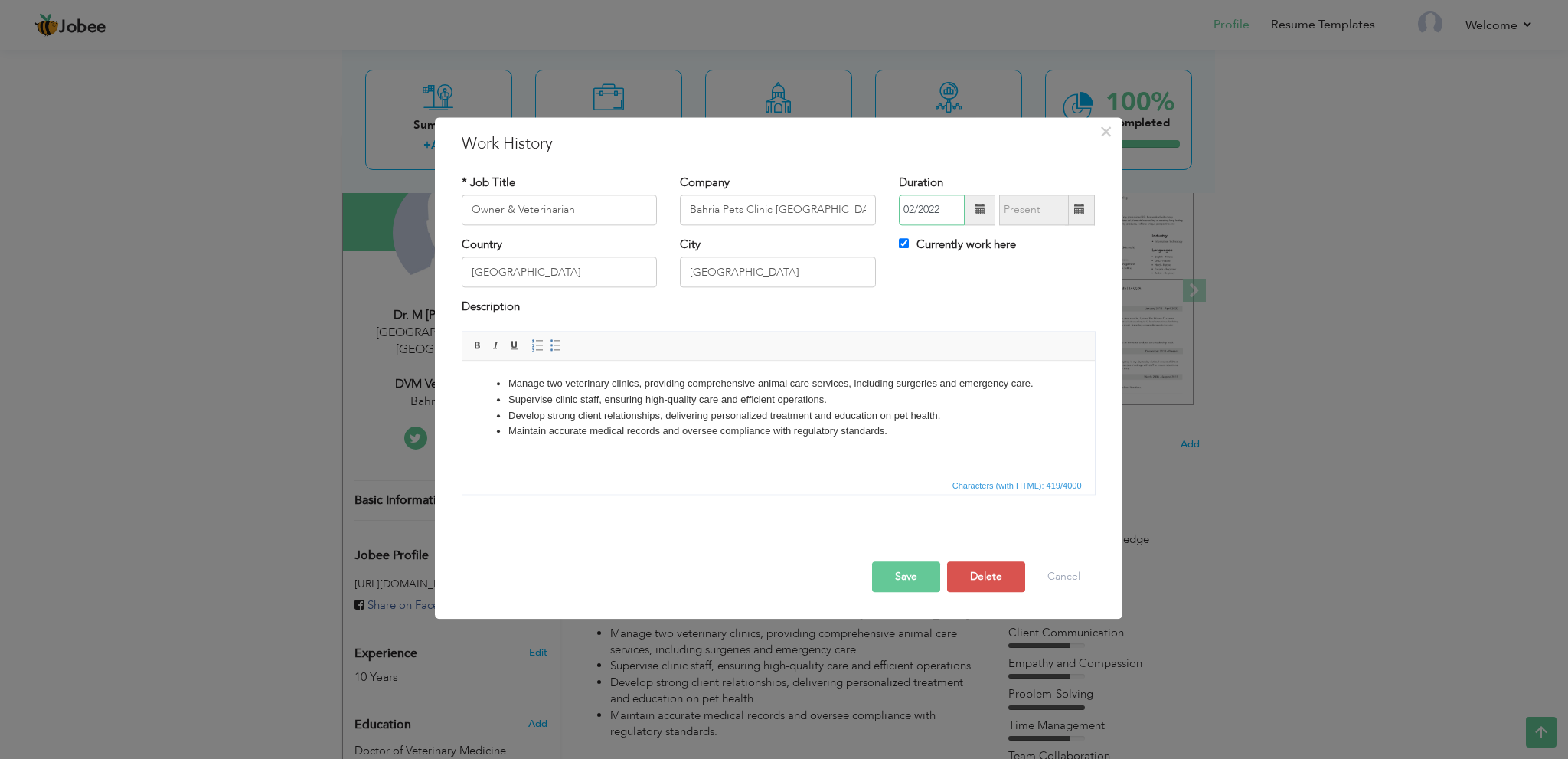
click at [944, 216] on input "02/2022" at bounding box center [932, 210] width 66 height 31
click at [1013, 276] on span "Mar" at bounding box center [1023, 280] width 41 height 41
type input "03/2022"
click at [892, 581] on button "Save" at bounding box center [906, 577] width 69 height 31
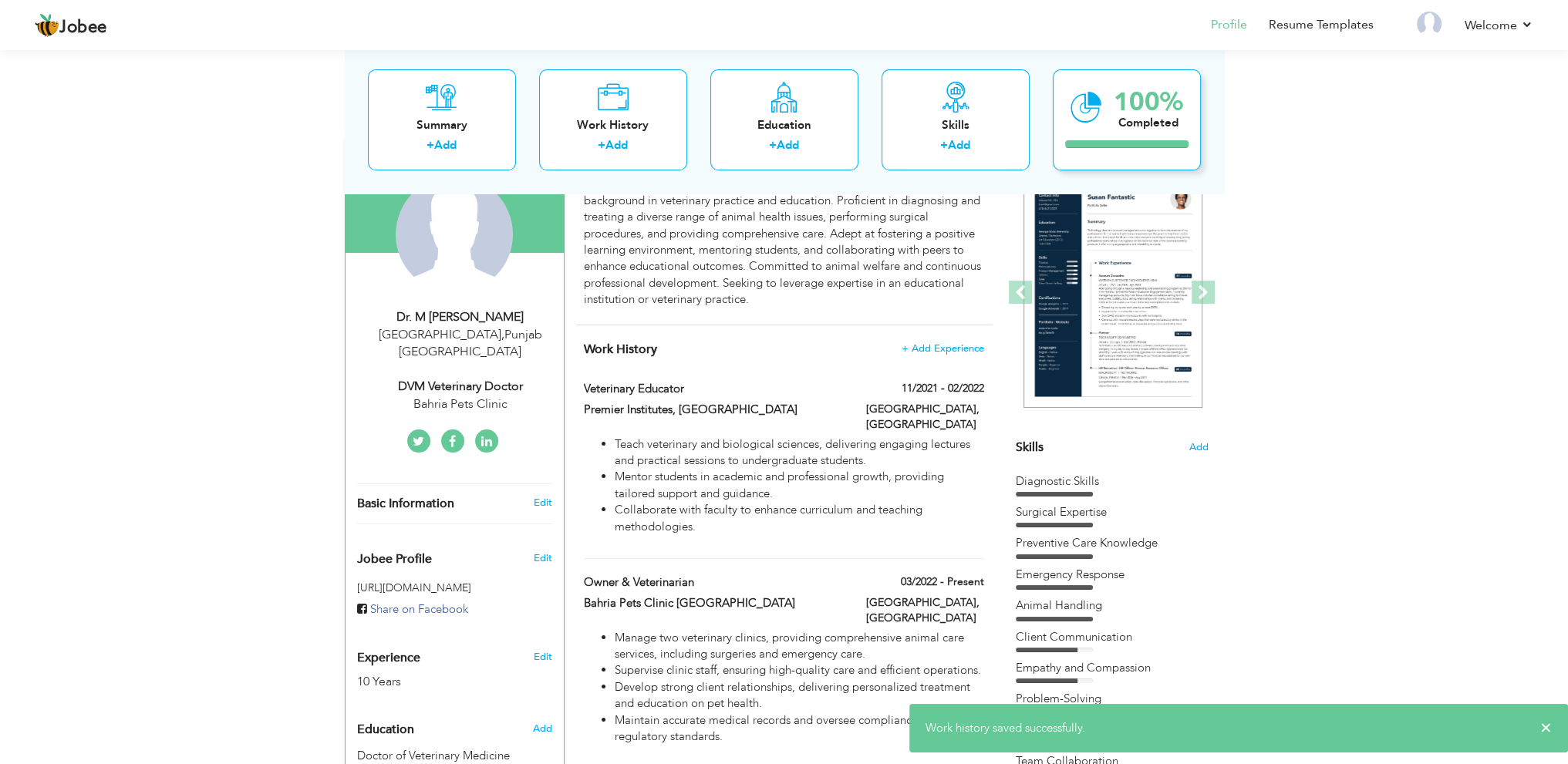
scroll to position [0, 0]
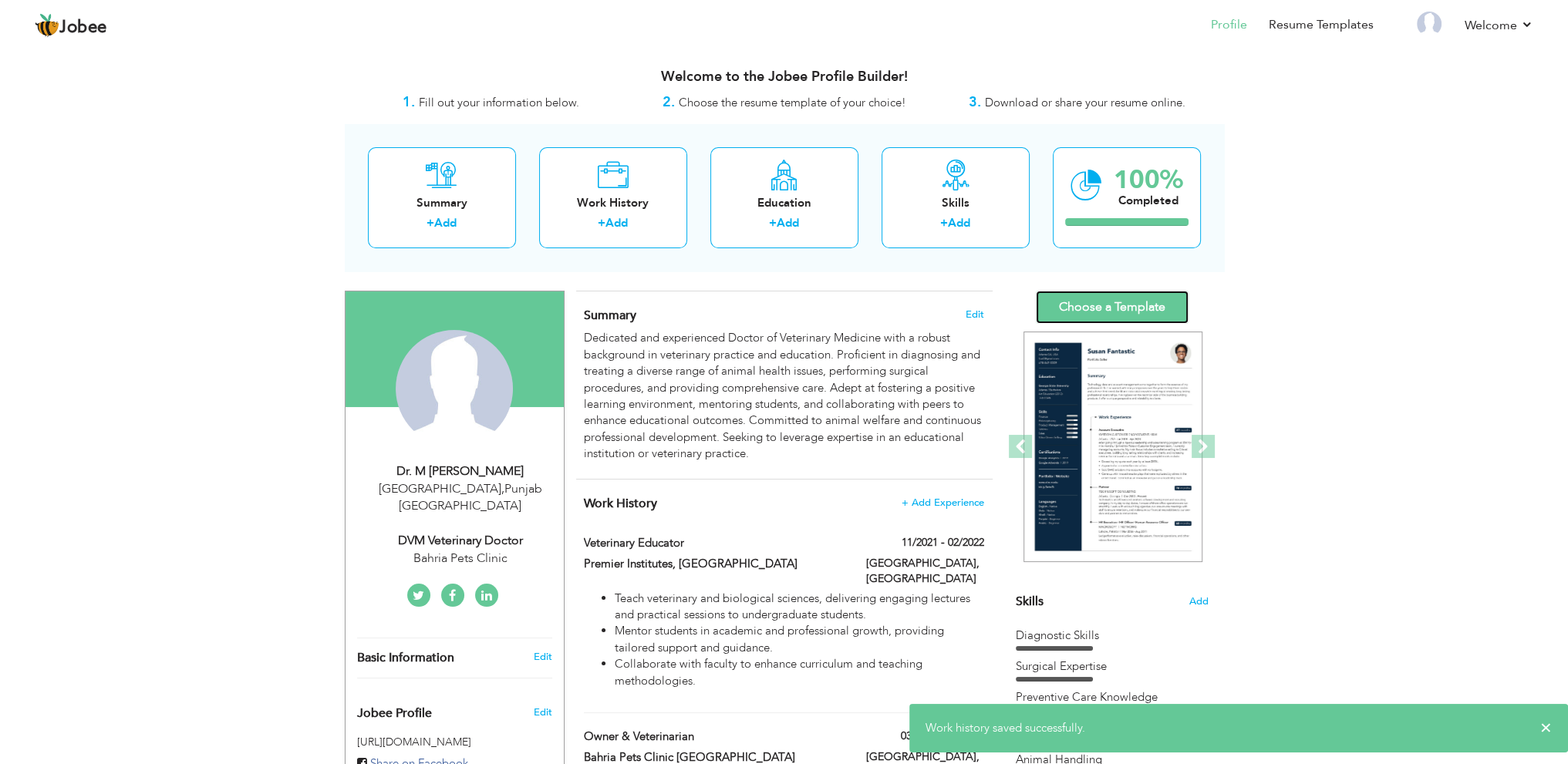
click at [1104, 300] on link "Choose a Template" at bounding box center [1112, 307] width 153 height 33
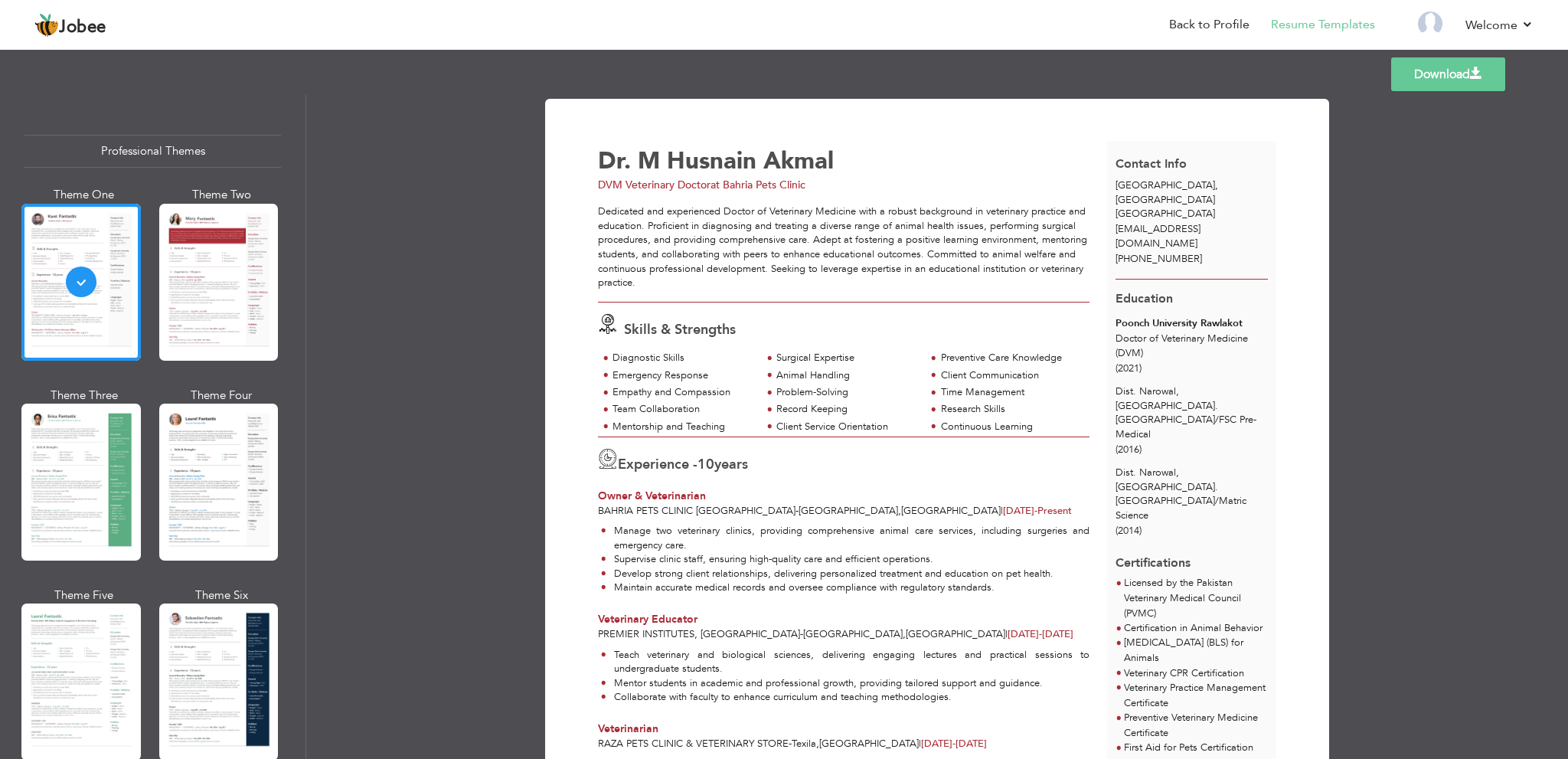
click at [1445, 81] on link "Download" at bounding box center [1448, 74] width 114 height 33
